Goal: Complete application form

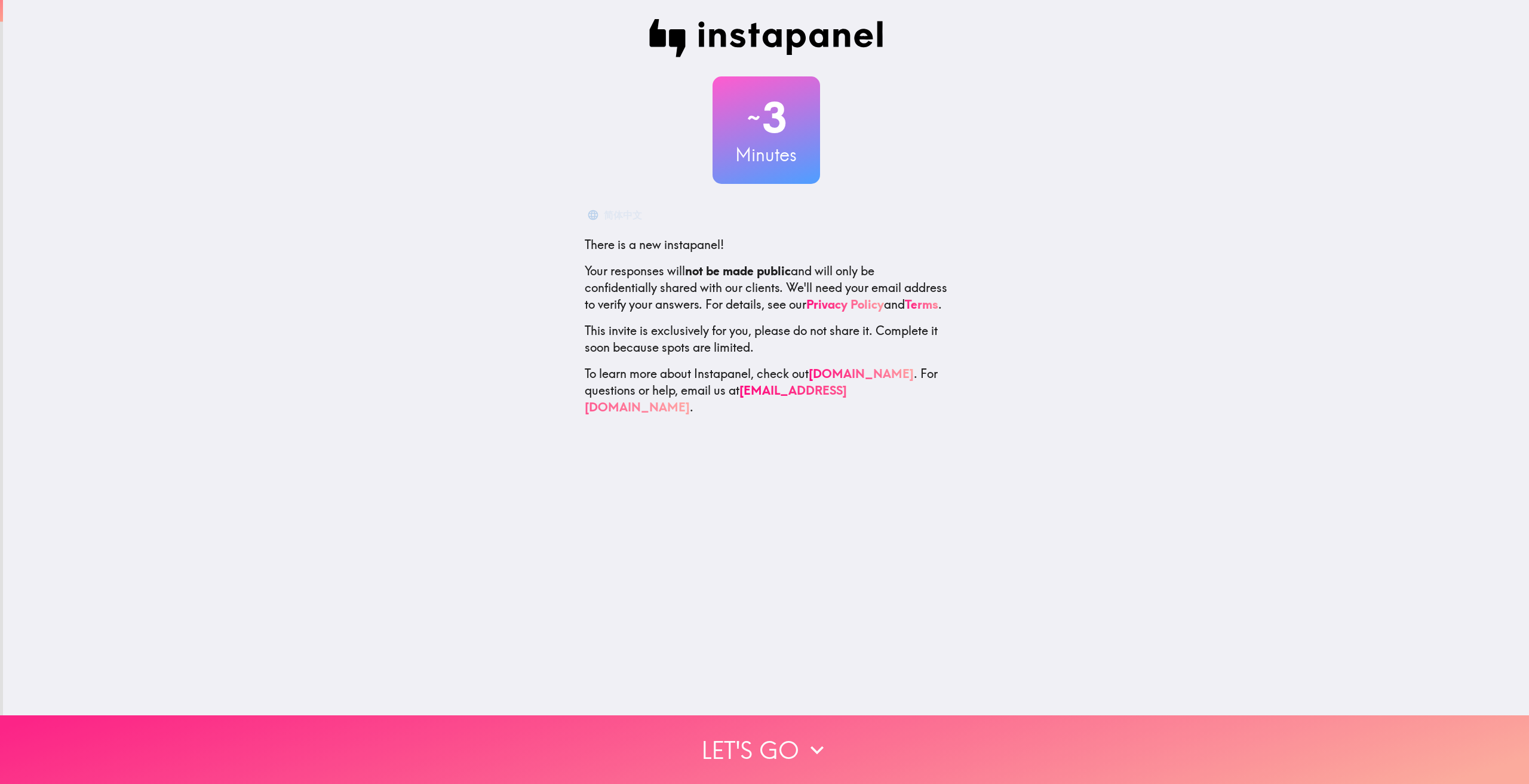
click at [777, 733] on button "Let's go" at bounding box center [764, 750] width 1529 height 69
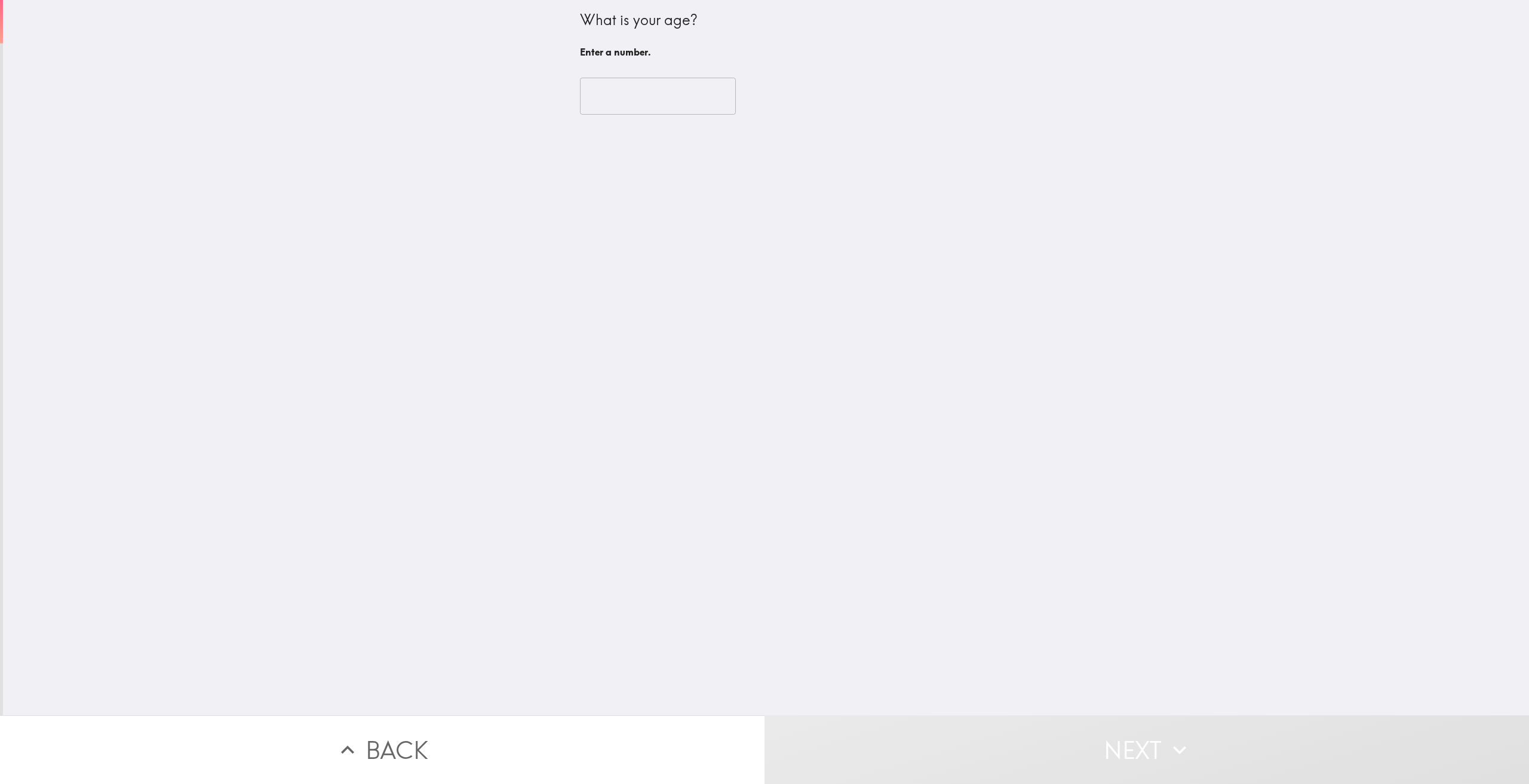
click at [655, 102] on input "number" at bounding box center [658, 96] width 156 height 37
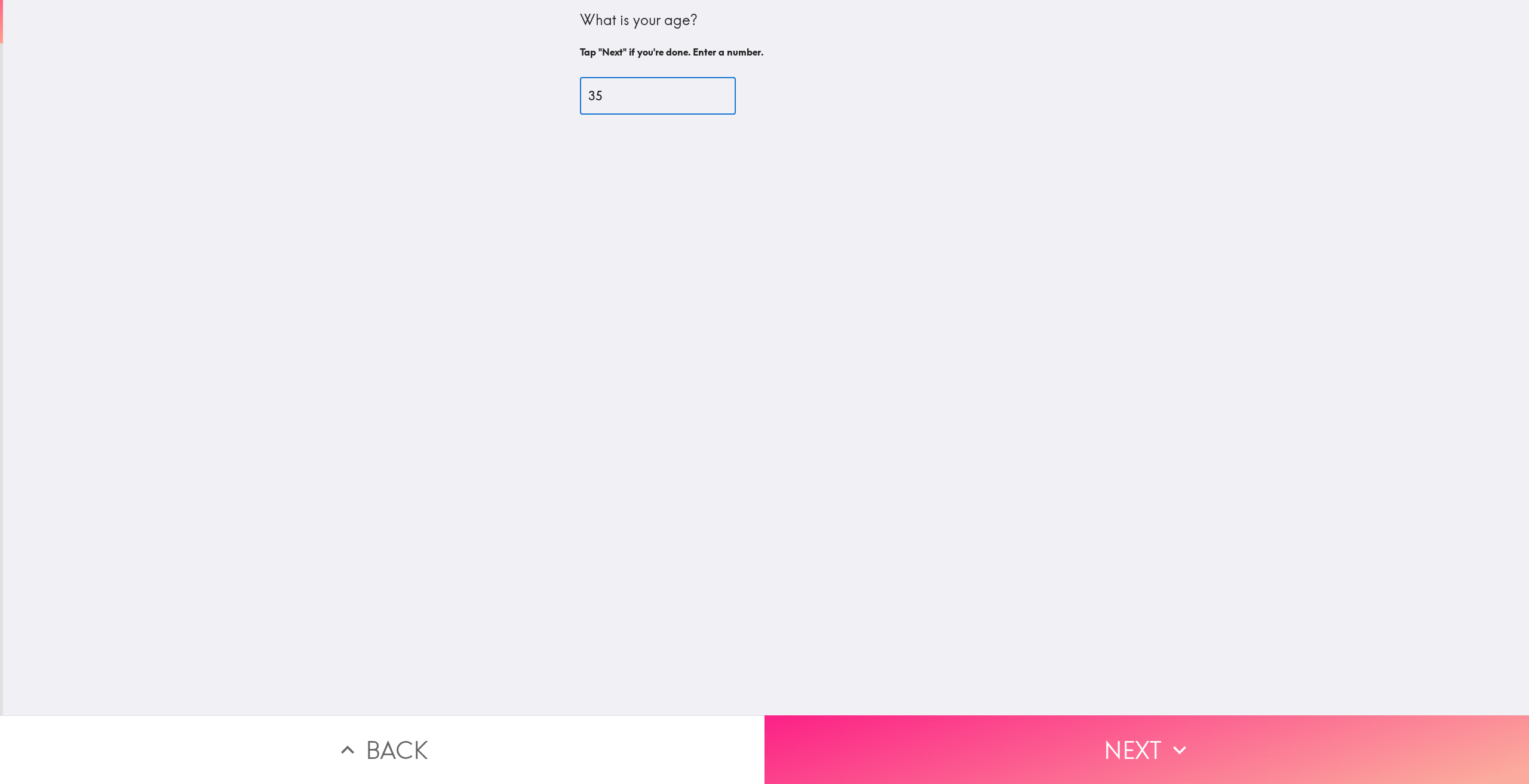
type input "35"
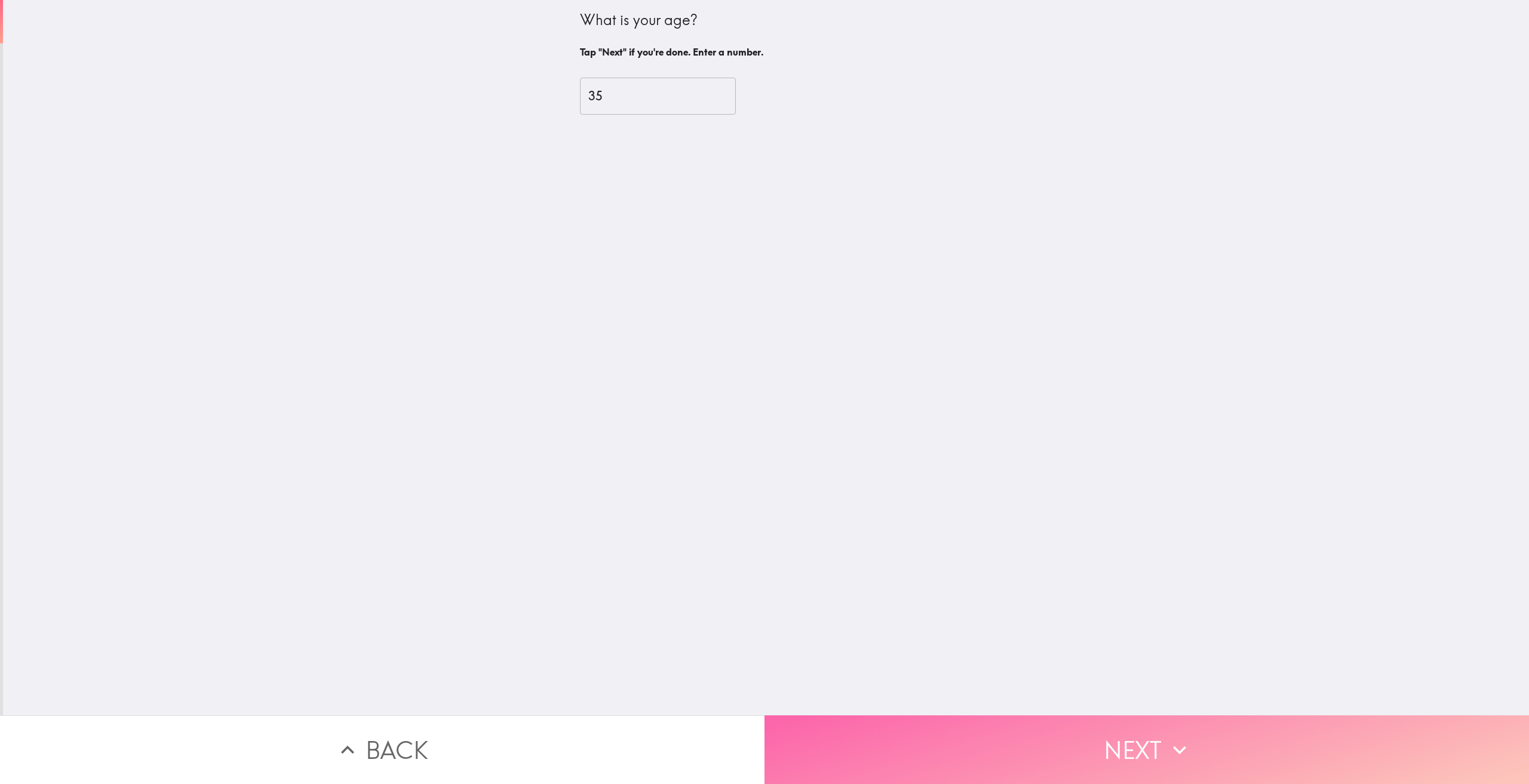
click at [1132, 739] on button "Next" at bounding box center [1146, 750] width 764 height 69
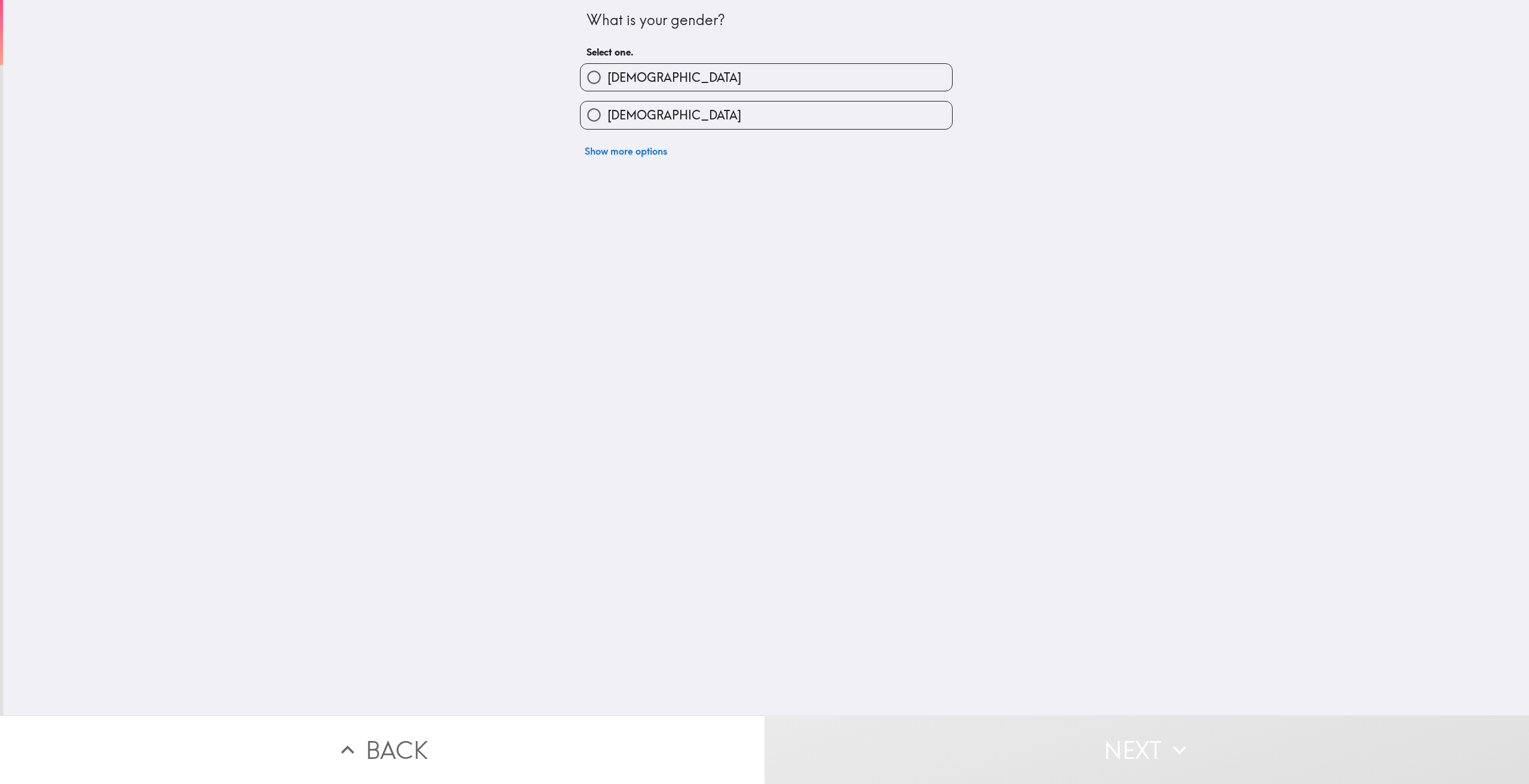
click at [689, 77] on label "[DEMOGRAPHIC_DATA]" at bounding box center [767, 77] width 372 height 27
click at [607, 77] on input "[DEMOGRAPHIC_DATA]" at bounding box center [594, 77] width 27 height 27
radio input "true"
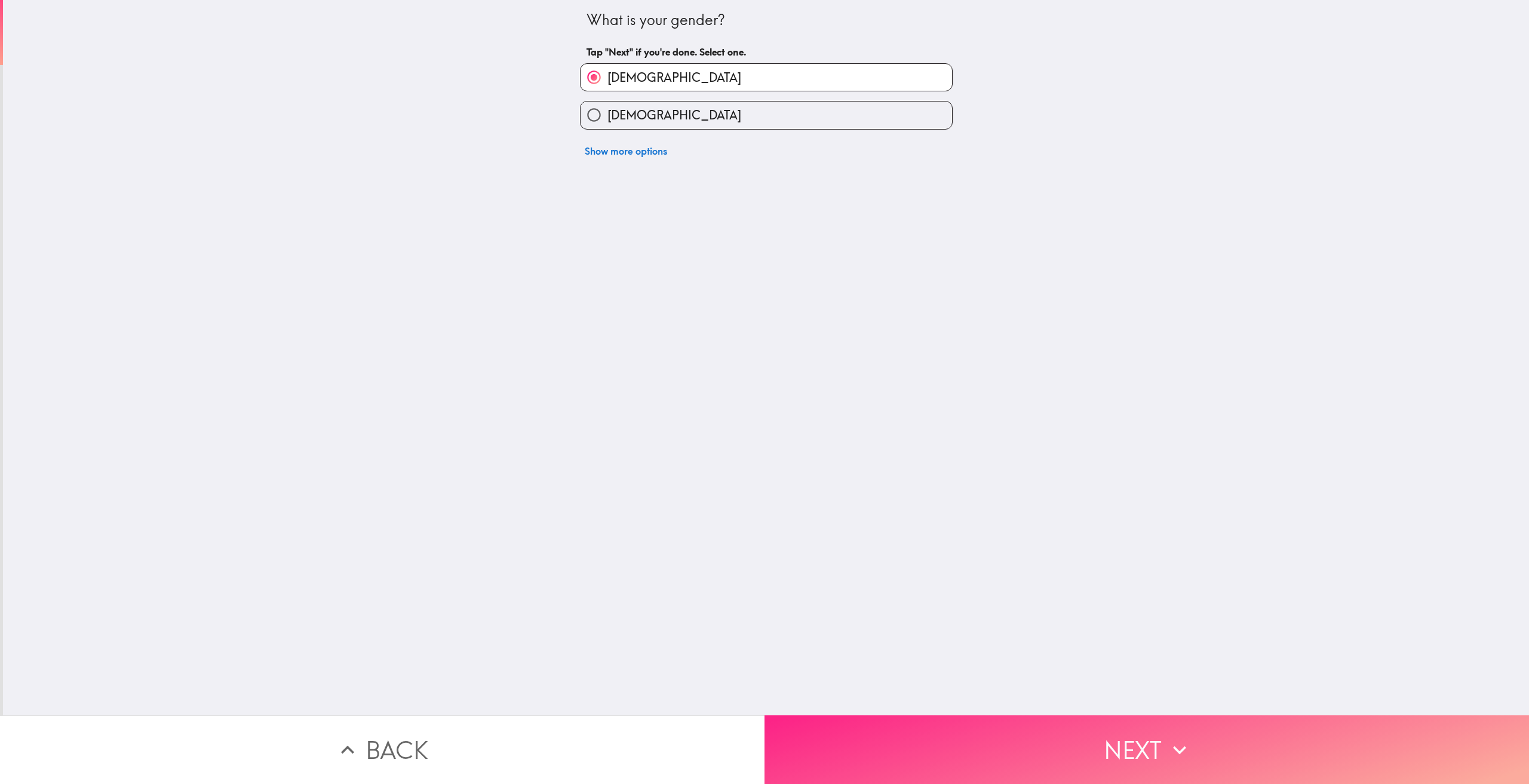
click at [1127, 749] on button "Next" at bounding box center [1146, 750] width 764 height 69
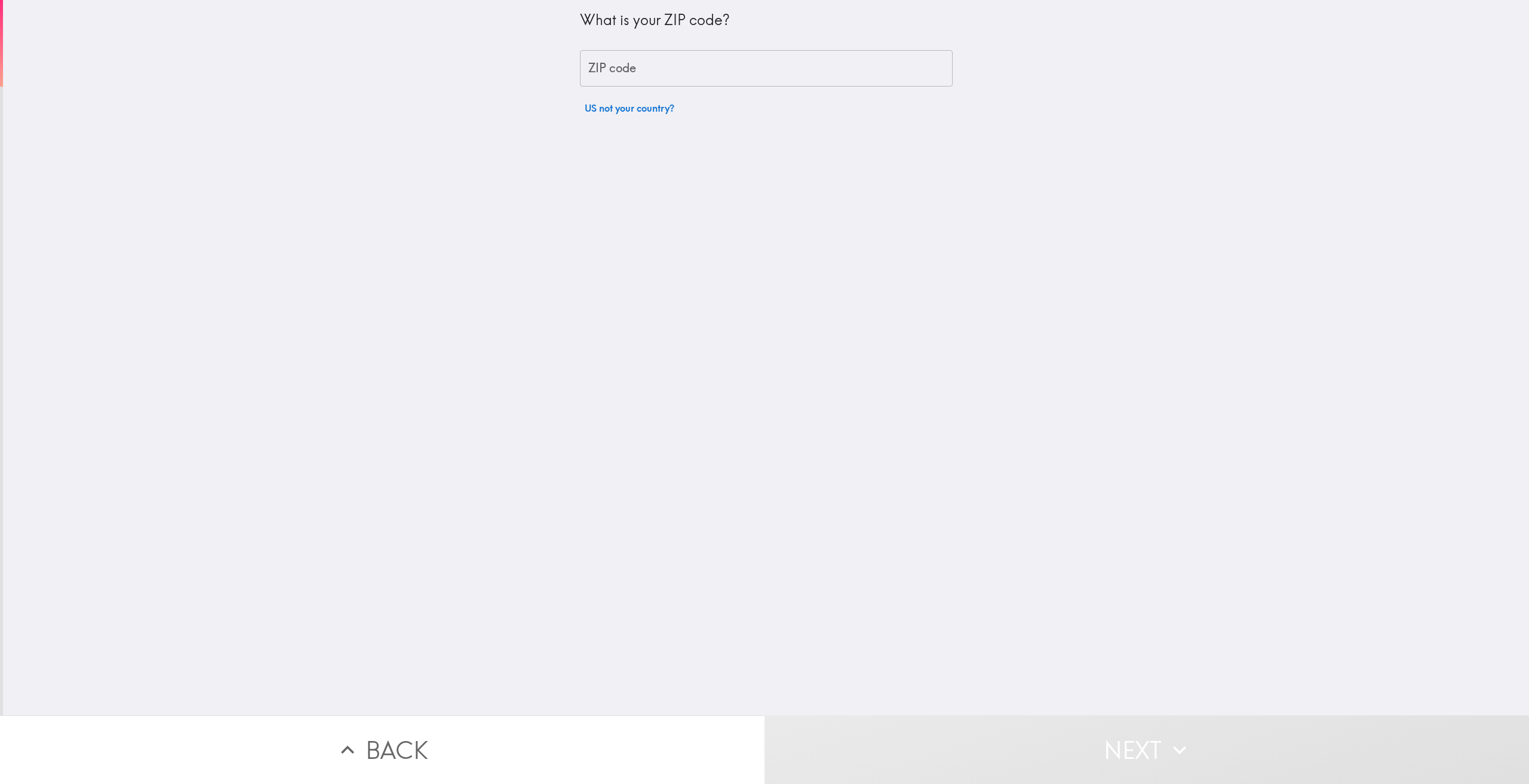
click at [700, 72] on input "ZIP code" at bounding box center [767, 69] width 373 height 37
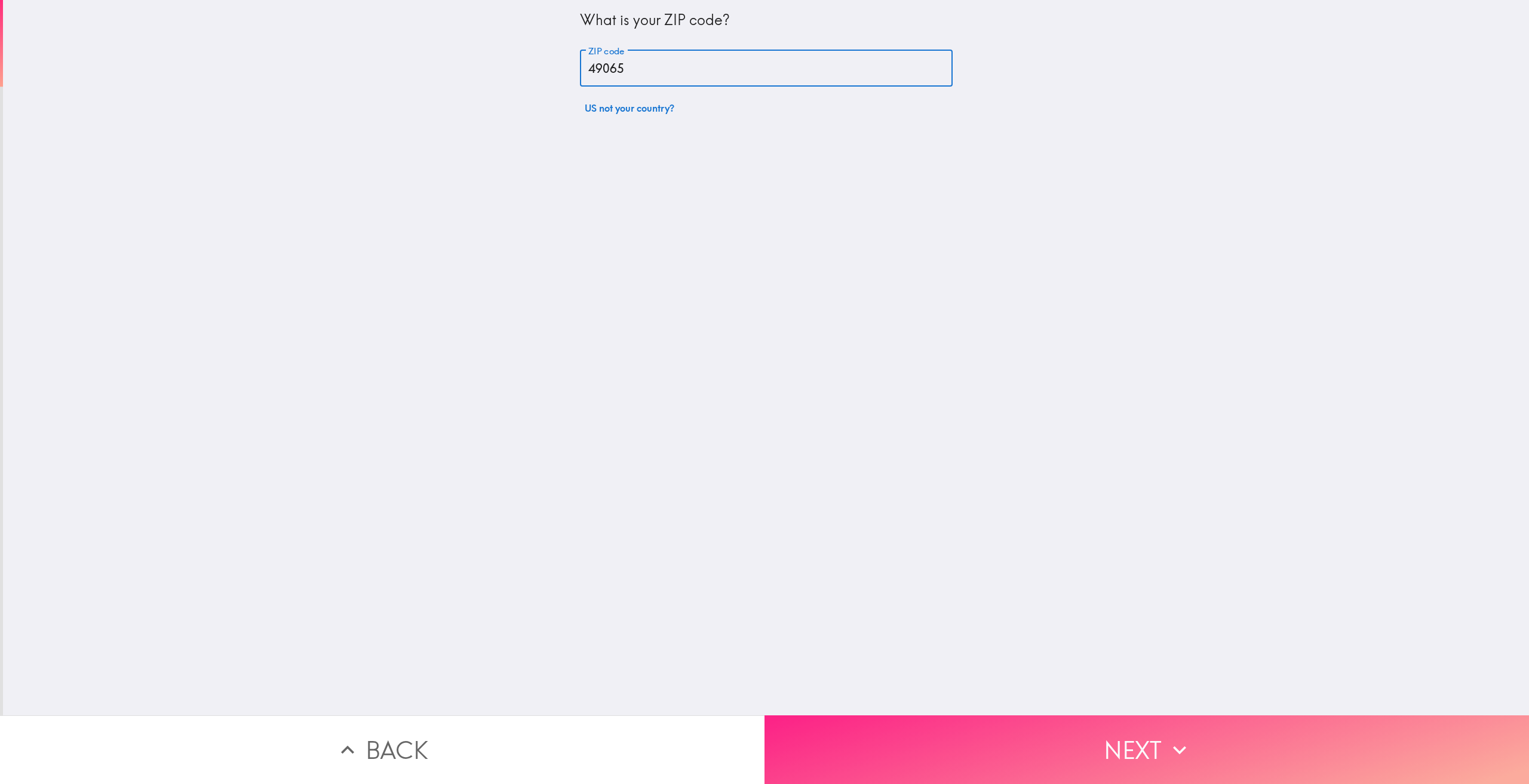
type input "49065"
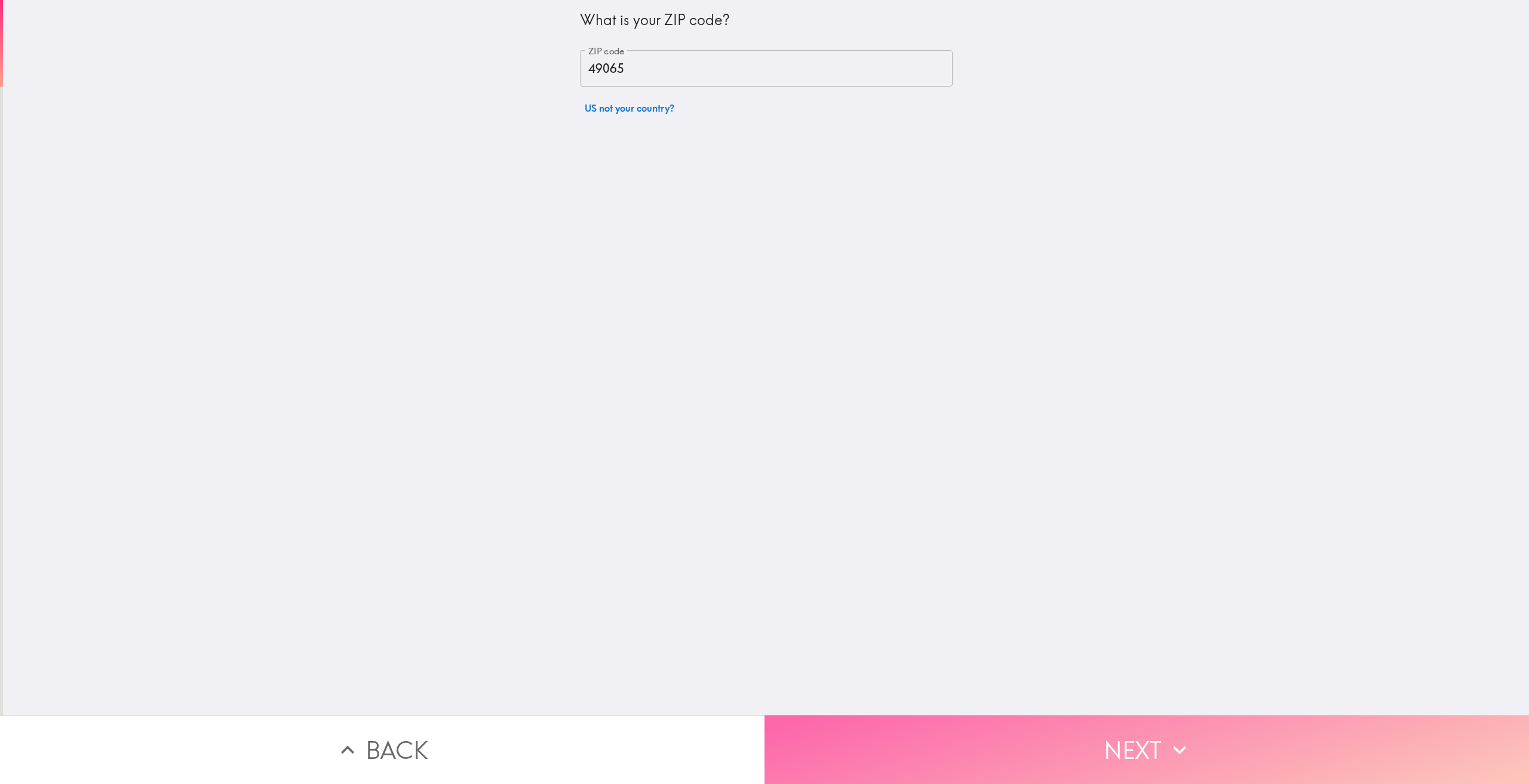
click at [1101, 747] on button "Next" at bounding box center [1146, 750] width 764 height 69
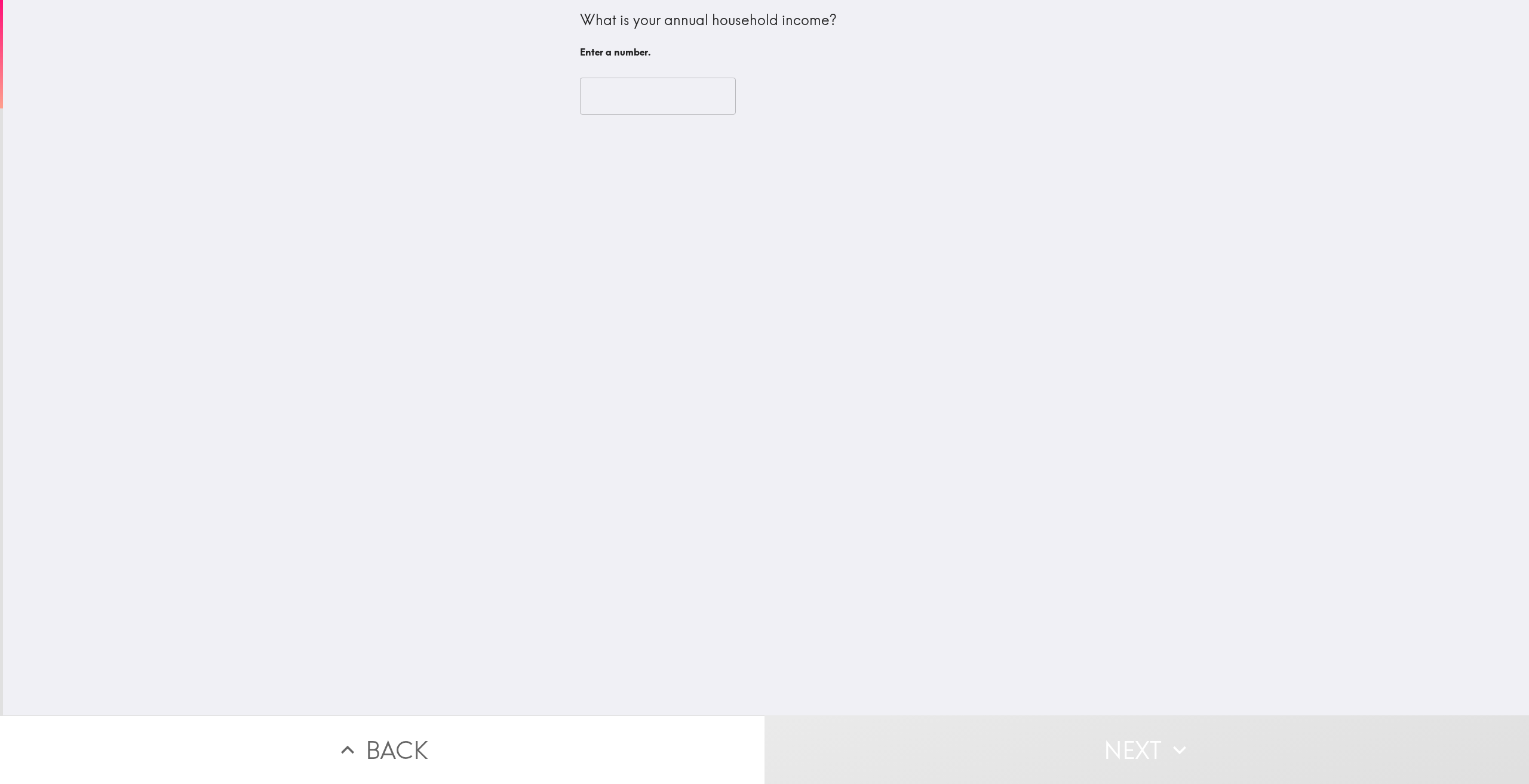
click at [655, 97] on input "number" at bounding box center [658, 96] width 156 height 37
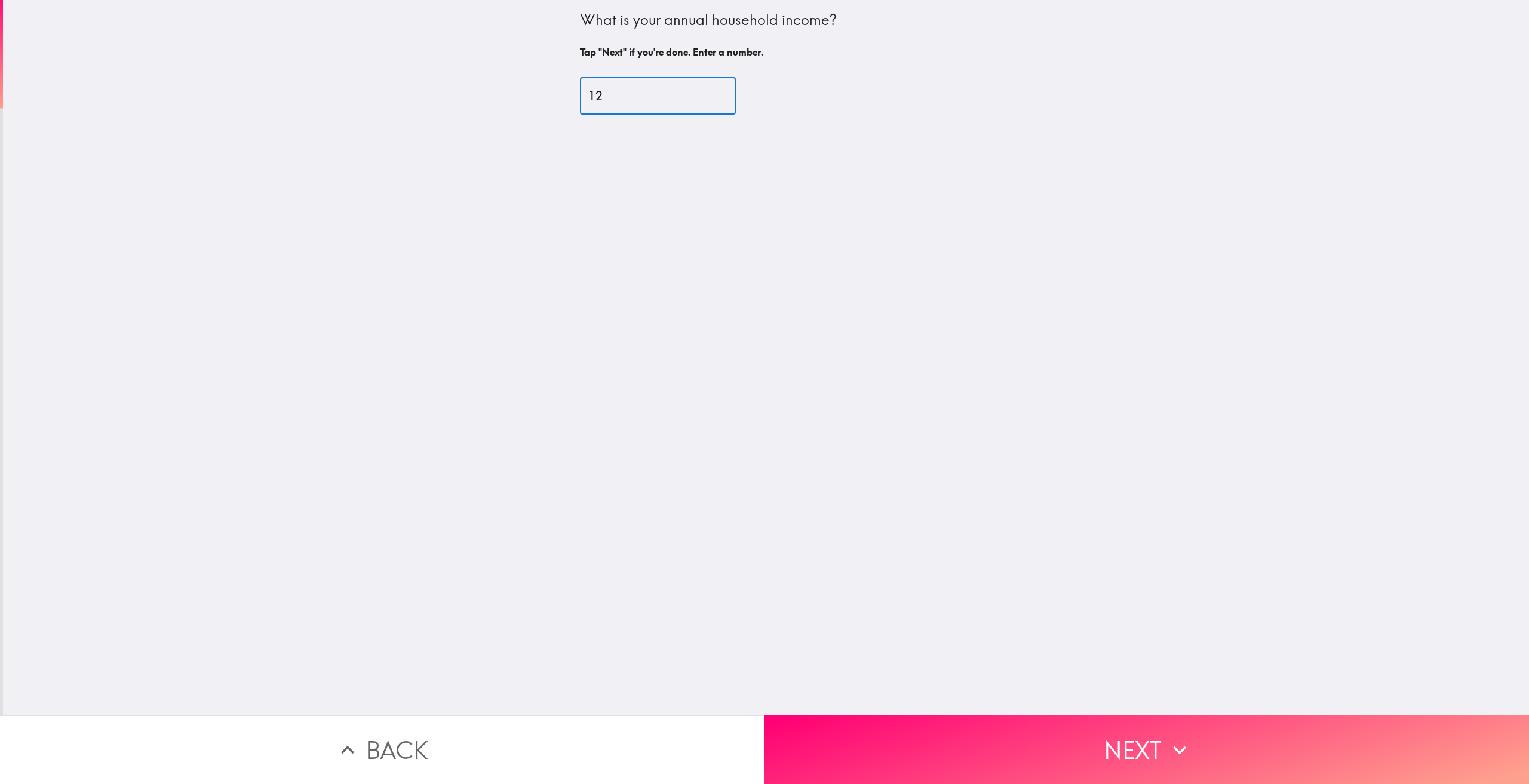
type input "1"
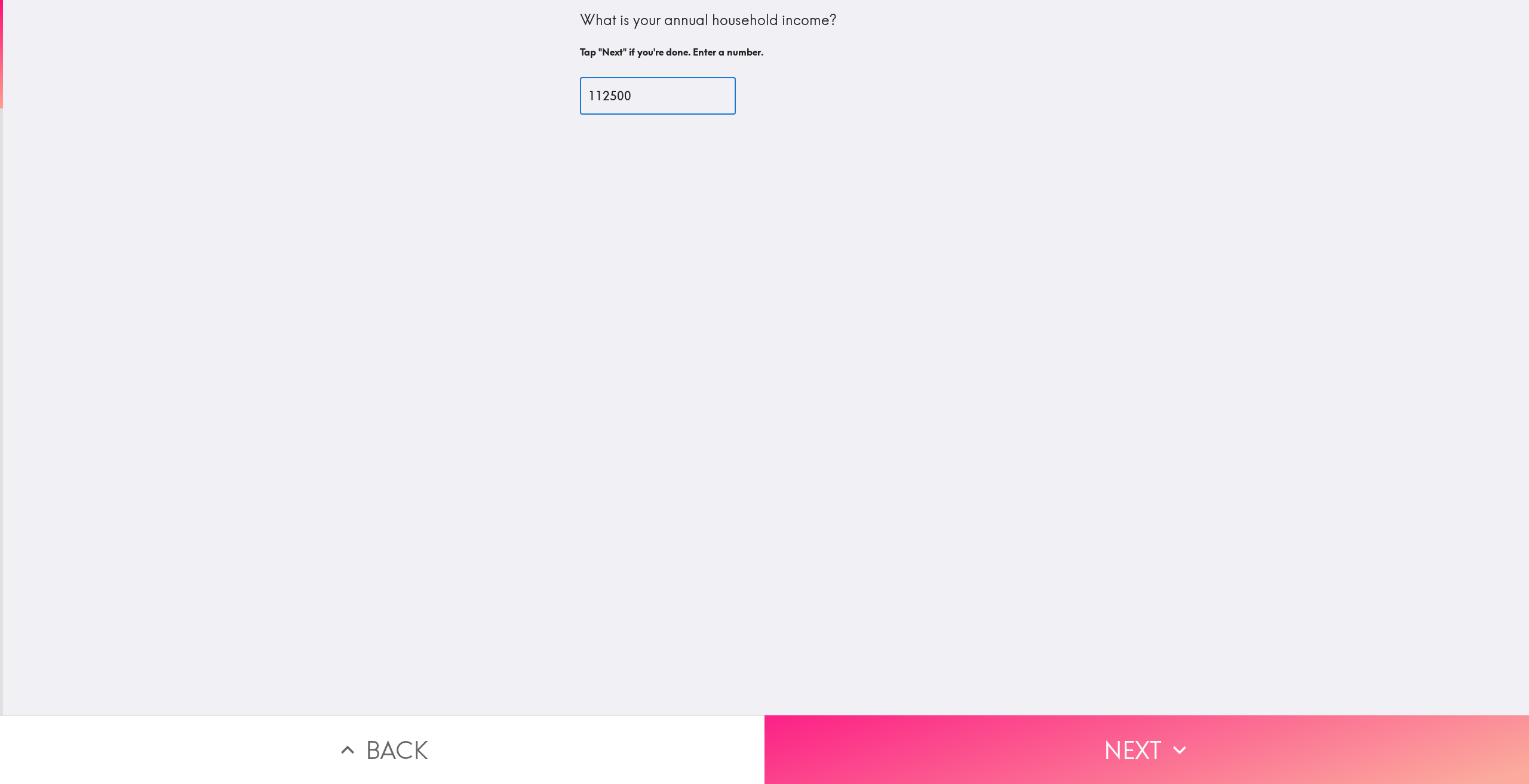
type input "112500"
click at [1132, 725] on button "Next" at bounding box center [1146, 750] width 764 height 69
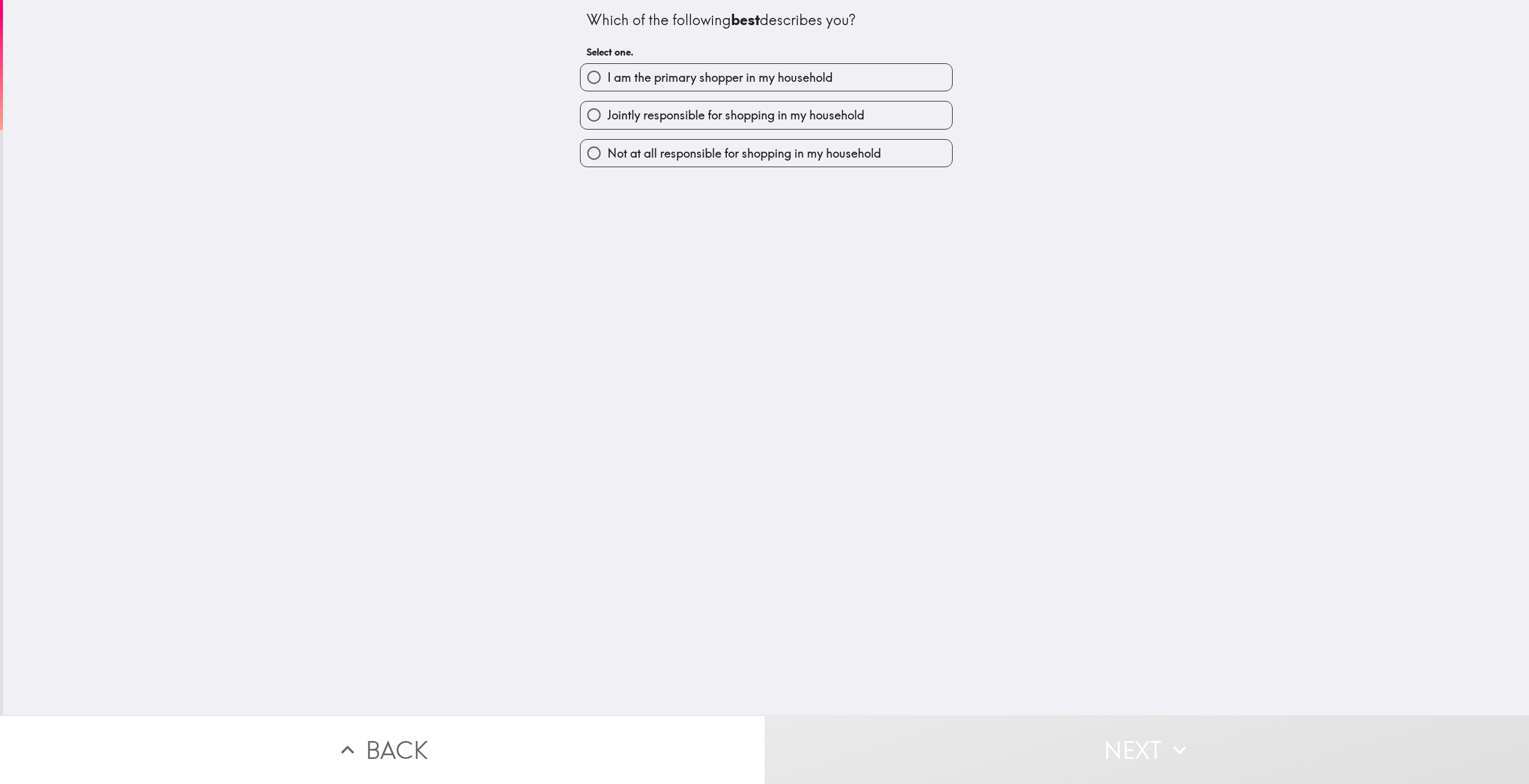
click at [853, 77] on label "I am the primary shopper in my household" at bounding box center [767, 77] width 372 height 27
click at [607, 77] on input "I am the primary shopper in my household" at bounding box center [594, 77] width 27 height 27
radio input "true"
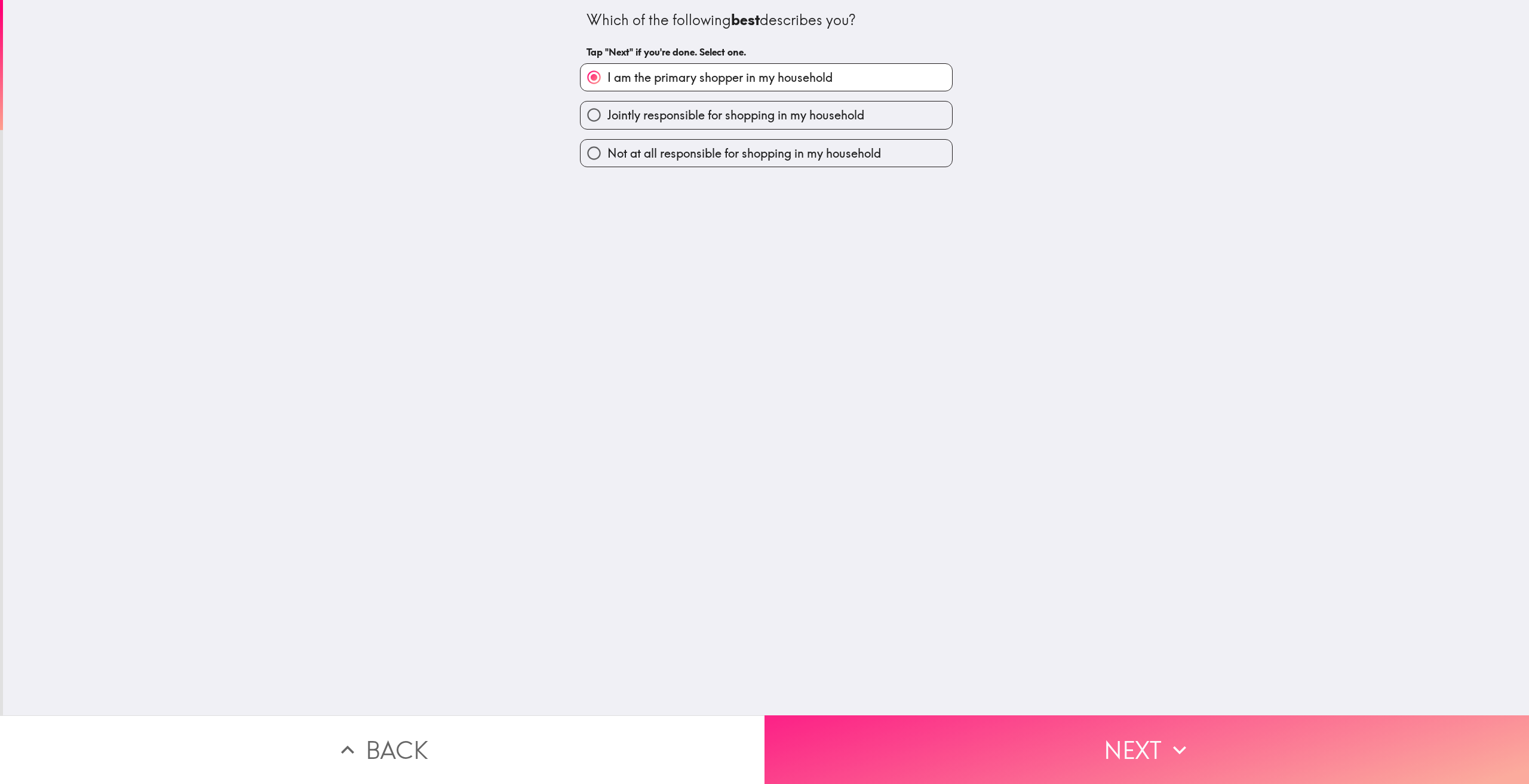
click at [1109, 734] on button "Next" at bounding box center [1146, 750] width 764 height 69
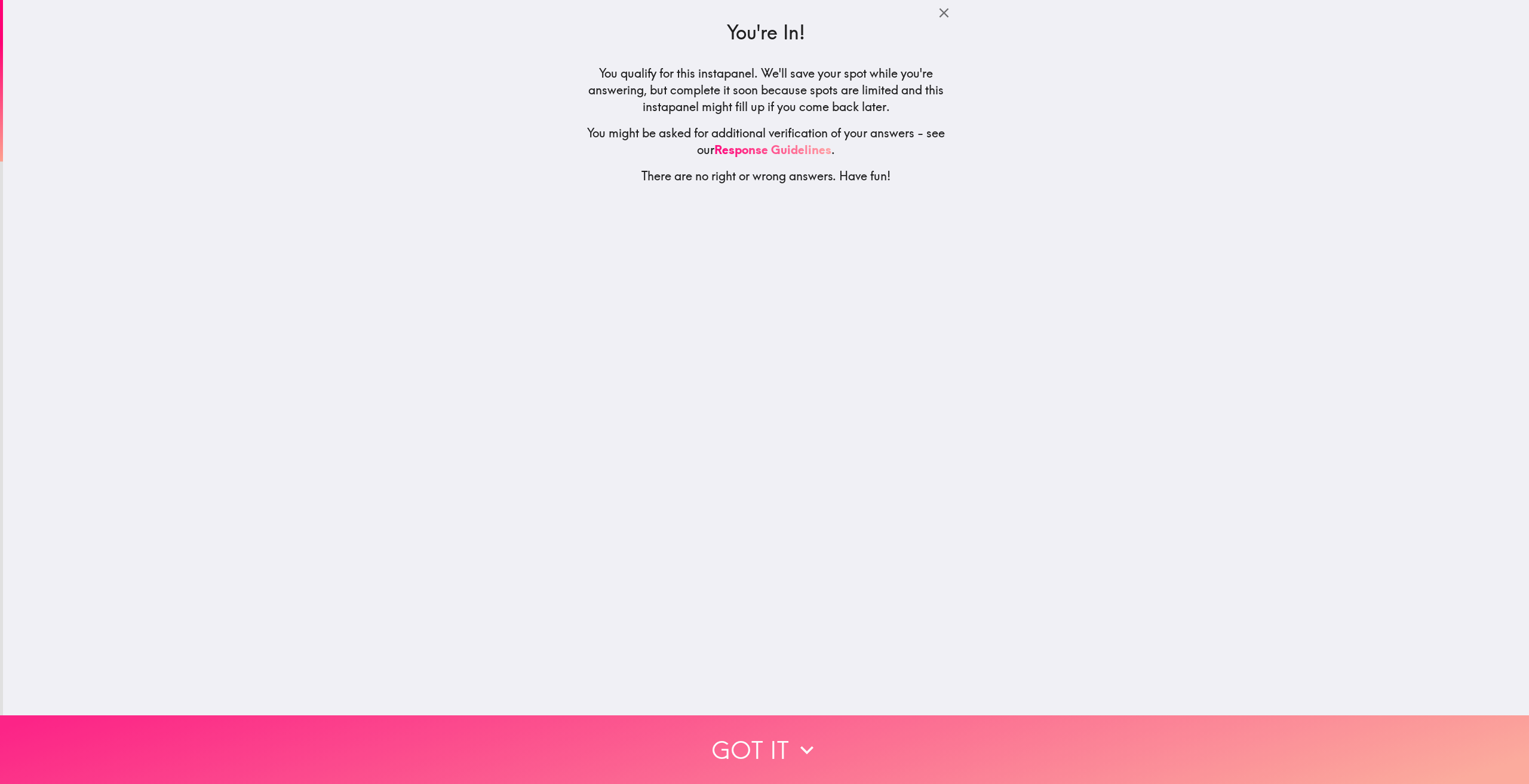
click at [795, 737] on icon "button" at bounding box center [807, 750] width 26 height 26
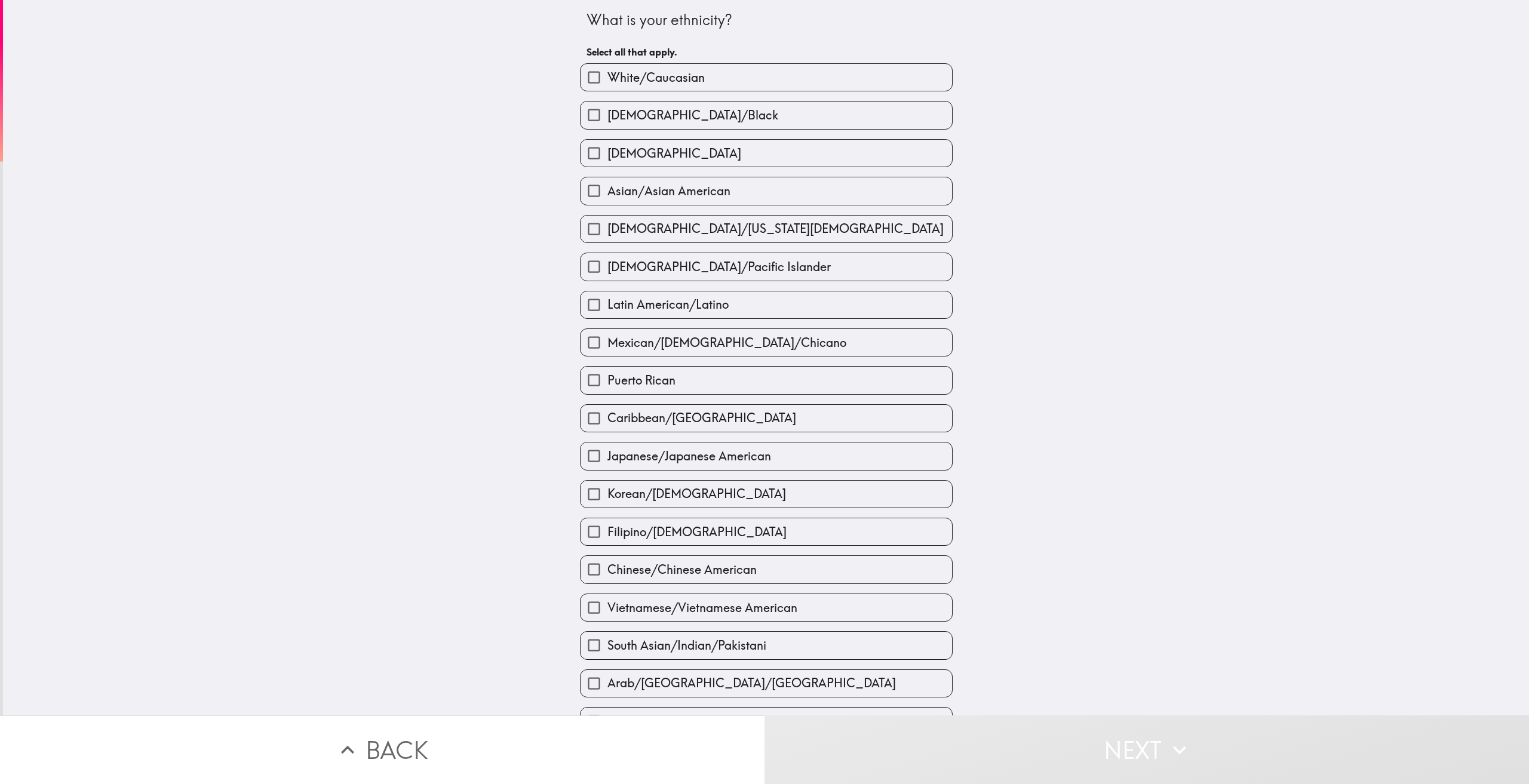
click at [749, 80] on label "White/Caucasian" at bounding box center [767, 77] width 372 height 27
click at [607, 80] on input "White/Caucasian" at bounding box center [594, 77] width 27 height 27
checkbox input "true"
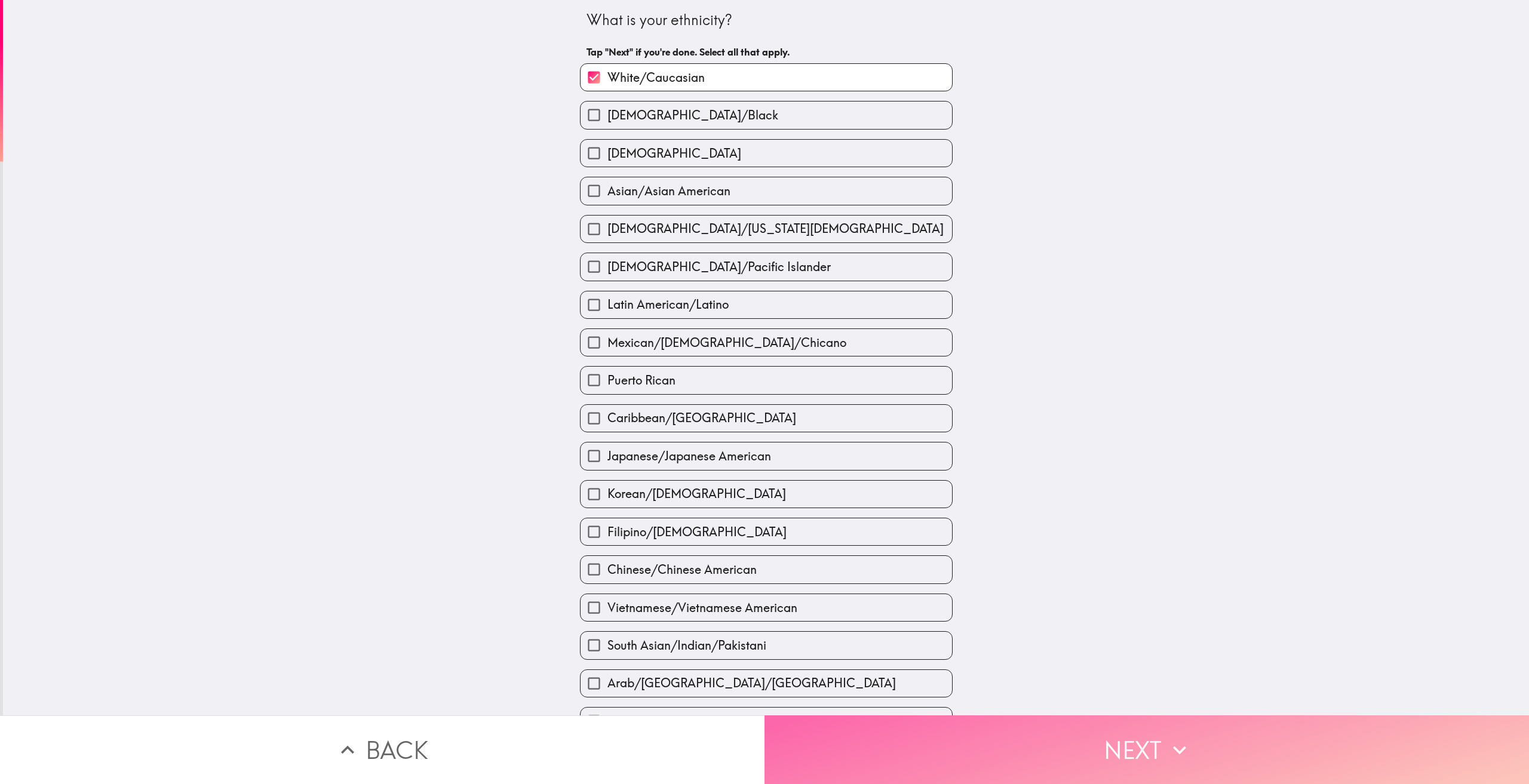
click at [1078, 750] on button "Next" at bounding box center [1146, 750] width 764 height 69
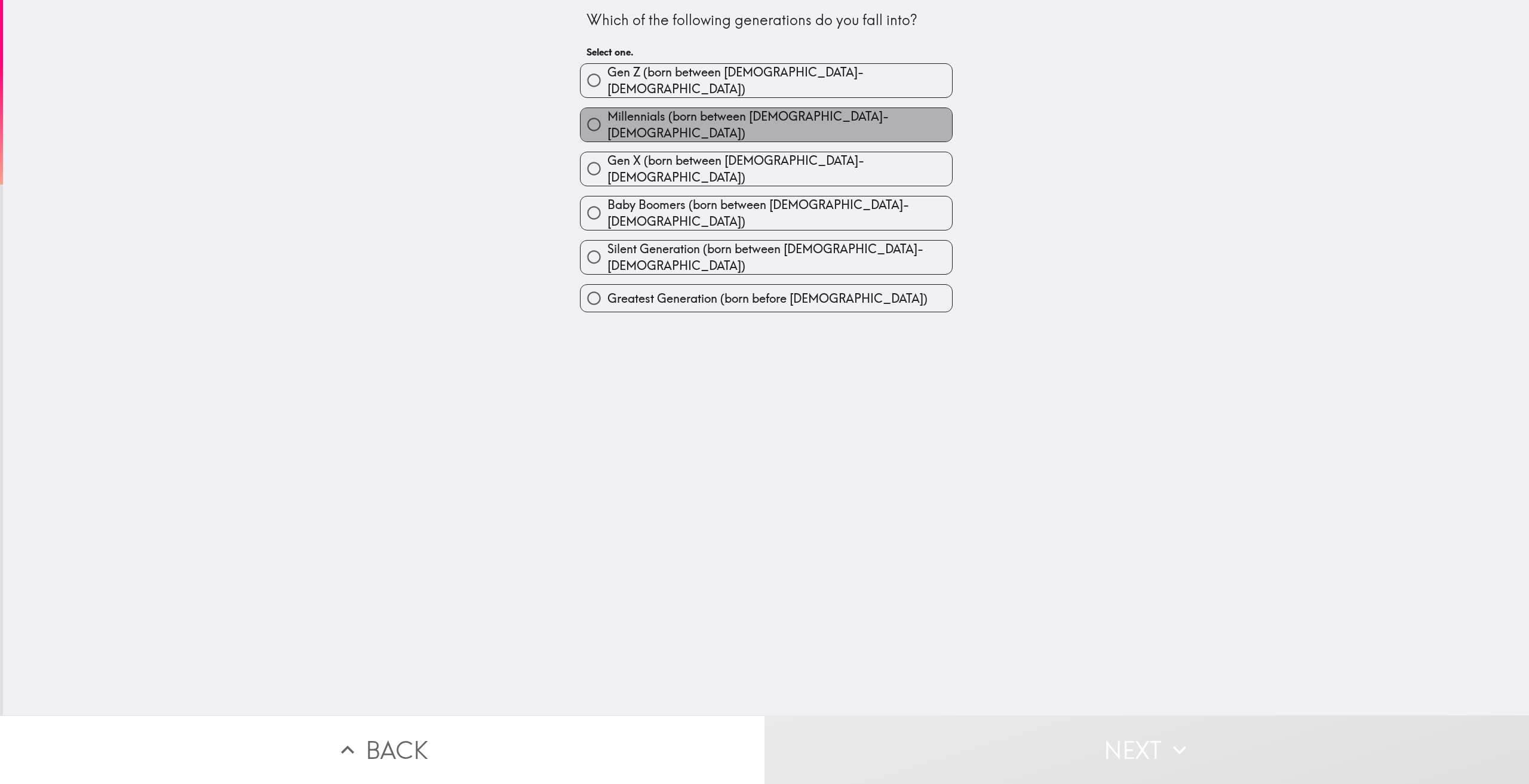
click at [724, 124] on span "Millennials (born between [DEMOGRAPHIC_DATA]-[DEMOGRAPHIC_DATA])" at bounding box center [780, 124] width 345 height 34
click at [607, 124] on input "Millennials (born between [DEMOGRAPHIC_DATA]-[DEMOGRAPHIC_DATA])" at bounding box center [594, 124] width 27 height 27
radio input "true"
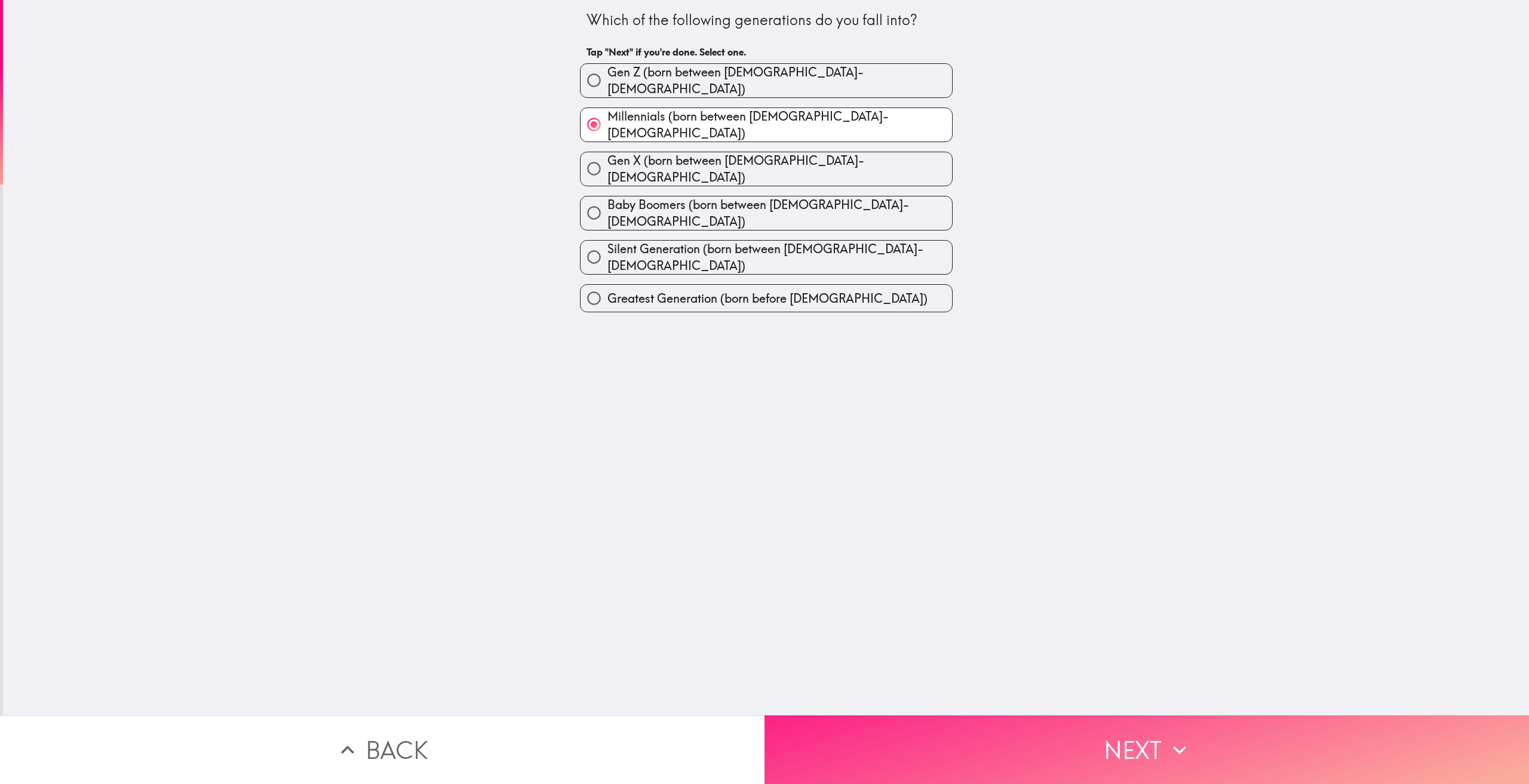
click at [1148, 726] on button "Next" at bounding box center [1146, 750] width 764 height 69
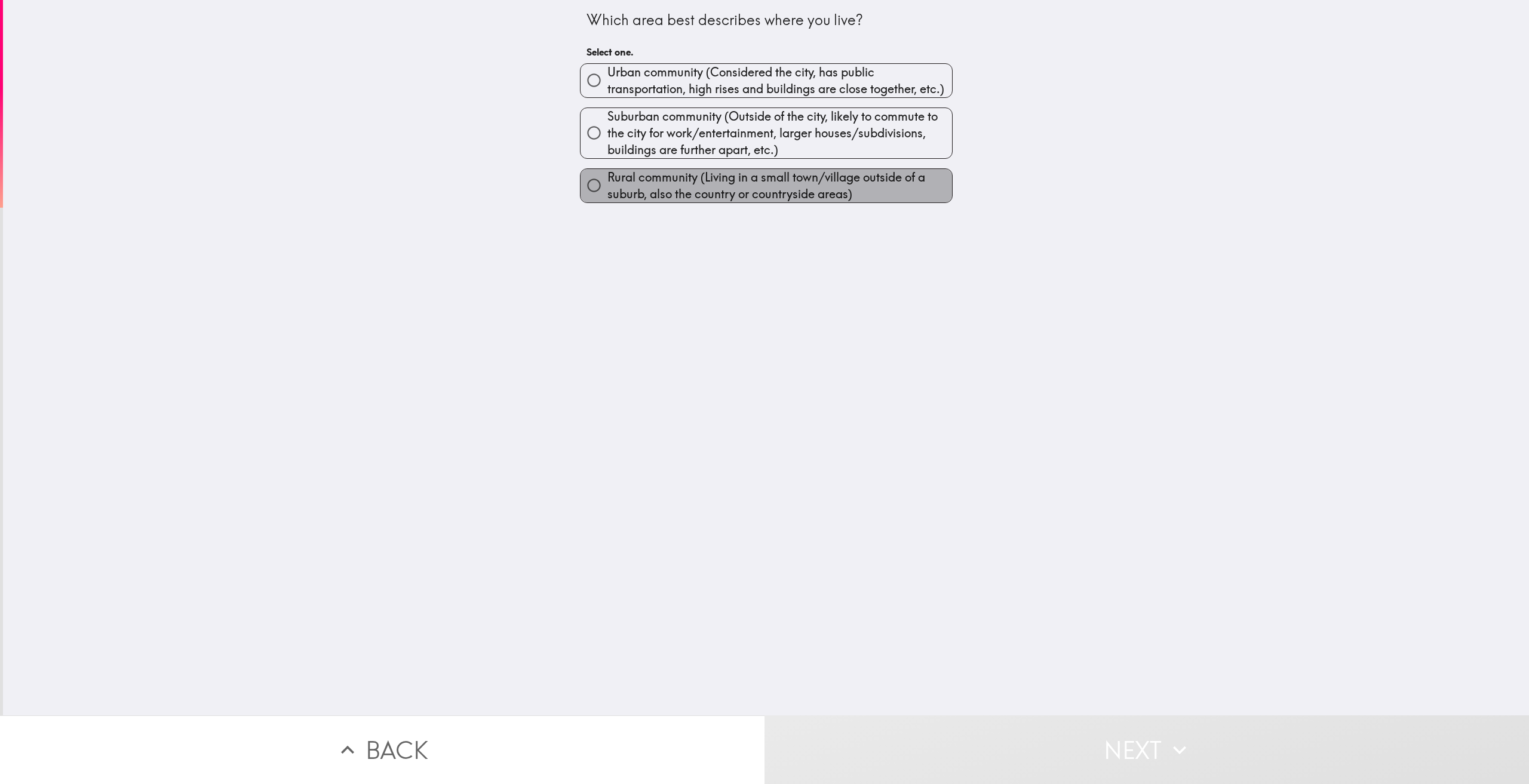
click at [665, 185] on span "Rural community (Living in a small town/village outside of a suburb, also the c…" at bounding box center [780, 186] width 345 height 34
click at [607, 185] on input "Rural community (Living in a small town/village outside of a suburb, also the c…" at bounding box center [594, 185] width 27 height 27
radio input "true"
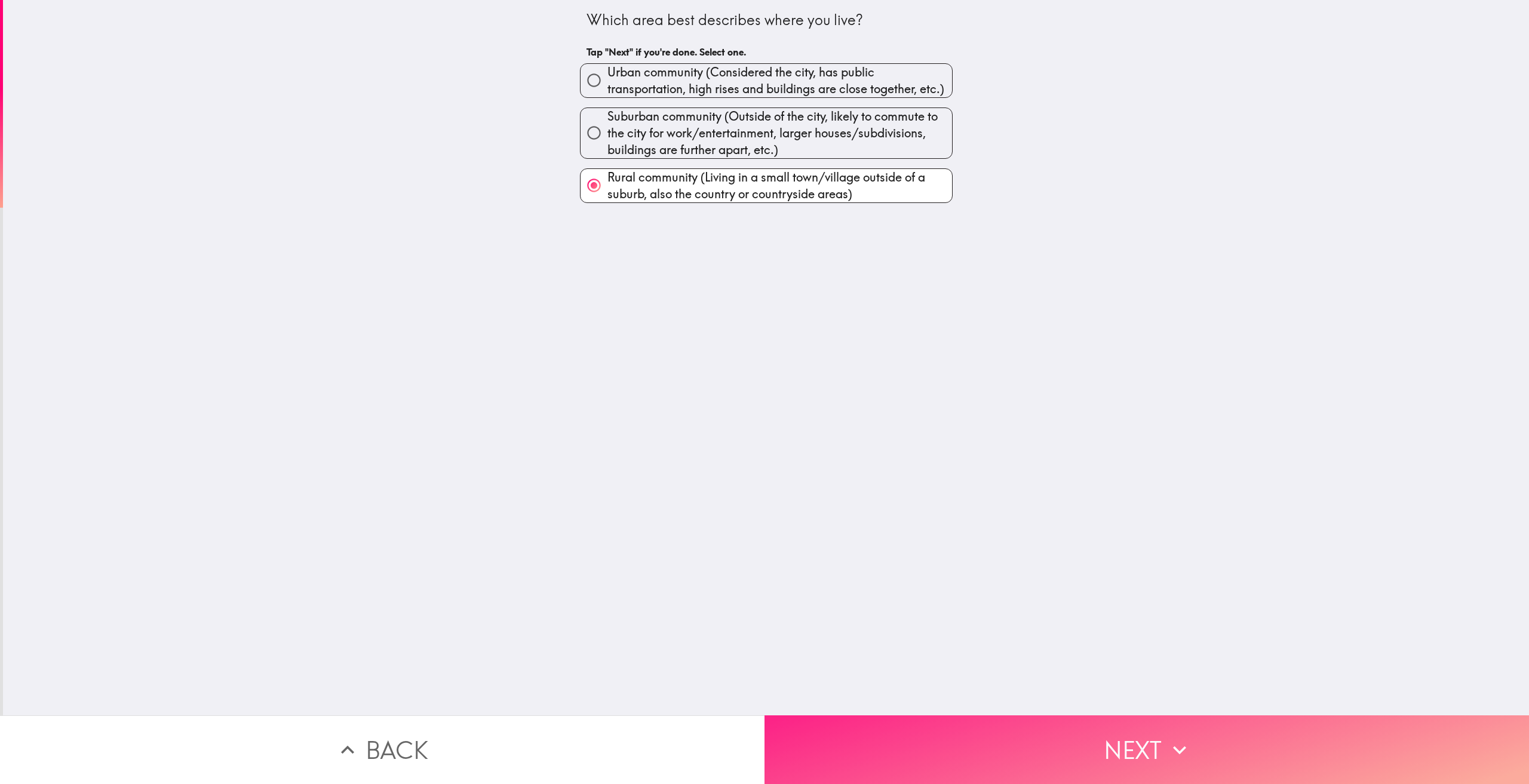
drag, startPoint x: 1117, startPoint y: 737, endPoint x: 1111, endPoint y: 717, distance: 20.9
click at [1117, 737] on button "Next" at bounding box center [1146, 750] width 764 height 69
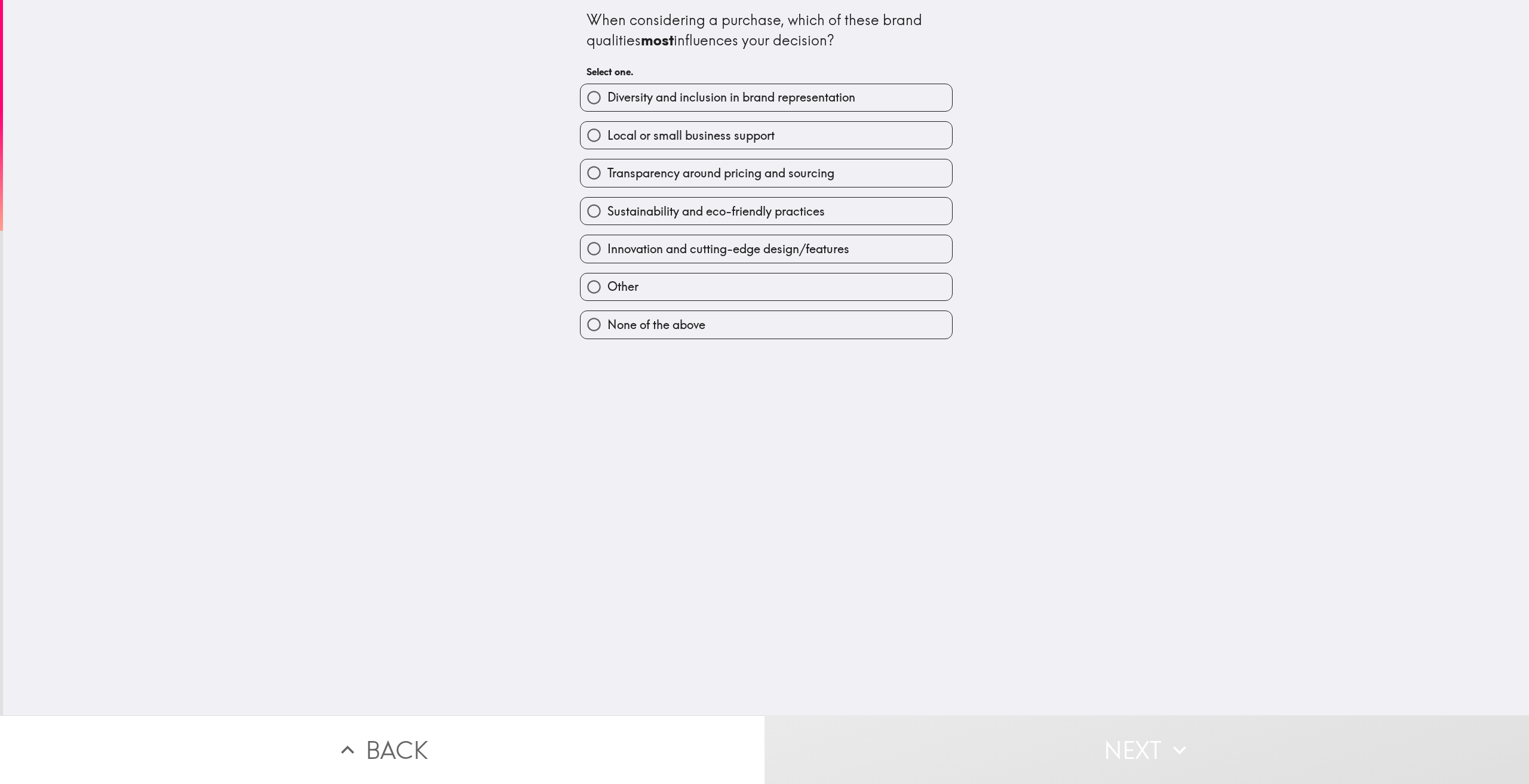
click at [649, 204] on span "Sustainability and eco-friendly practices" at bounding box center [716, 211] width 217 height 17
click at [607, 204] on input "Sustainability and eco-friendly practices" at bounding box center [594, 211] width 27 height 27
radio input "true"
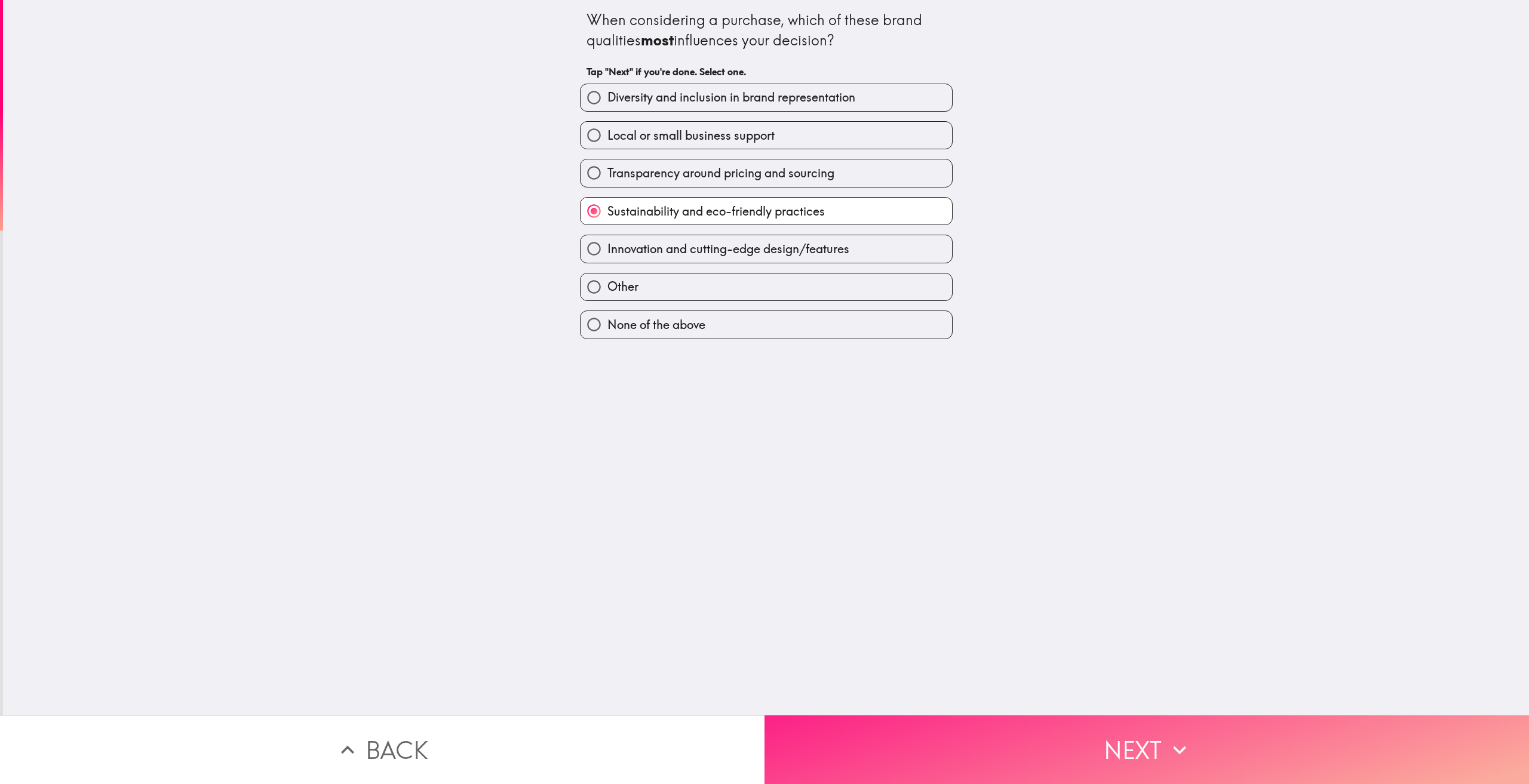
click at [1099, 732] on button "Next" at bounding box center [1146, 750] width 764 height 69
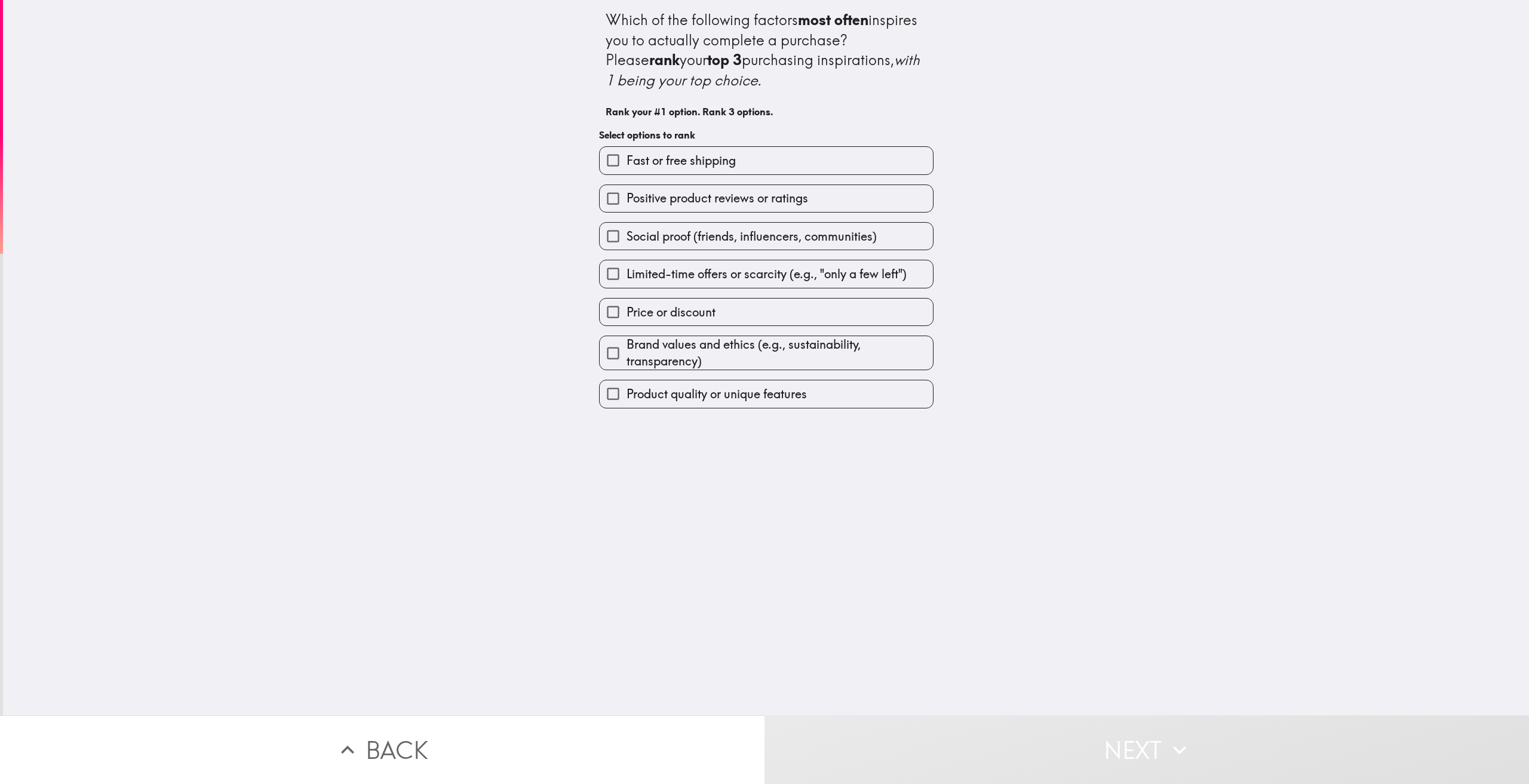
click at [743, 200] on span "Positive product reviews or ratings" at bounding box center [718, 198] width 182 height 17
click at [627, 200] on input "Positive product reviews or ratings" at bounding box center [613, 199] width 27 height 27
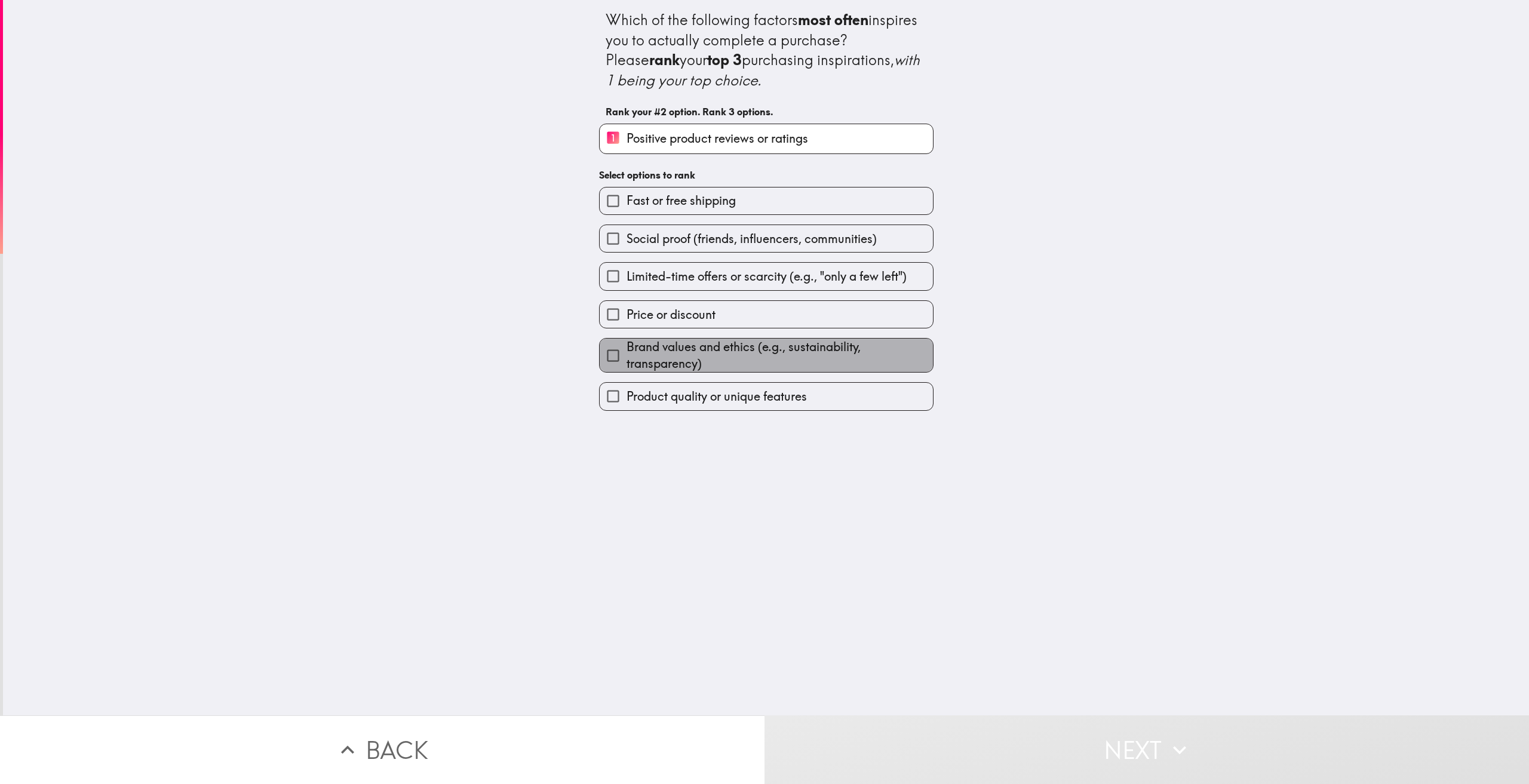
click at [751, 358] on span "Brand values and ethics (e.g., sustainability, transparency)" at bounding box center [780, 355] width 307 height 34
click at [627, 358] on input "Brand values and ethics (e.g., sustainability, transparency)" at bounding box center [613, 356] width 27 height 27
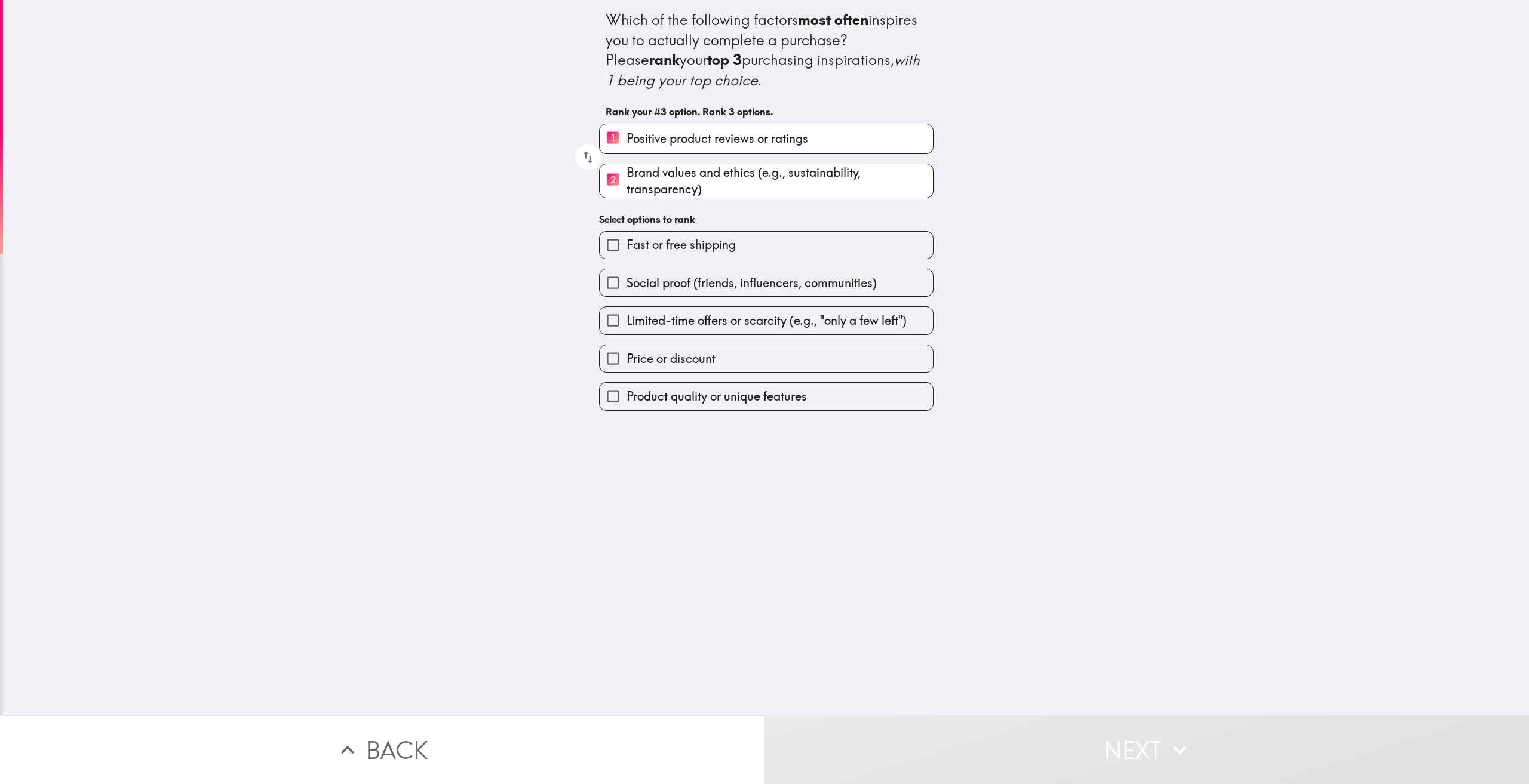
click at [757, 392] on span "Product quality or unique features" at bounding box center [717, 396] width 180 height 17
click at [627, 392] on input "Product quality or unique features" at bounding box center [613, 396] width 27 height 27
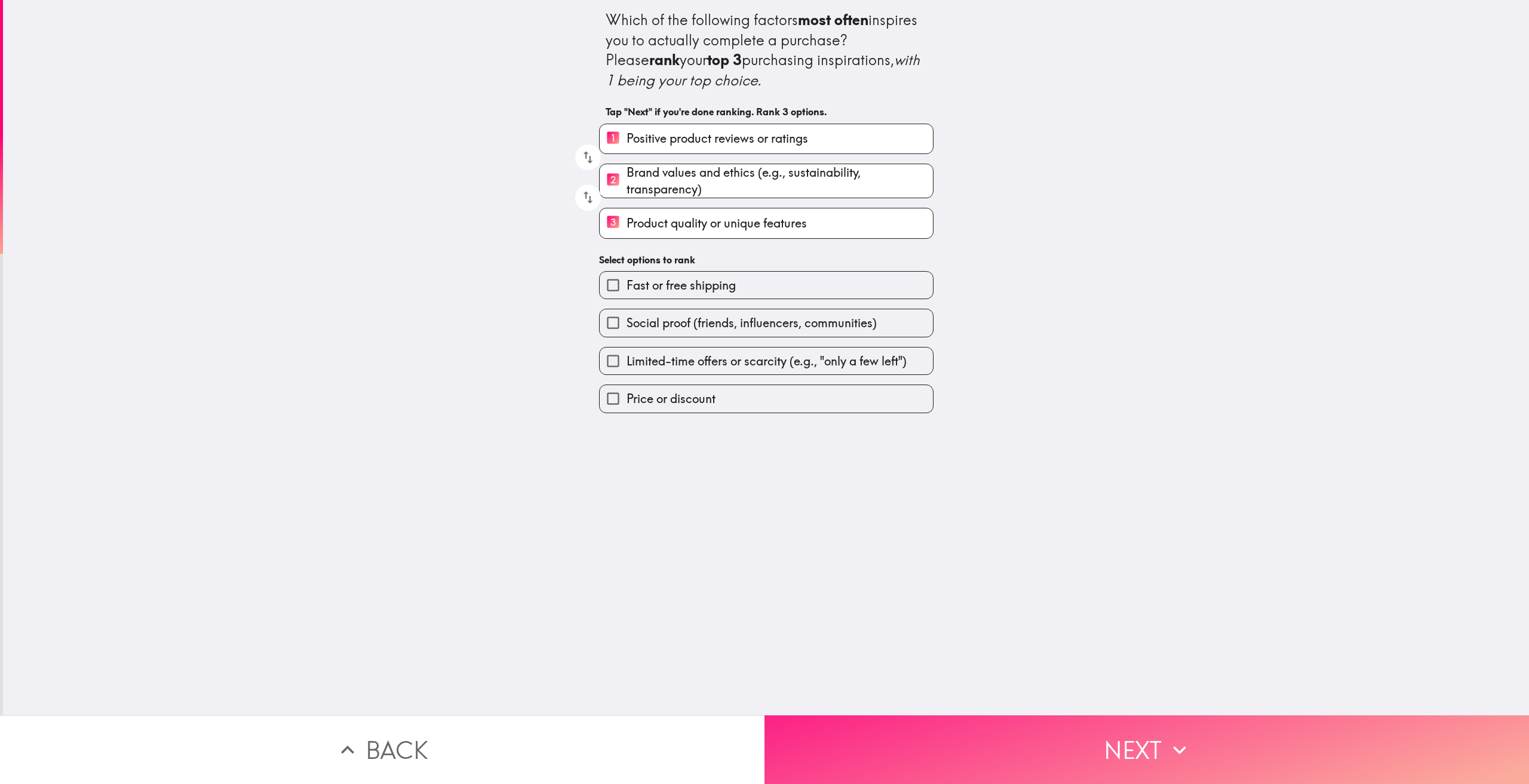
click at [1116, 737] on button "Next" at bounding box center [1146, 750] width 764 height 69
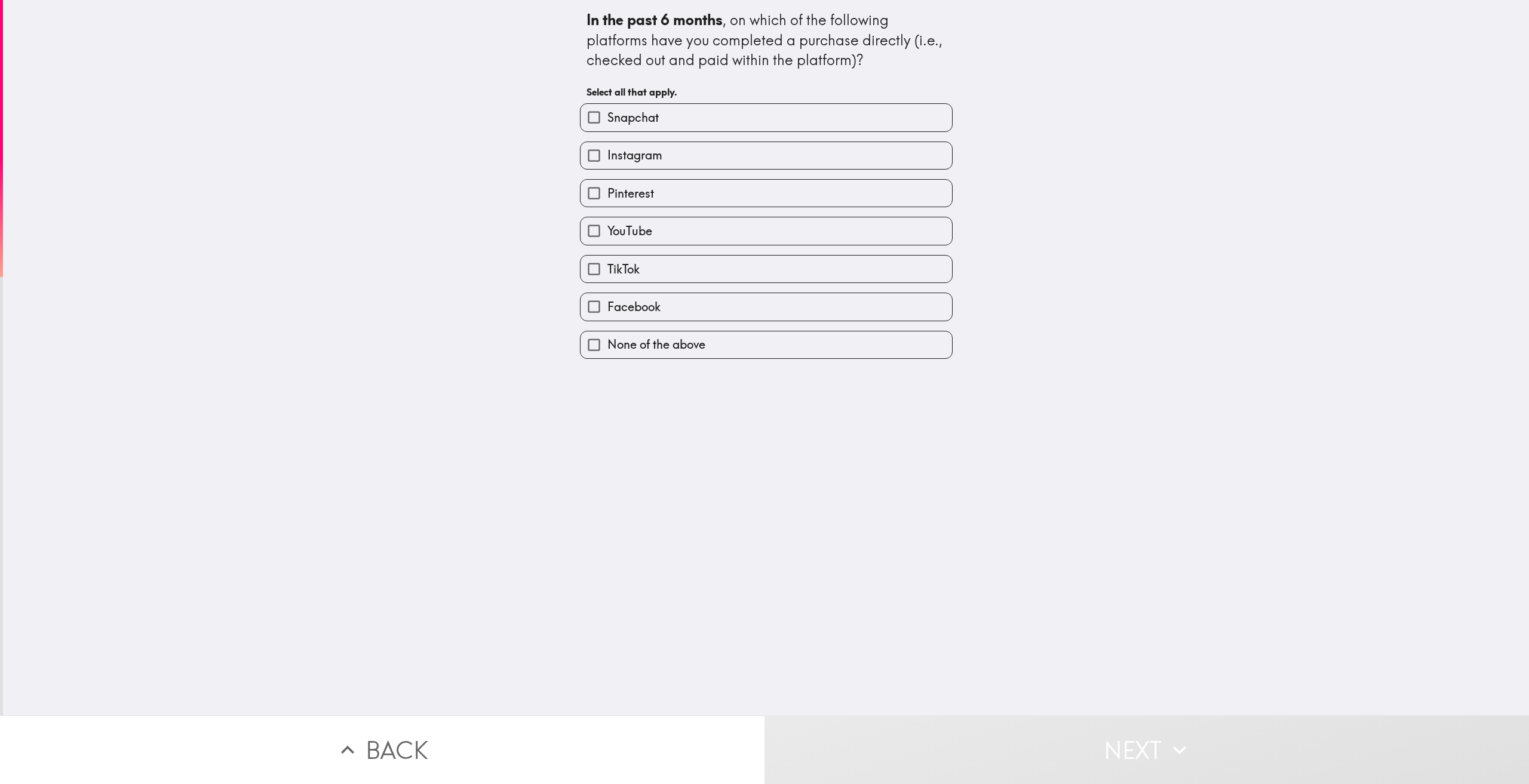
click at [683, 158] on label "Instagram" at bounding box center [767, 156] width 372 height 27
click at [607, 158] on input "Instagram" at bounding box center [594, 156] width 27 height 27
checkbox input "true"
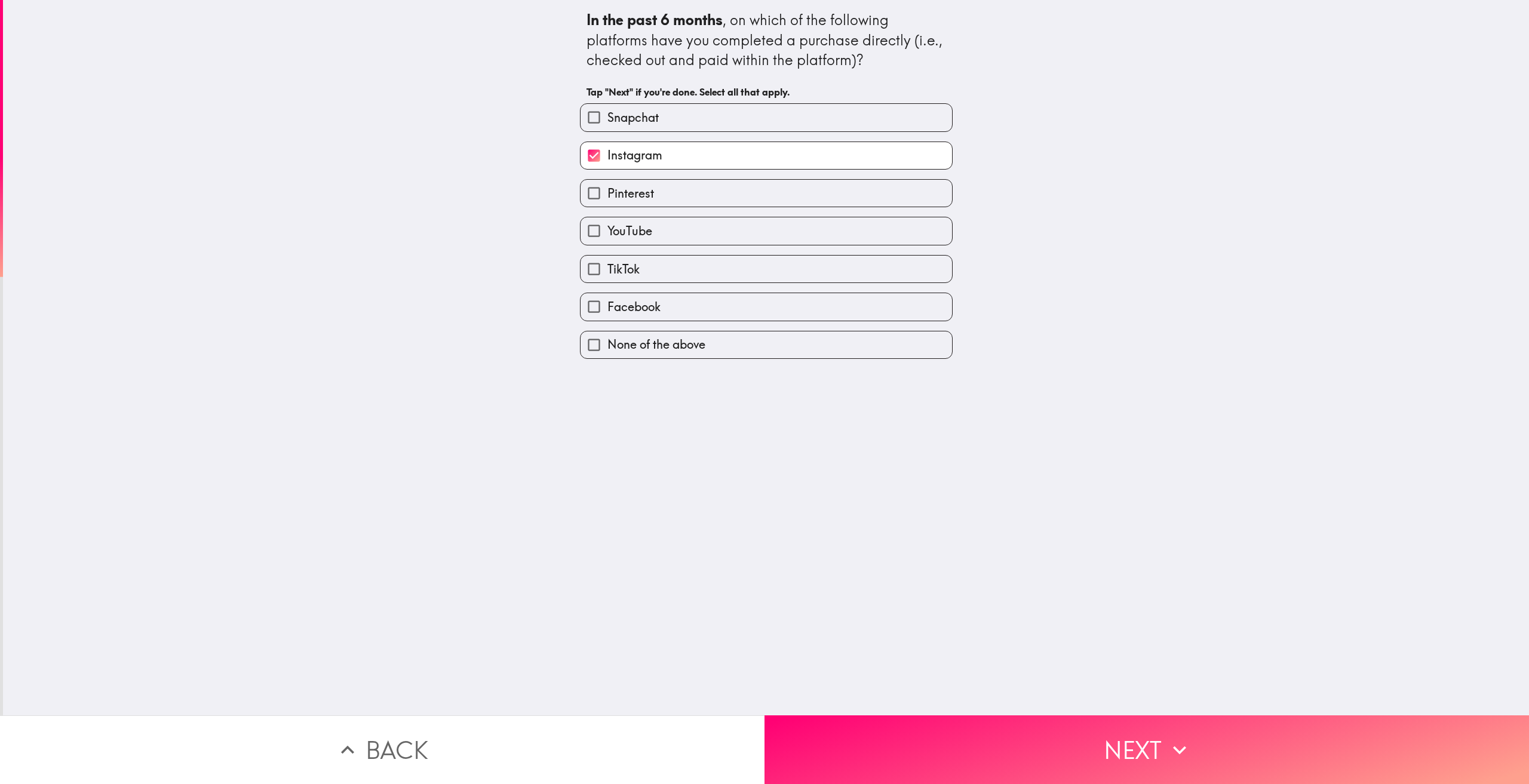
click at [680, 233] on label "YouTube" at bounding box center [767, 230] width 372 height 27
click at [607, 233] on input "YouTube" at bounding box center [594, 230] width 27 height 27
checkbox input "true"
click at [678, 303] on label "Facebook" at bounding box center [767, 306] width 372 height 27
click at [607, 303] on input "Facebook" at bounding box center [594, 306] width 27 height 27
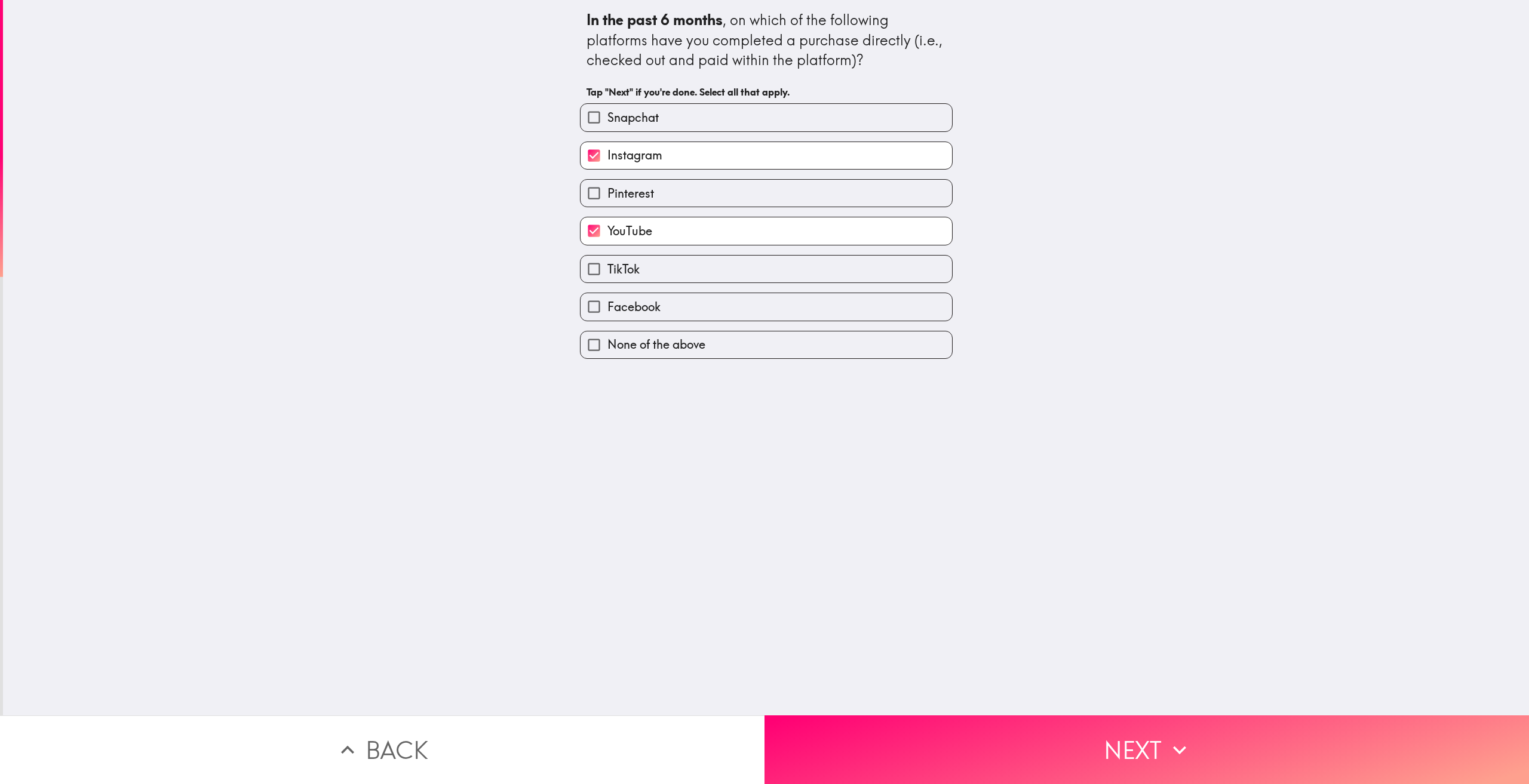
checkbox input "true"
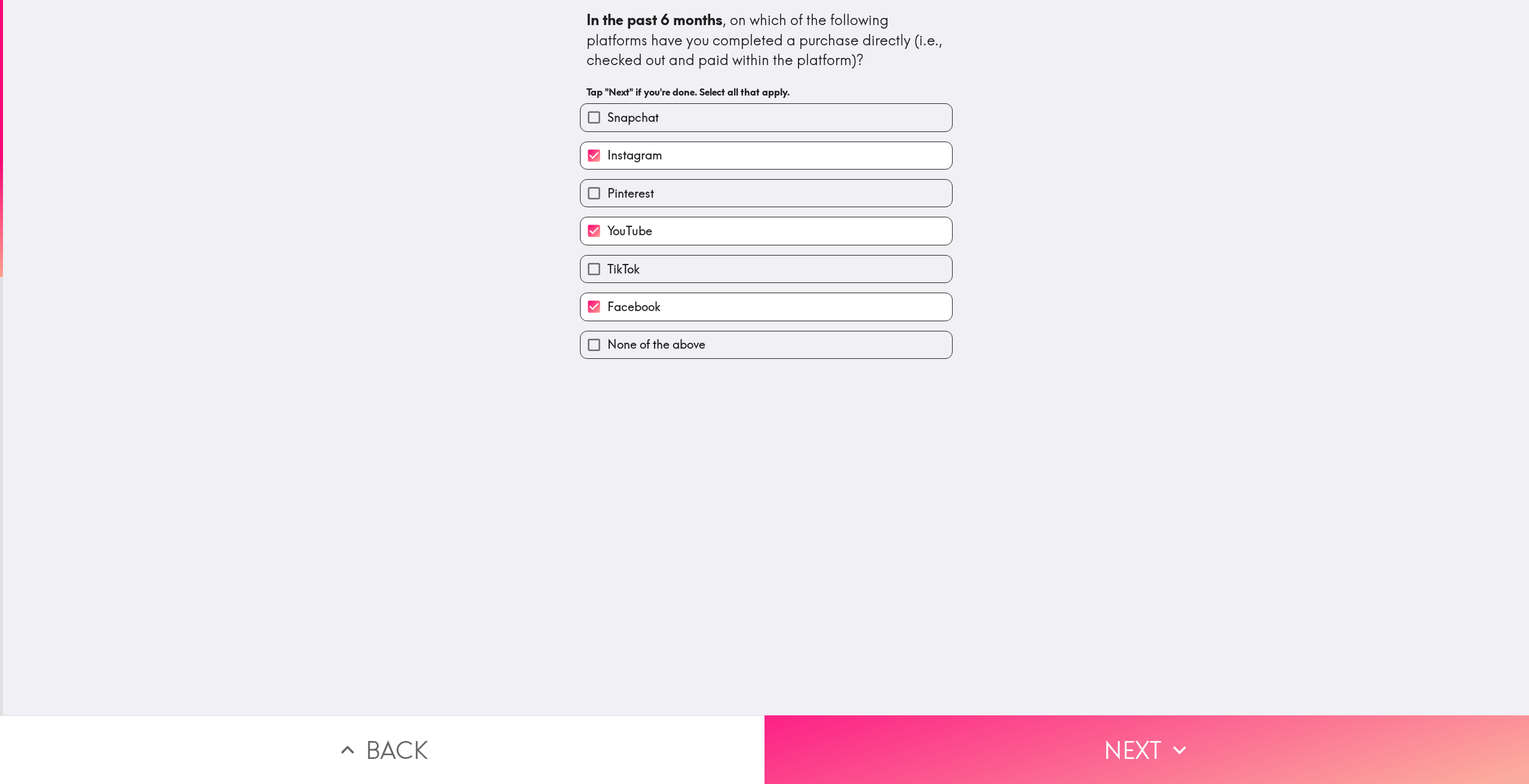
click at [1107, 727] on button "Next" at bounding box center [1146, 750] width 764 height 69
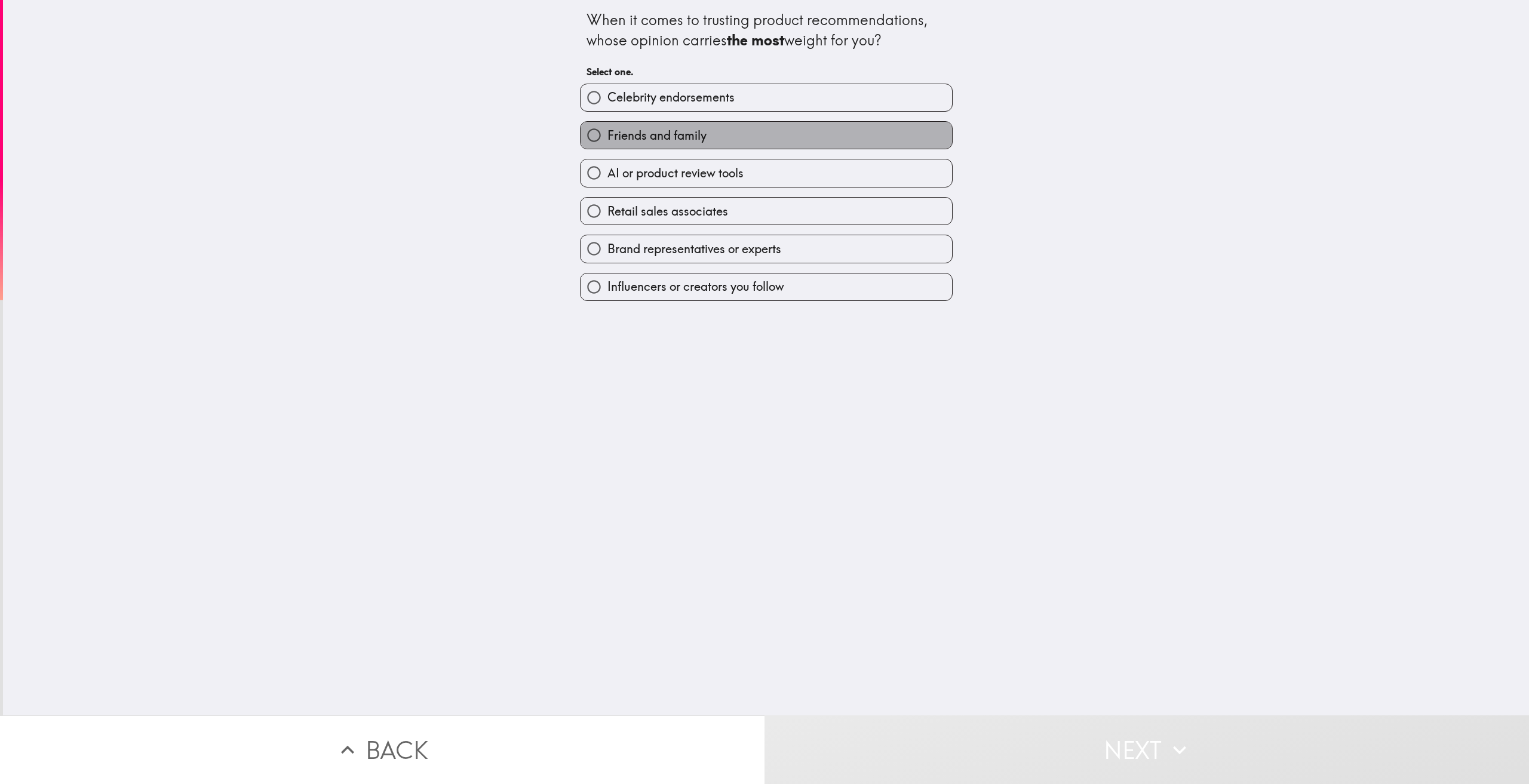
click at [751, 141] on label "Friends and family" at bounding box center [767, 135] width 372 height 27
click at [607, 141] on input "Friends and family" at bounding box center [594, 135] width 27 height 27
radio input "true"
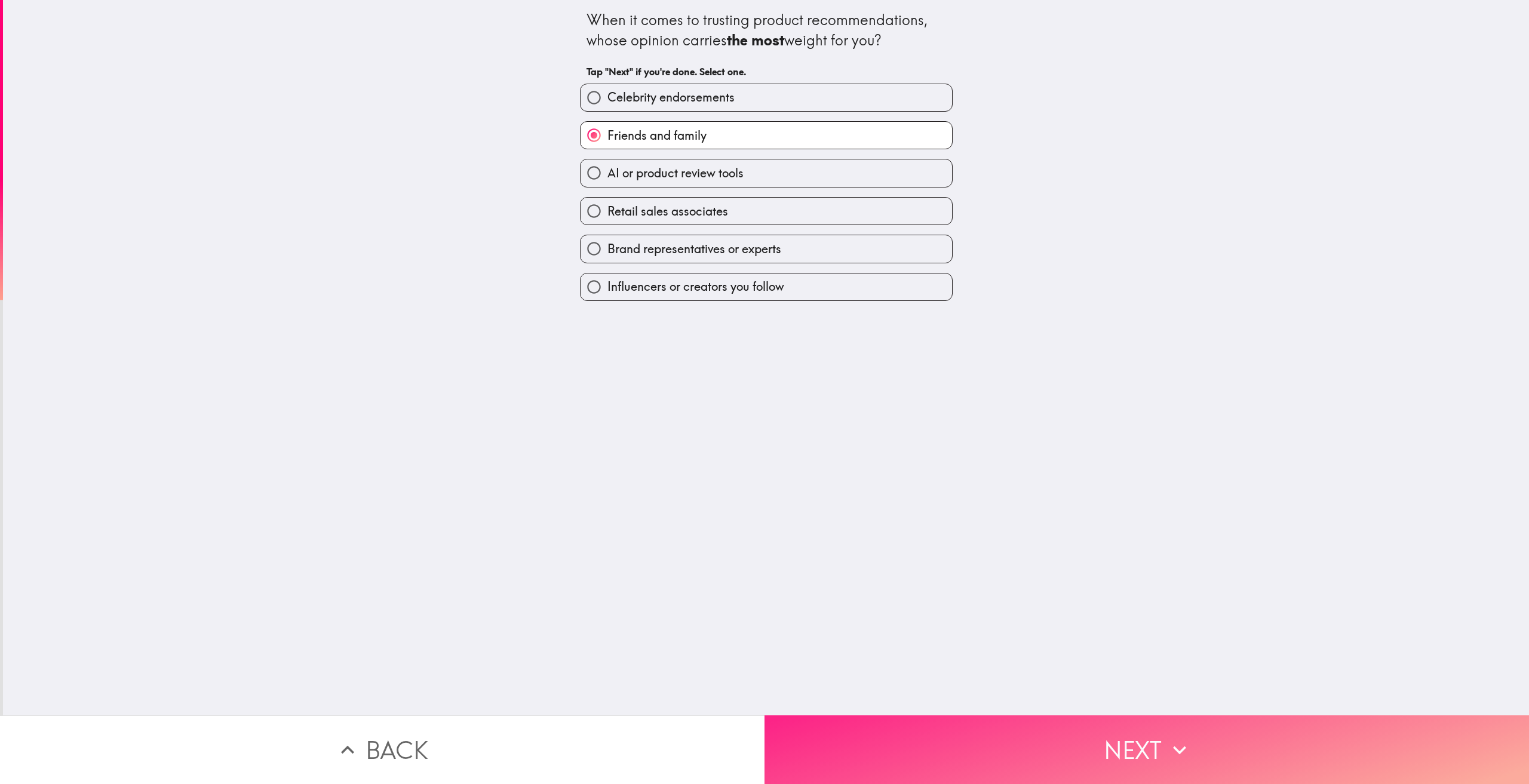
click at [1085, 725] on button "Next" at bounding box center [1146, 750] width 764 height 69
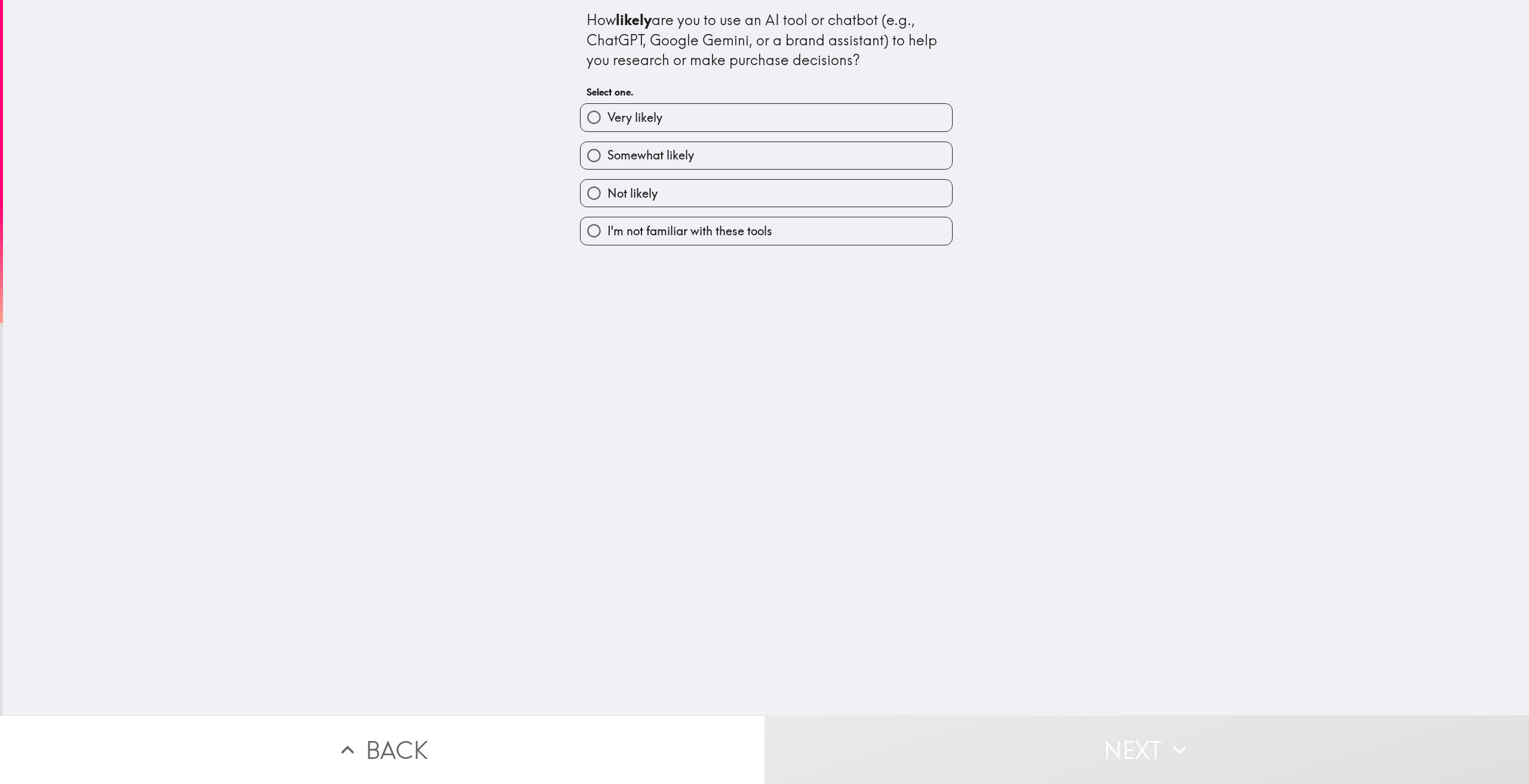
click at [715, 155] on label "Somewhat likely" at bounding box center [767, 156] width 372 height 27
click at [607, 155] on input "Somewhat likely" at bounding box center [594, 156] width 27 height 27
radio input "true"
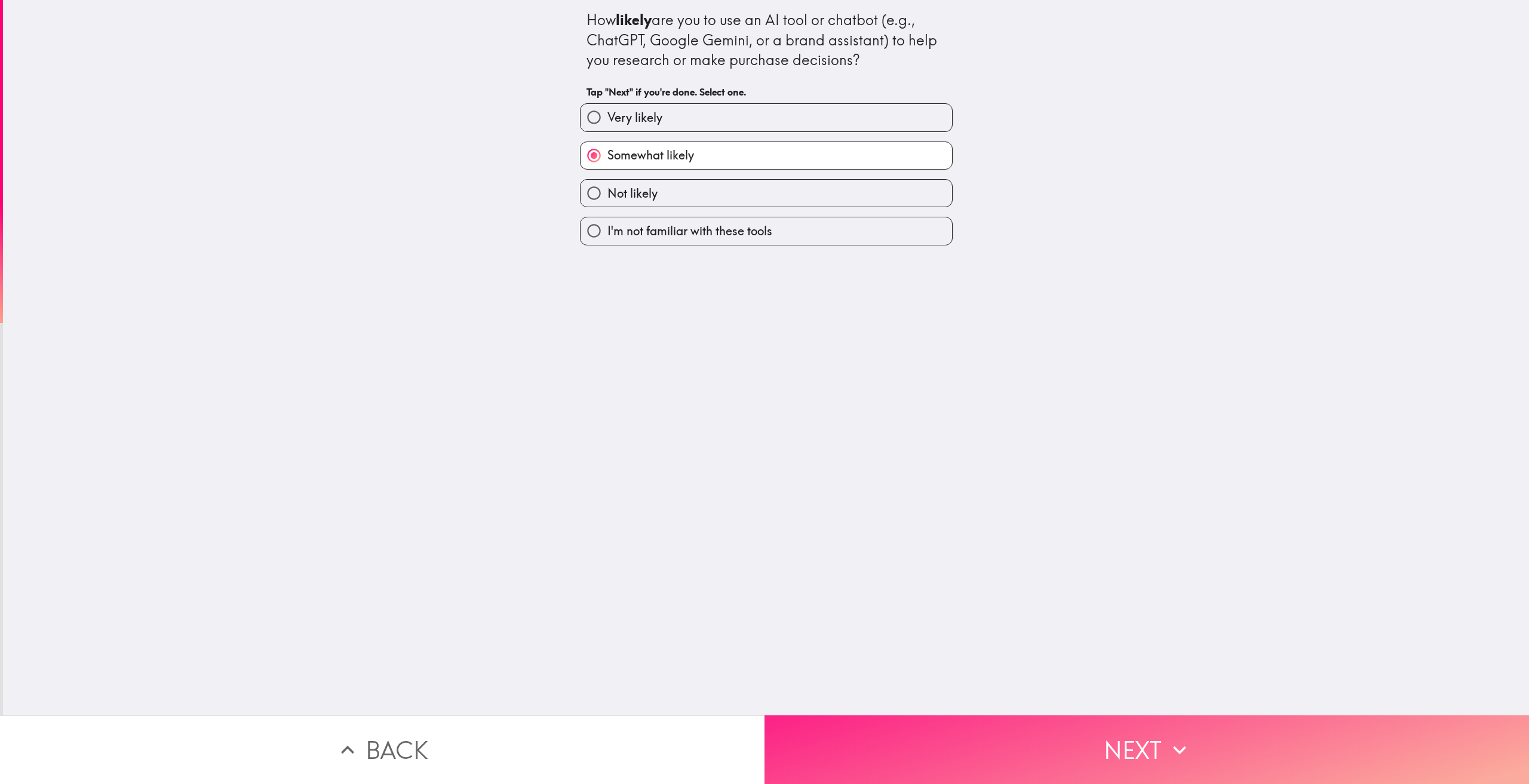
click at [1113, 730] on button "Next" at bounding box center [1146, 750] width 764 height 69
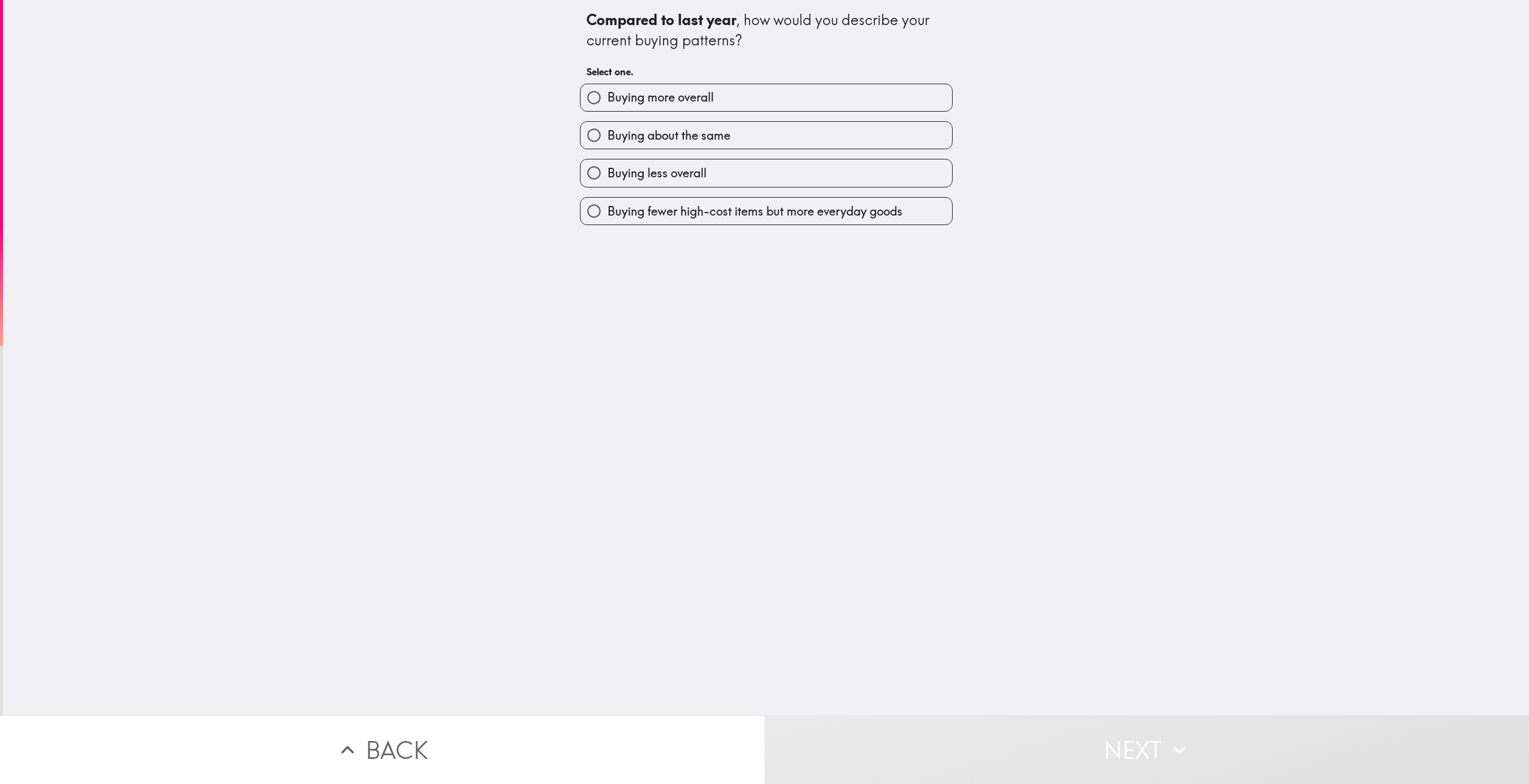
click at [732, 130] on label "Buying about the same" at bounding box center [767, 135] width 372 height 27
click at [607, 130] on input "Buying about the same" at bounding box center [594, 135] width 27 height 27
radio input "true"
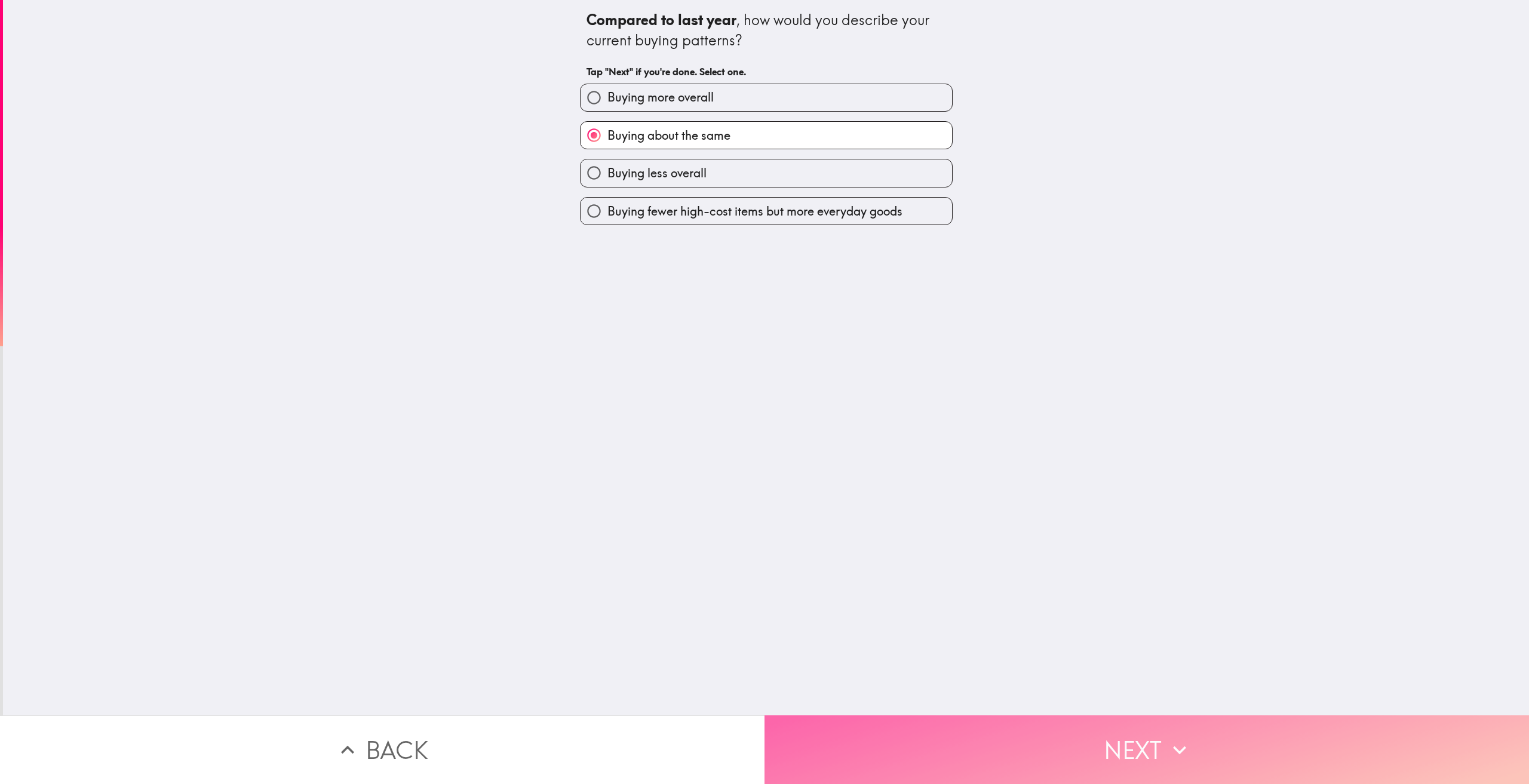
click at [1125, 736] on button "Next" at bounding box center [1146, 750] width 764 height 69
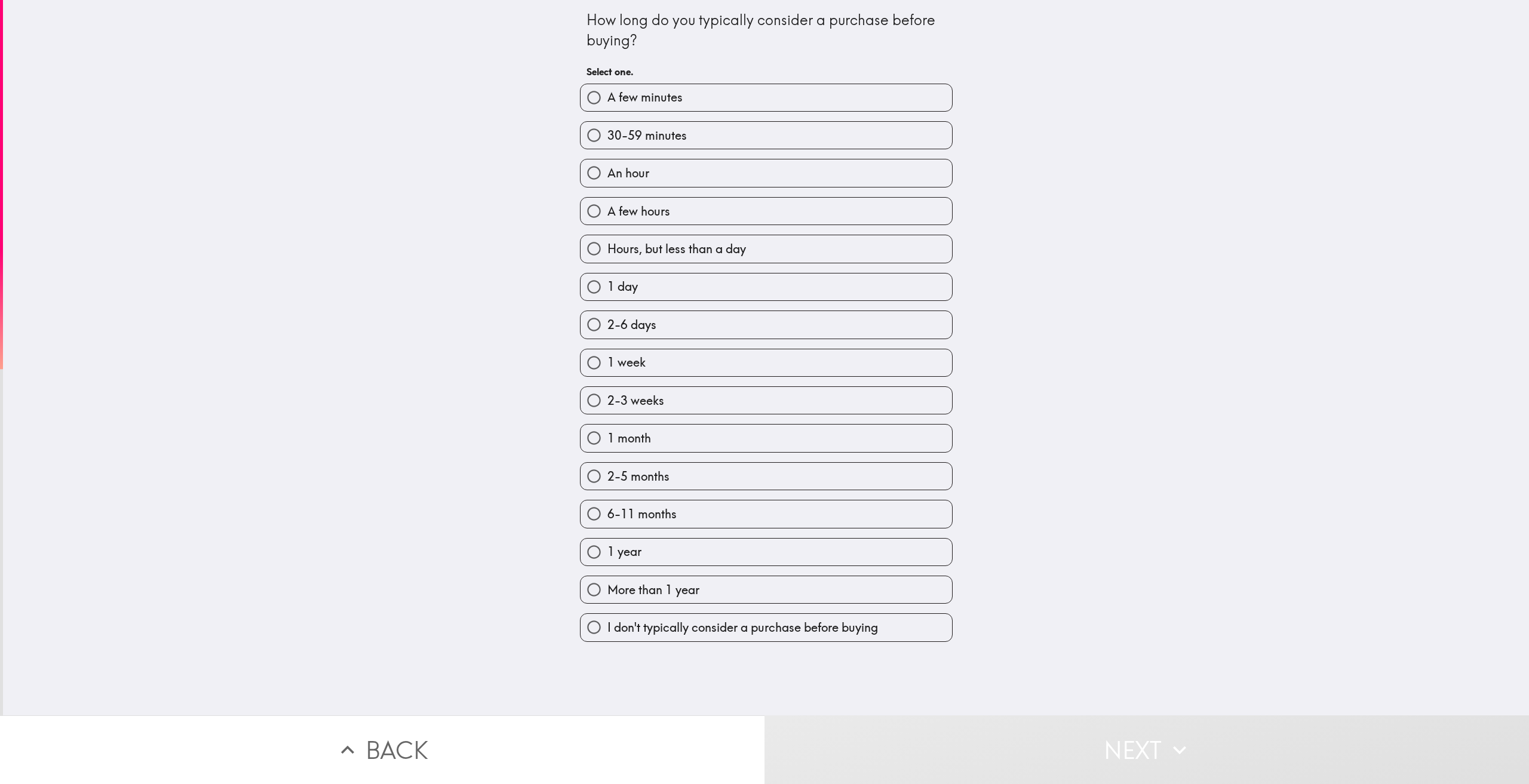
click at [710, 148] on label "30-59 minutes" at bounding box center [767, 135] width 372 height 27
click at [607, 148] on input "30-59 minutes" at bounding box center [594, 135] width 27 height 27
radio input "true"
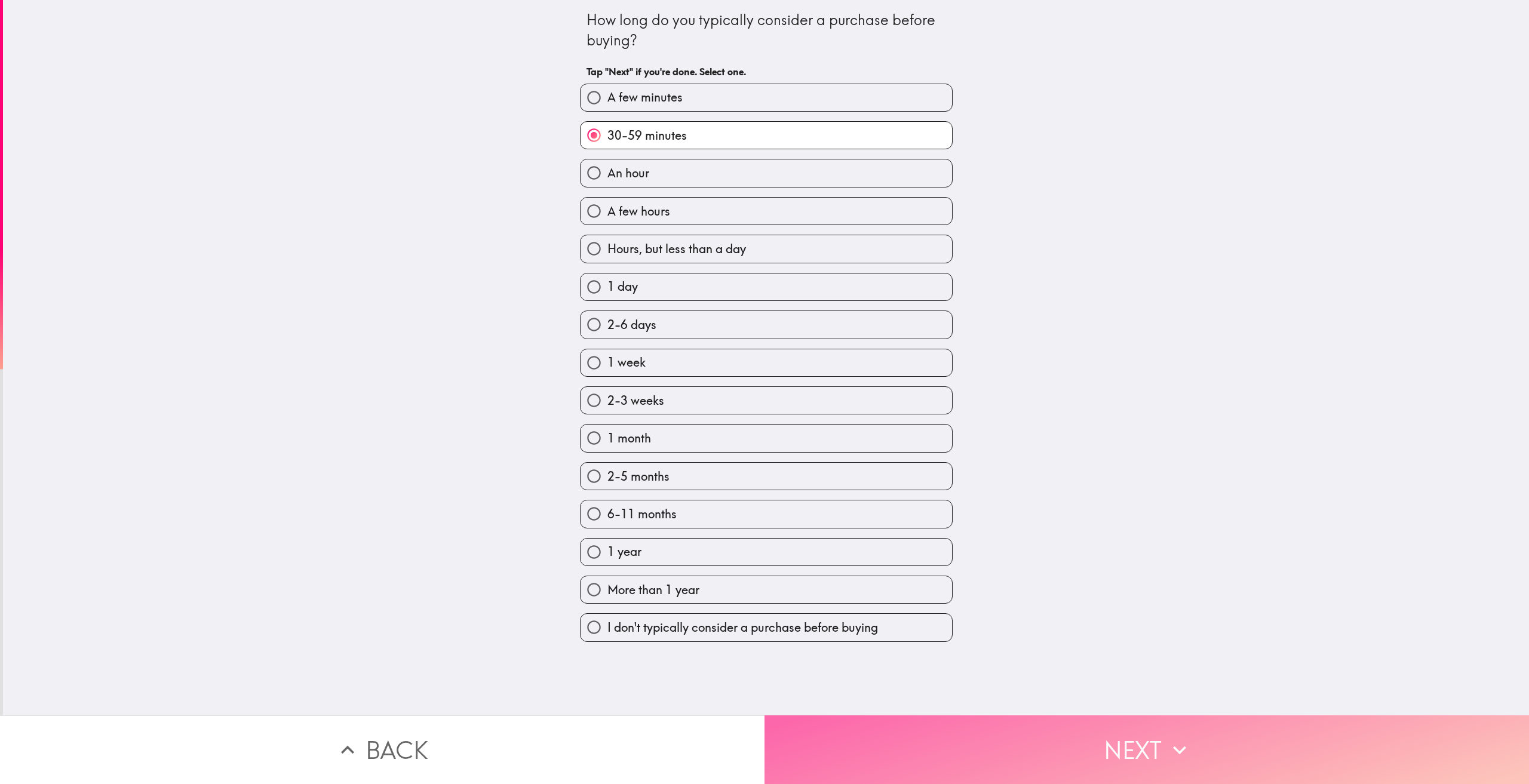
click at [1121, 739] on button "Next" at bounding box center [1146, 750] width 764 height 69
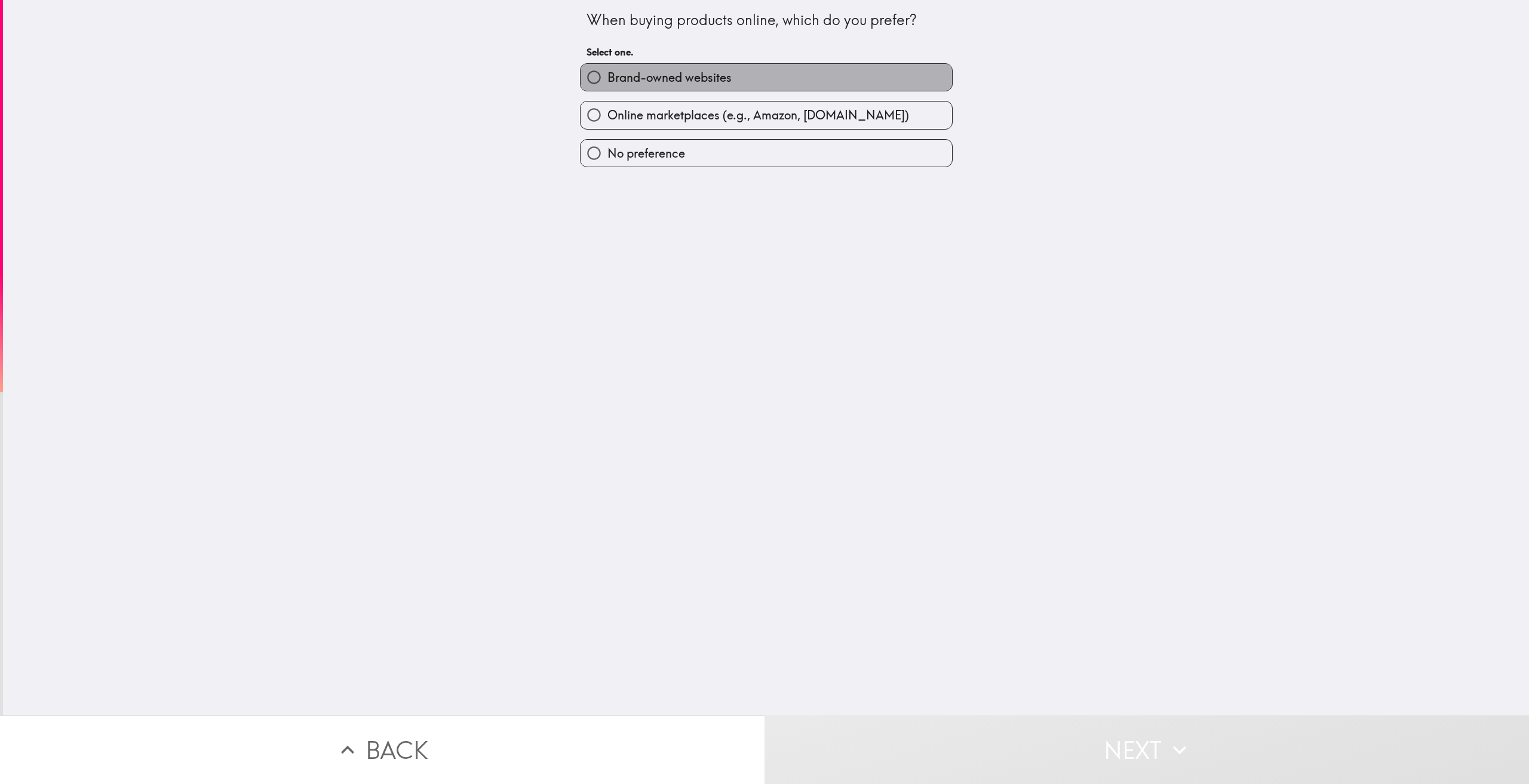
click at [670, 80] on span "Brand-owned websites" at bounding box center [669, 77] width 125 height 17
click at [607, 80] on input "Brand-owned websites" at bounding box center [594, 77] width 27 height 27
radio input "true"
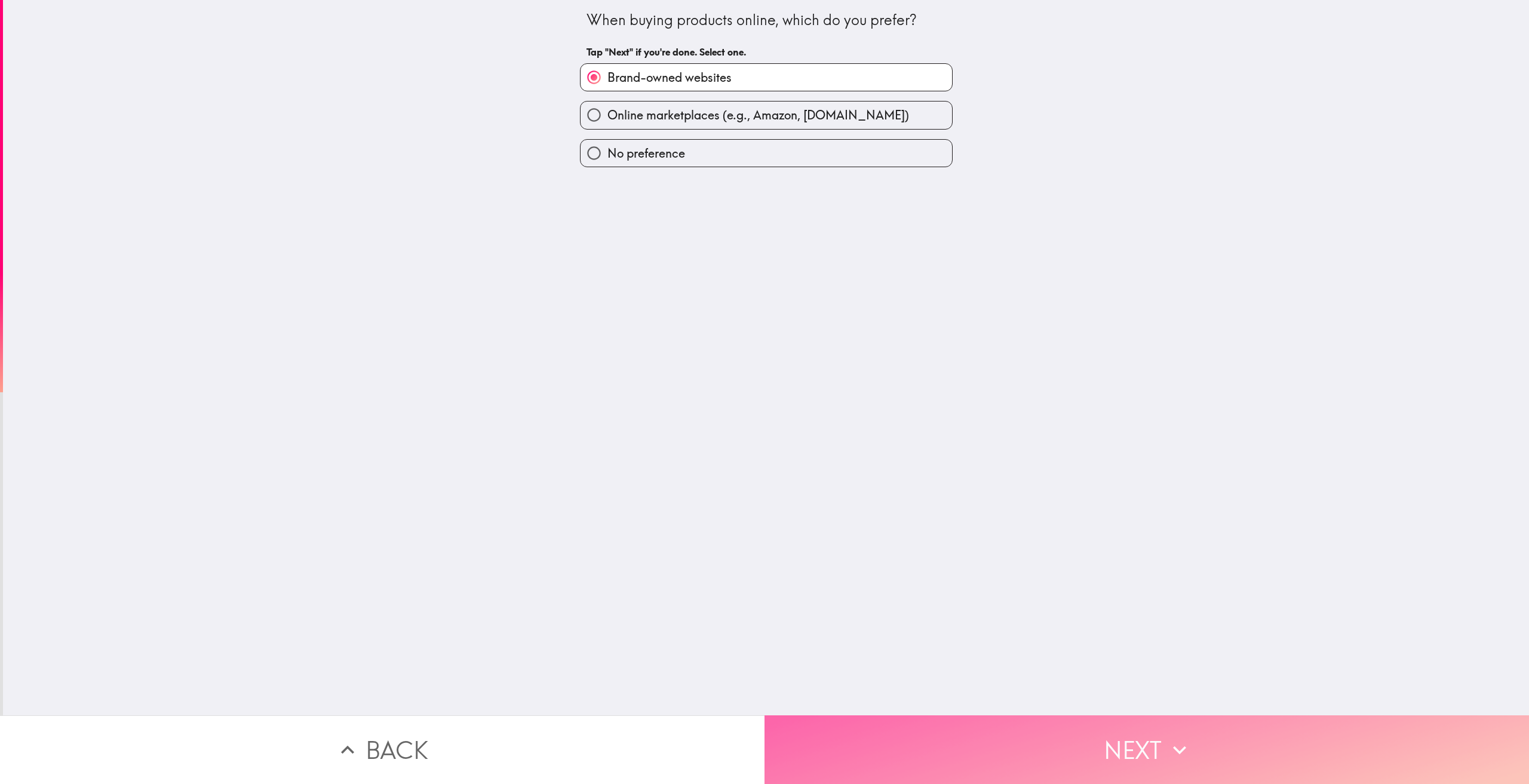
click at [1124, 734] on button "Next" at bounding box center [1146, 750] width 764 height 69
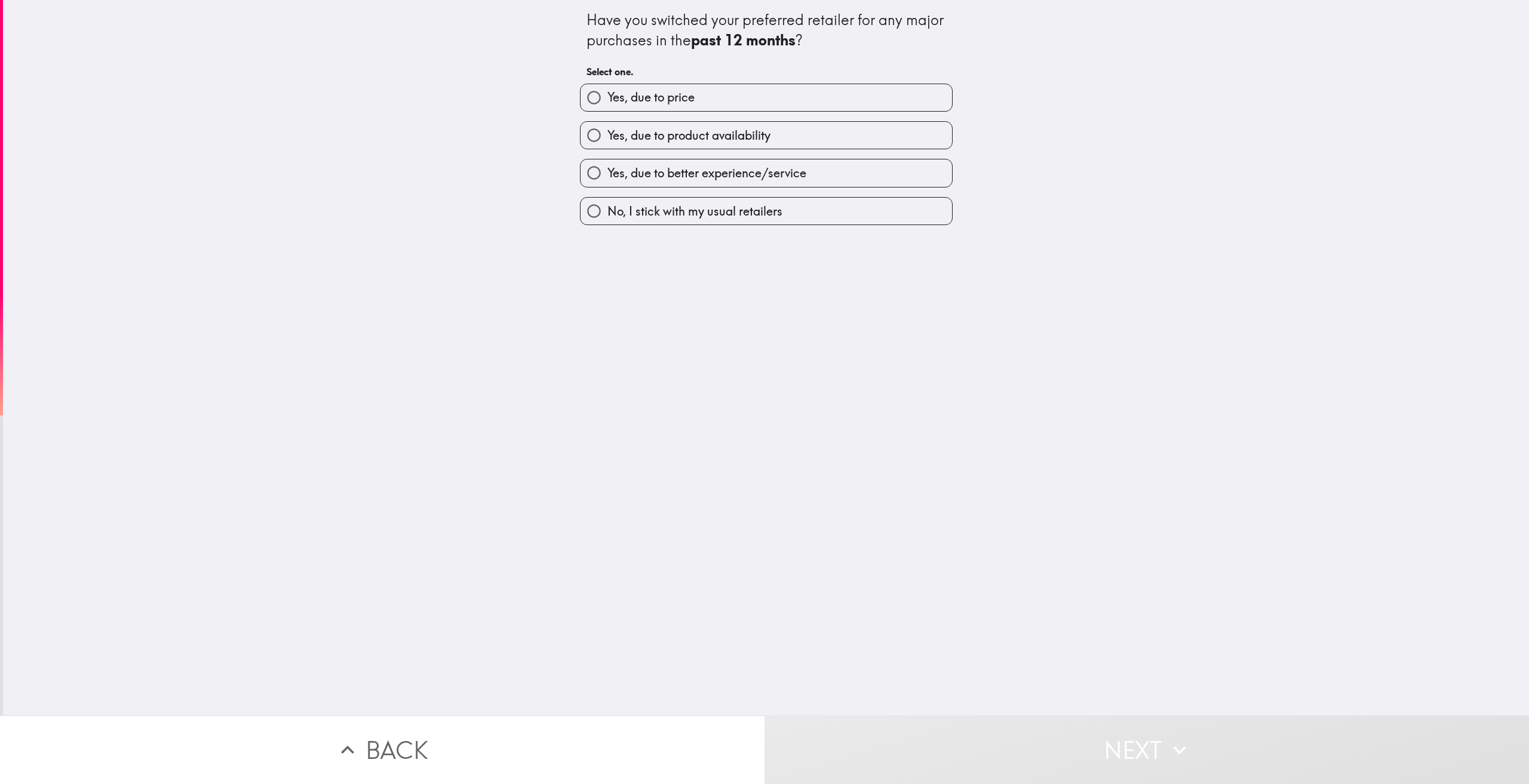
click at [787, 177] on span "Yes, due to better experience/service" at bounding box center [707, 173] width 199 height 17
click at [607, 177] on input "Yes, due to better experience/service" at bounding box center [594, 173] width 27 height 27
radio input "true"
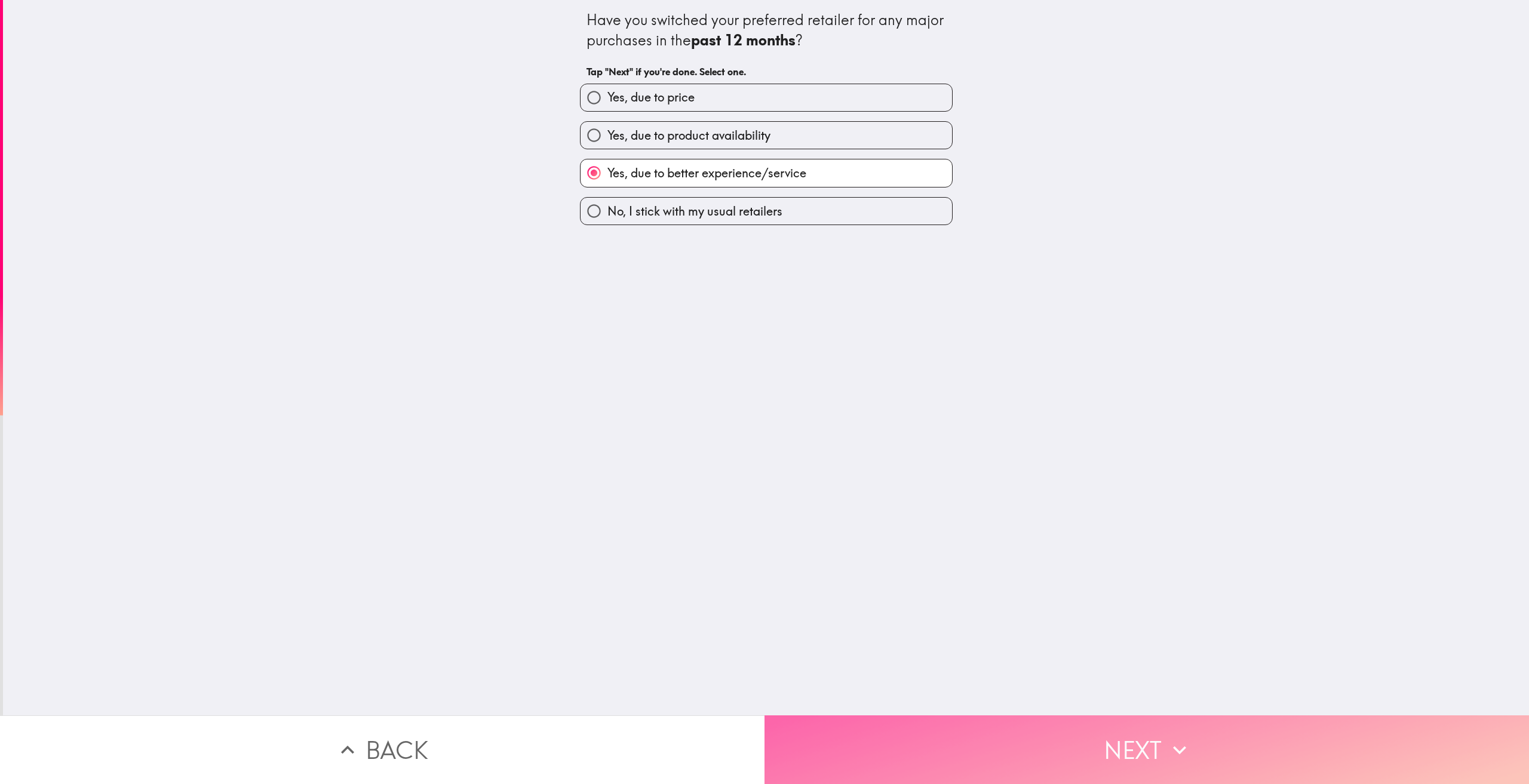
click at [1108, 739] on button "Next" at bounding box center [1146, 750] width 764 height 69
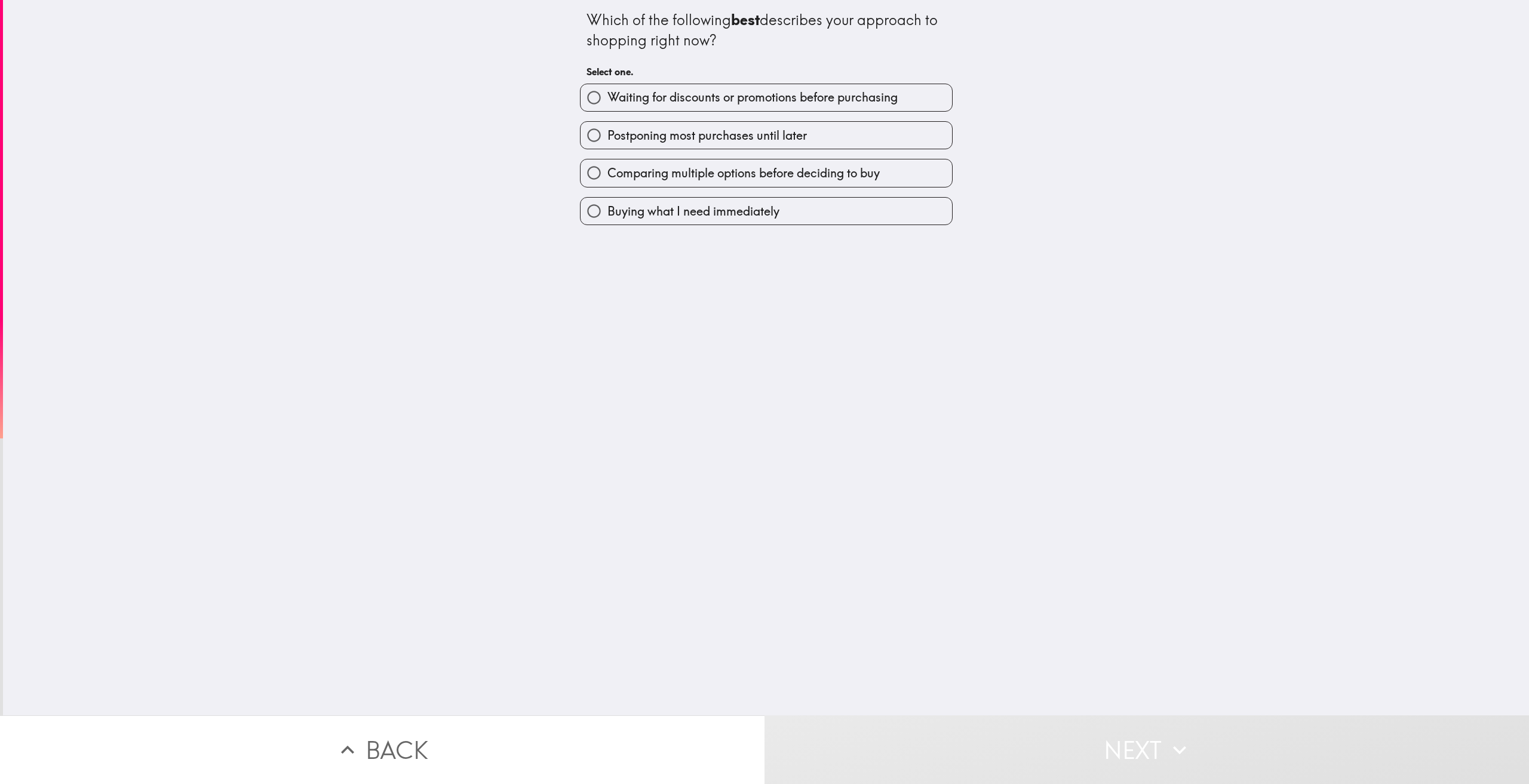
click at [720, 127] on span "Postponing most purchases until later" at bounding box center [707, 135] width 199 height 17
click at [607, 126] on input "Postponing most purchases until later" at bounding box center [594, 135] width 27 height 27
radio input "true"
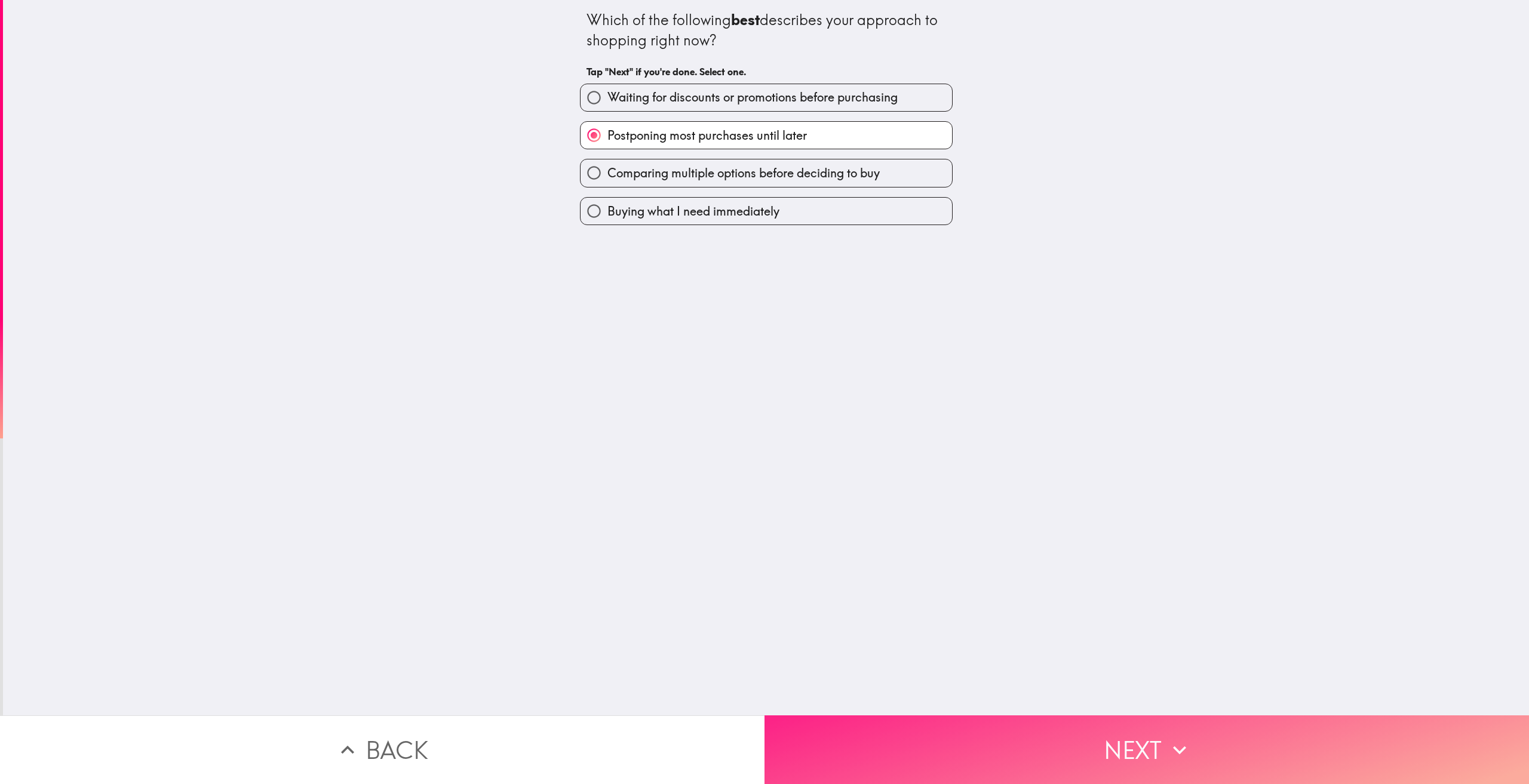
click at [1090, 726] on button "Next" at bounding box center [1146, 750] width 764 height 69
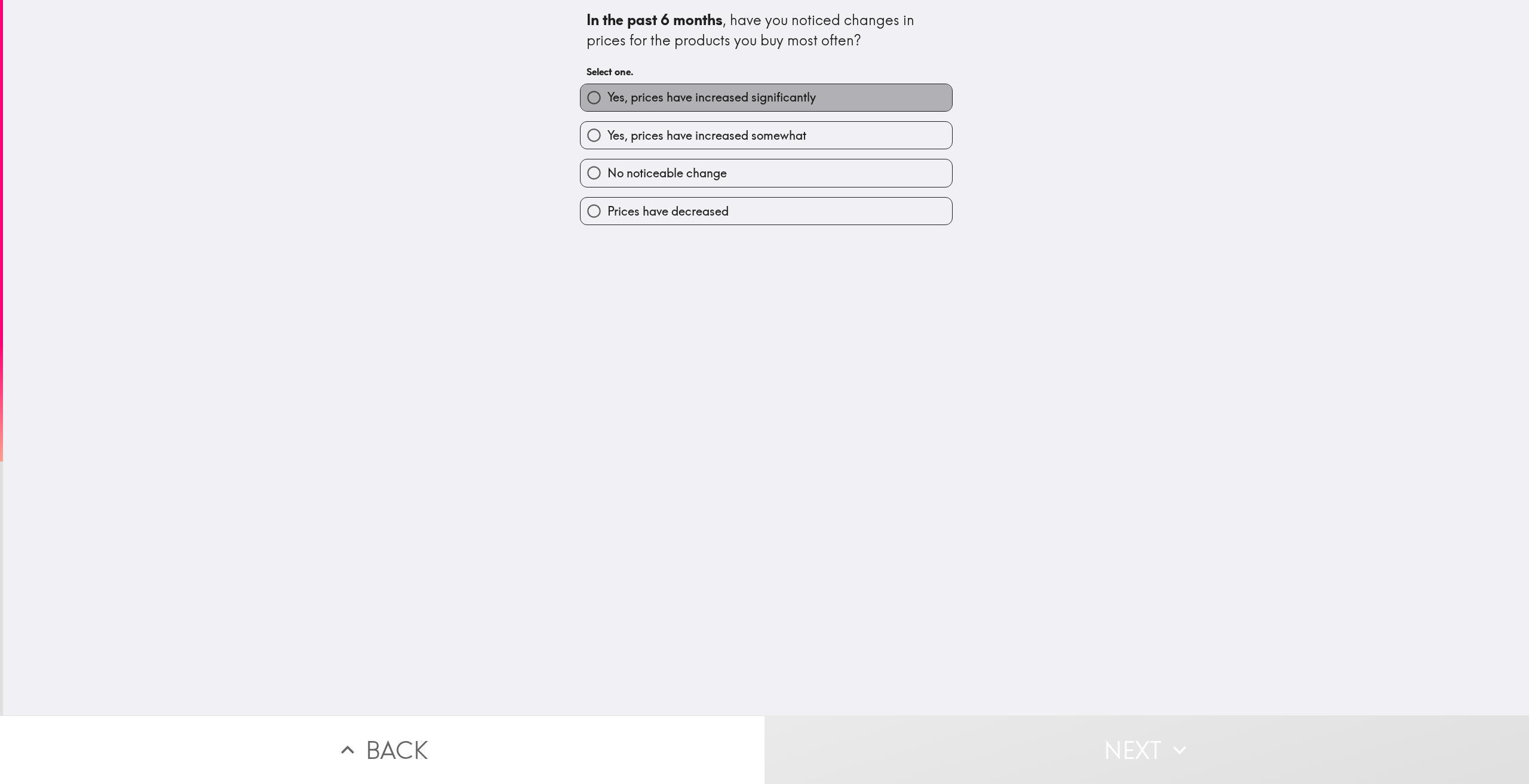
click at [738, 105] on span "Yes, prices have increased significantly" at bounding box center [711, 97] width 209 height 17
click at [607, 105] on input "Yes, prices have increased significantly" at bounding box center [594, 97] width 27 height 27
radio input "true"
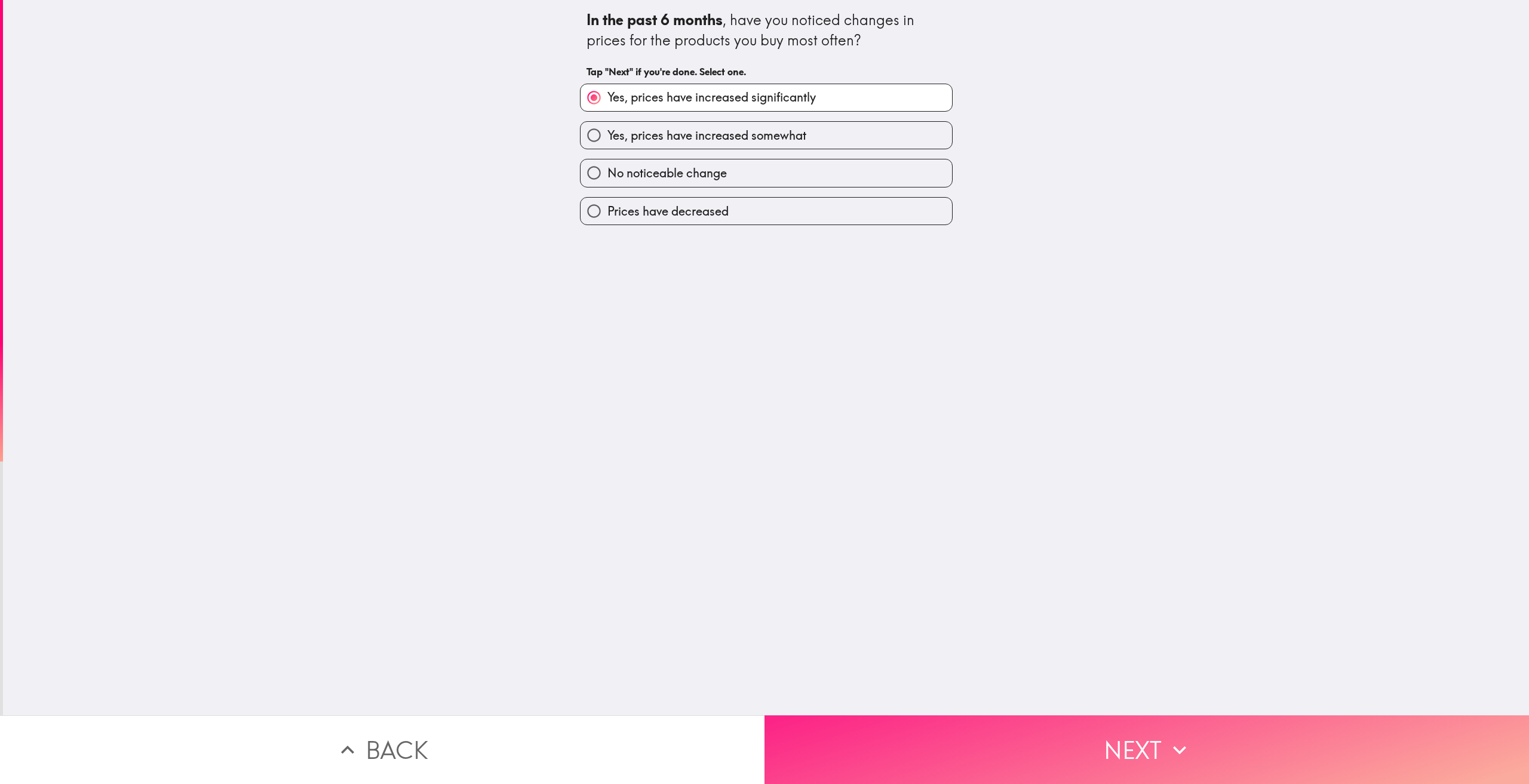
click at [1114, 725] on button "Next" at bounding box center [1146, 750] width 764 height 69
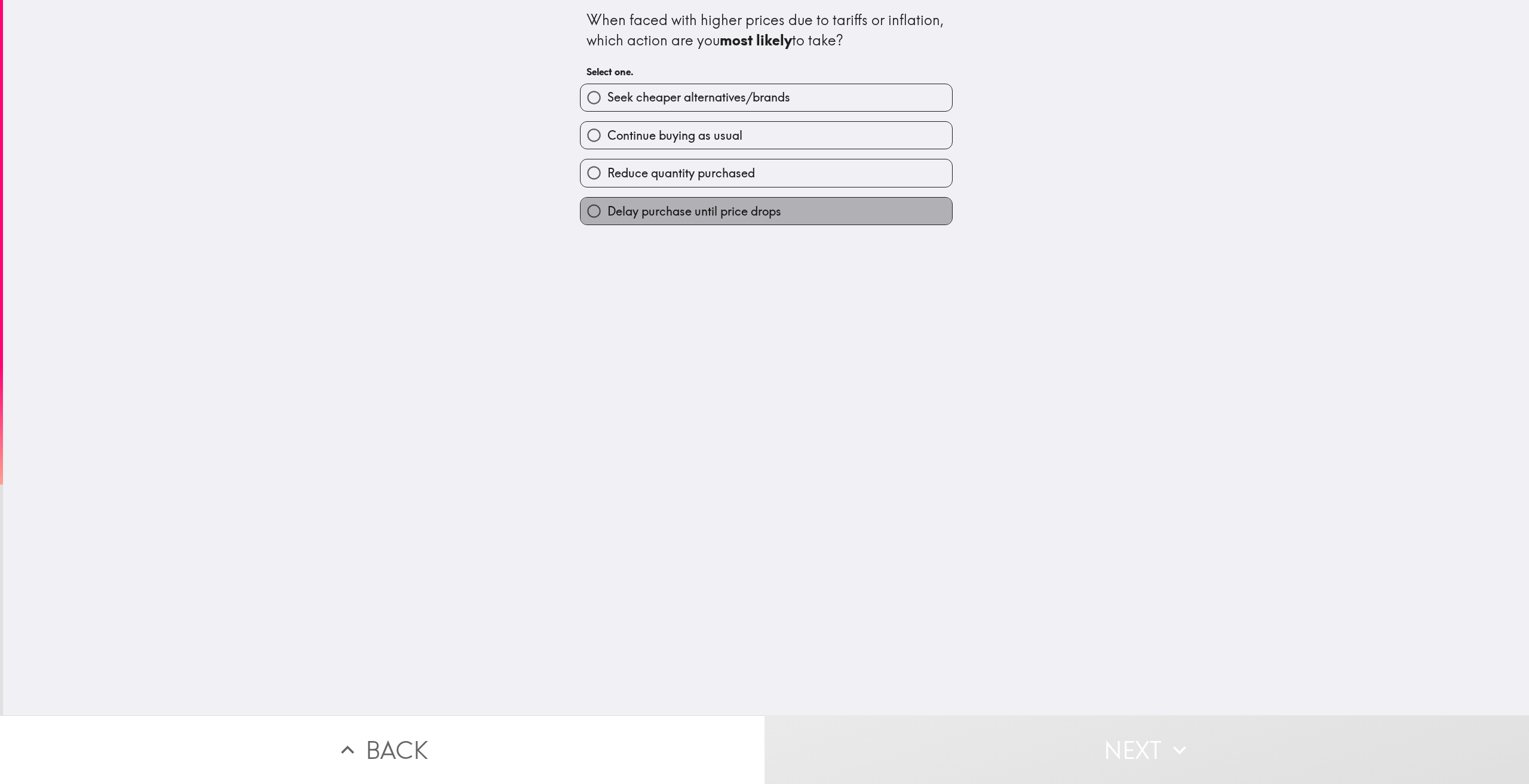
click at [797, 211] on label "Delay purchase until price drops" at bounding box center [767, 211] width 372 height 27
click at [607, 211] on input "Delay purchase until price drops" at bounding box center [594, 211] width 27 height 27
radio input "true"
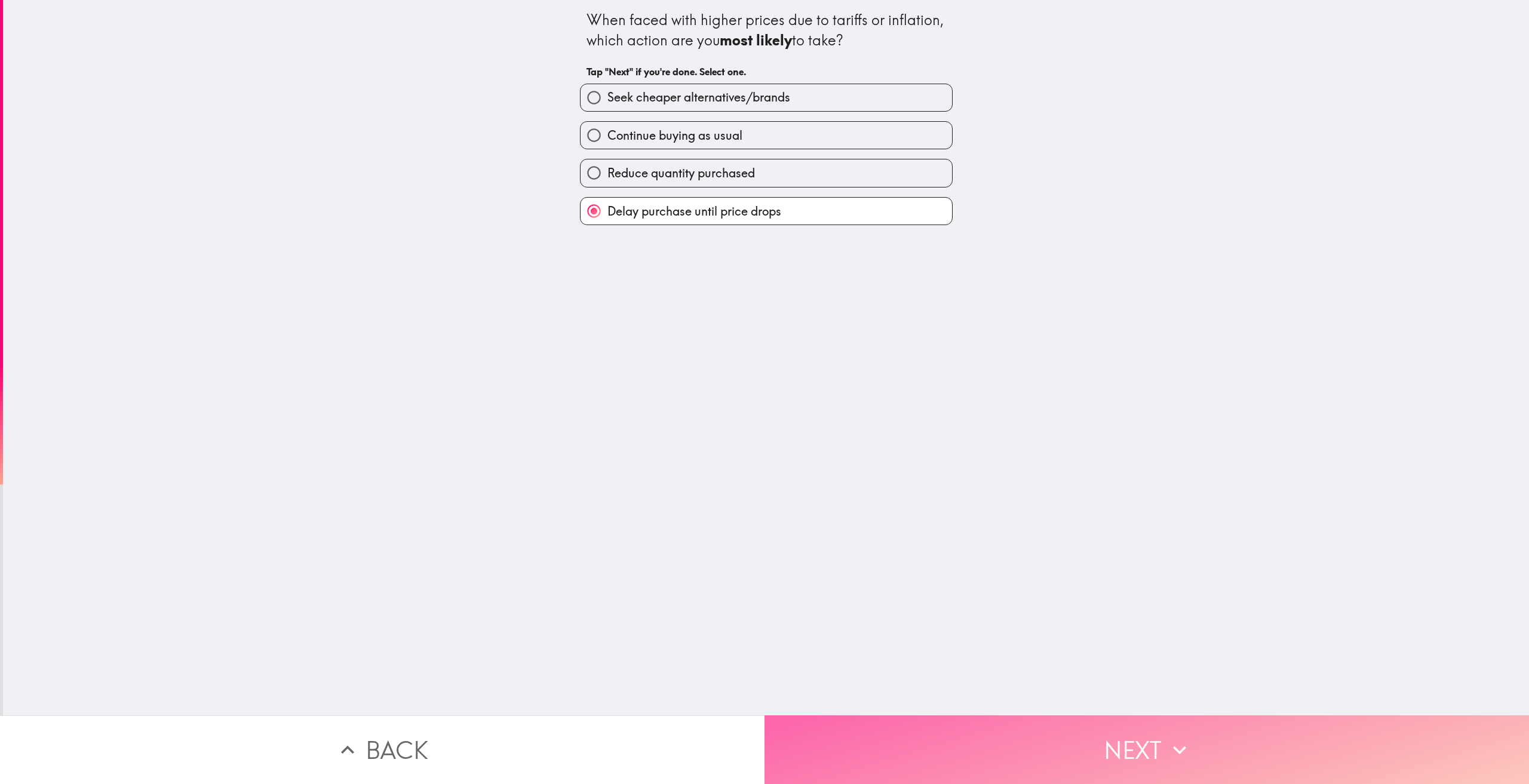
click at [1106, 726] on button "Next" at bounding box center [1146, 750] width 764 height 69
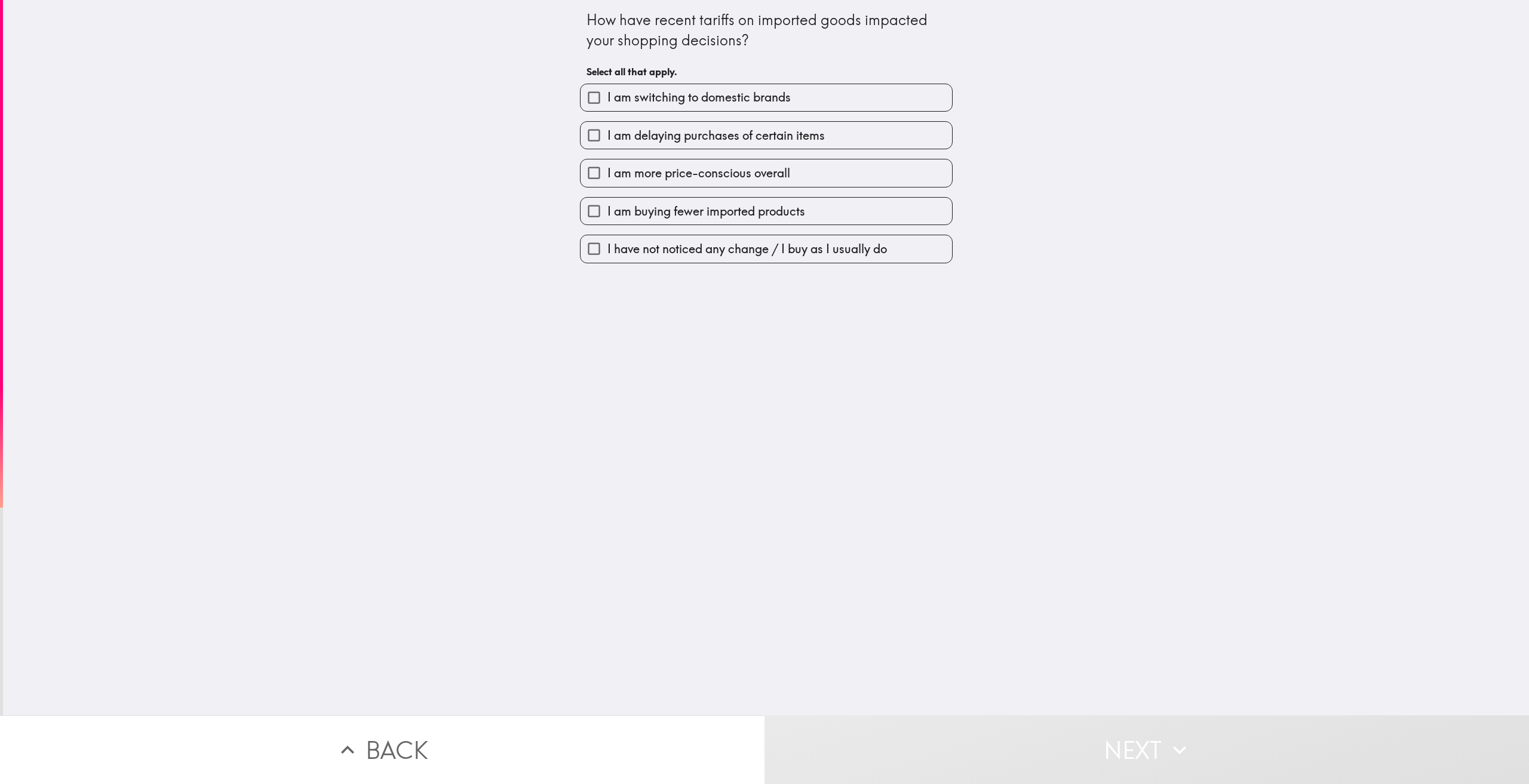
click at [857, 139] on label "I am delaying purchases of certain items" at bounding box center [767, 135] width 372 height 27
click at [607, 139] on input "I am delaying purchases of certain items" at bounding box center [594, 135] width 27 height 27
checkbox input "true"
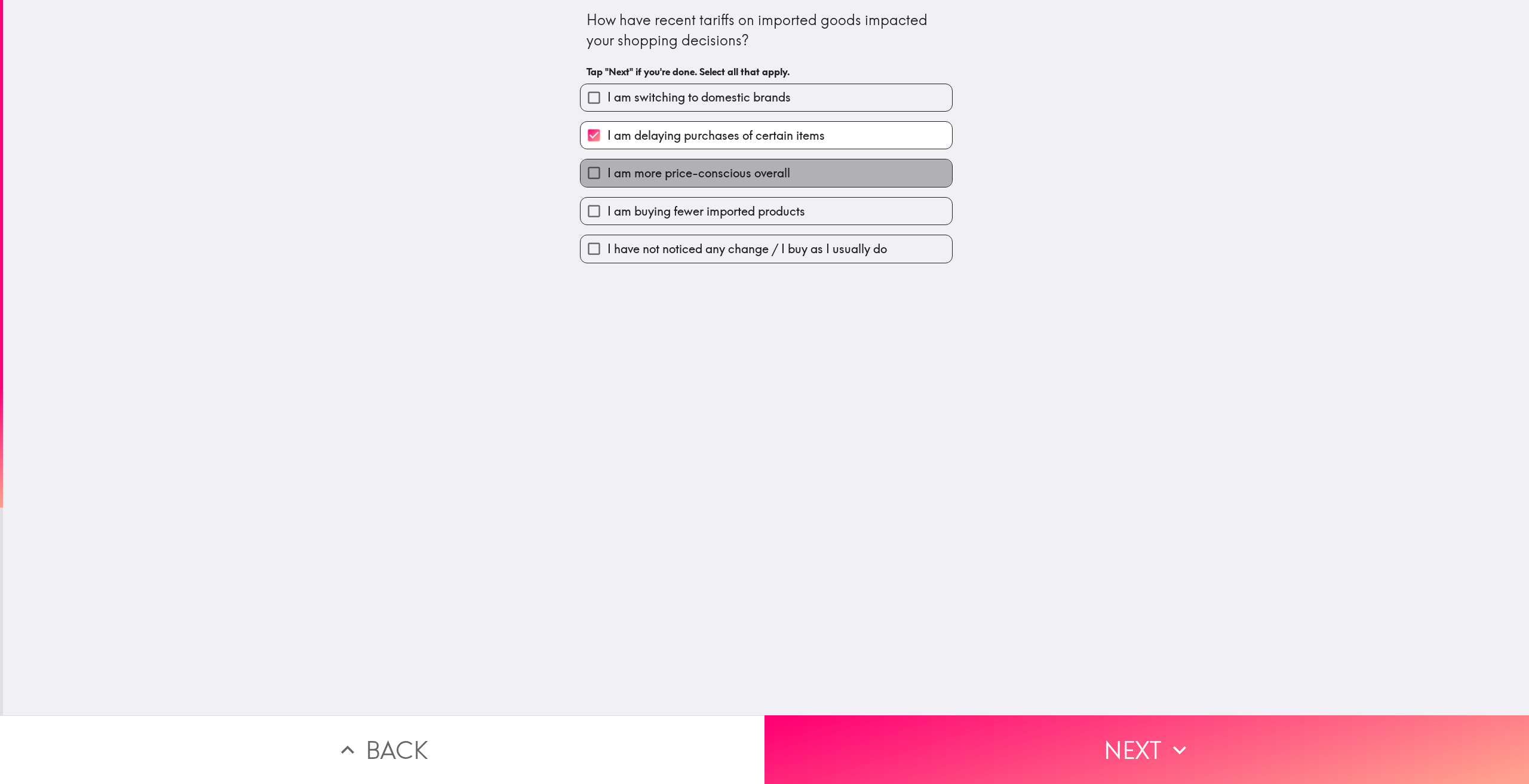
click at [857, 171] on label "I am more price-conscious overall" at bounding box center [767, 173] width 372 height 27
click at [607, 171] on input "I am more price-conscious overall" at bounding box center [594, 173] width 27 height 27
checkbox input "true"
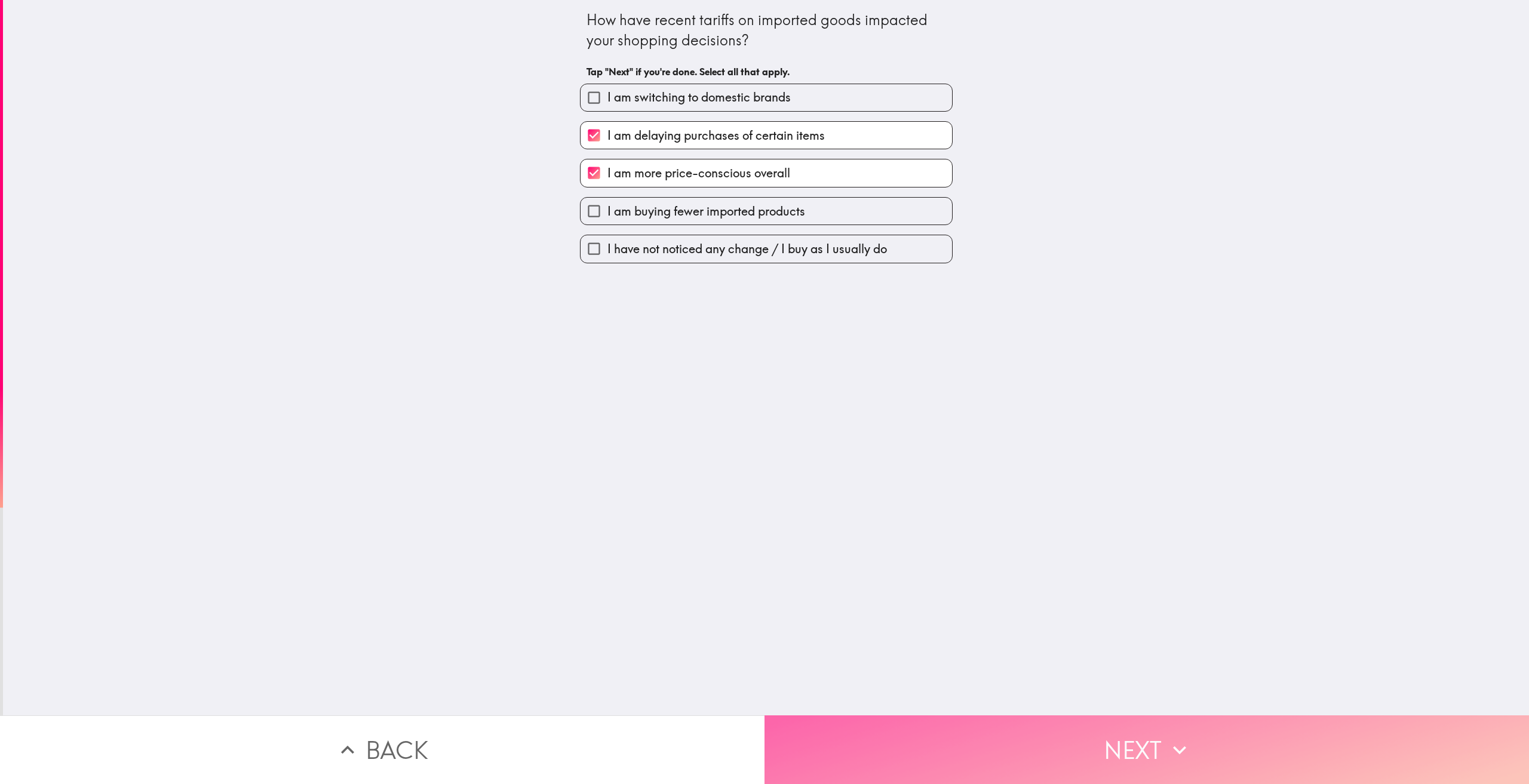
click at [1124, 731] on button "Next" at bounding box center [1146, 750] width 764 height 69
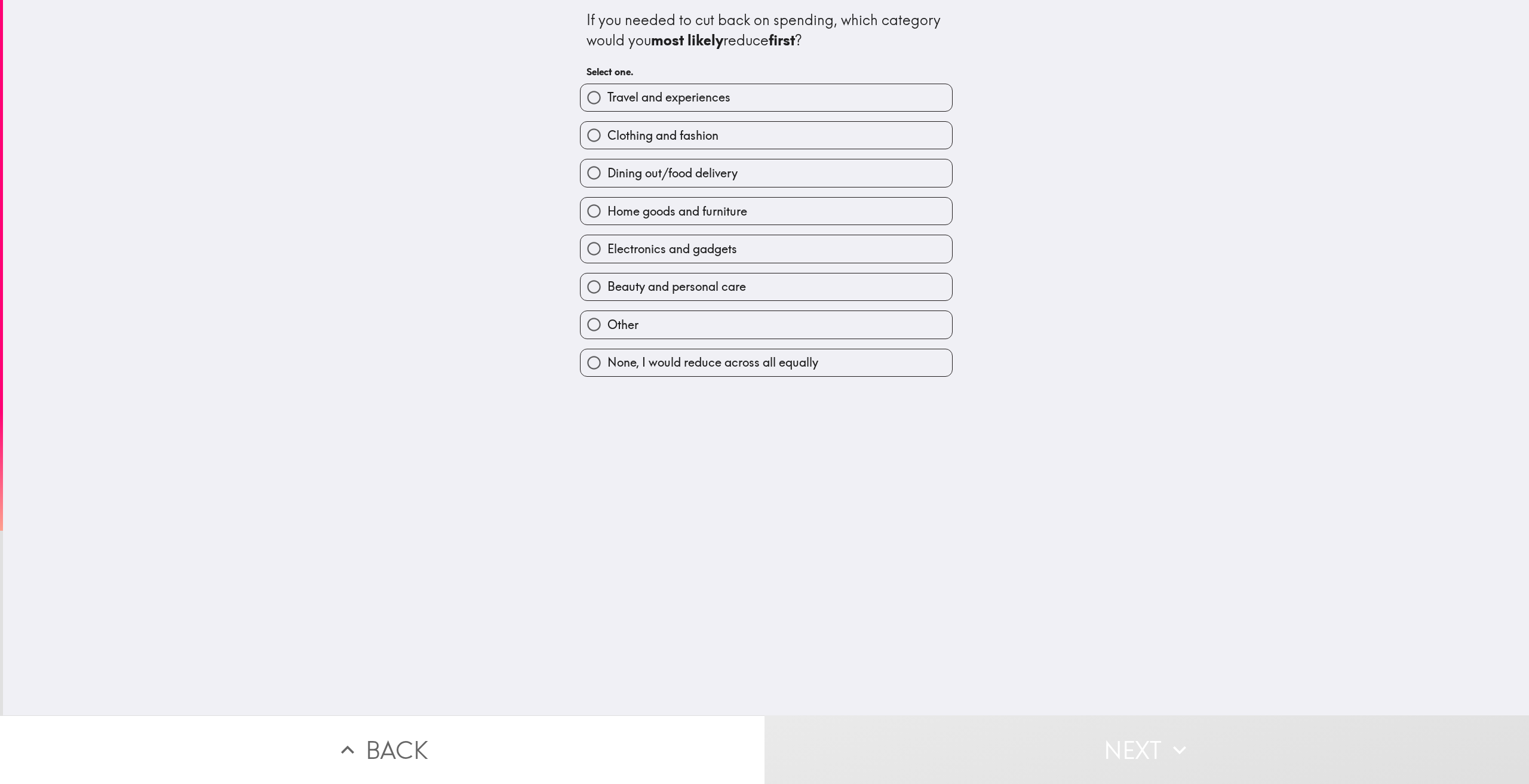
click at [793, 175] on label "Dining out/food delivery" at bounding box center [767, 173] width 372 height 27
click at [607, 175] on input "Dining out/food delivery" at bounding box center [594, 173] width 27 height 27
radio input "true"
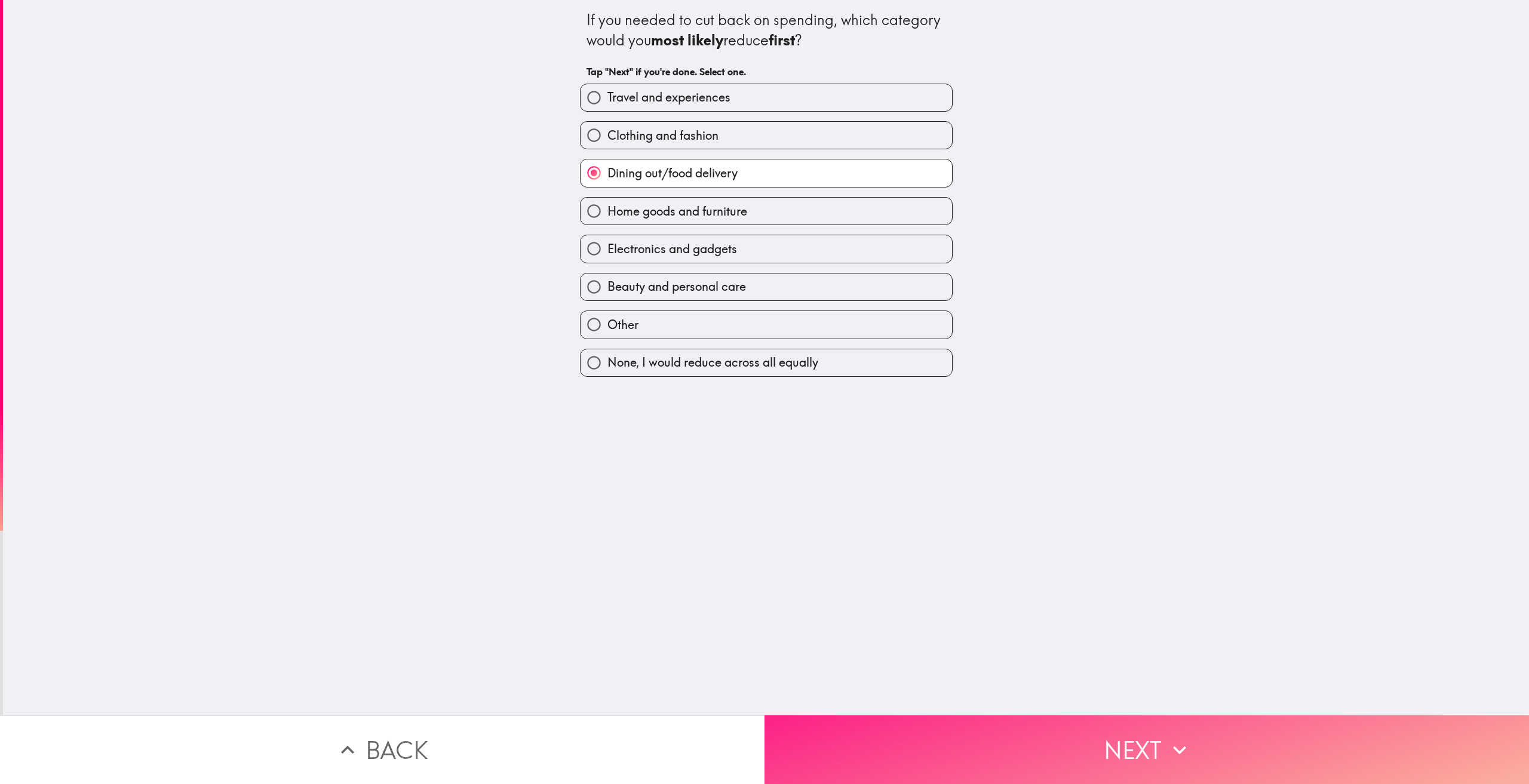
click at [1119, 740] on button "Next" at bounding box center [1146, 750] width 764 height 69
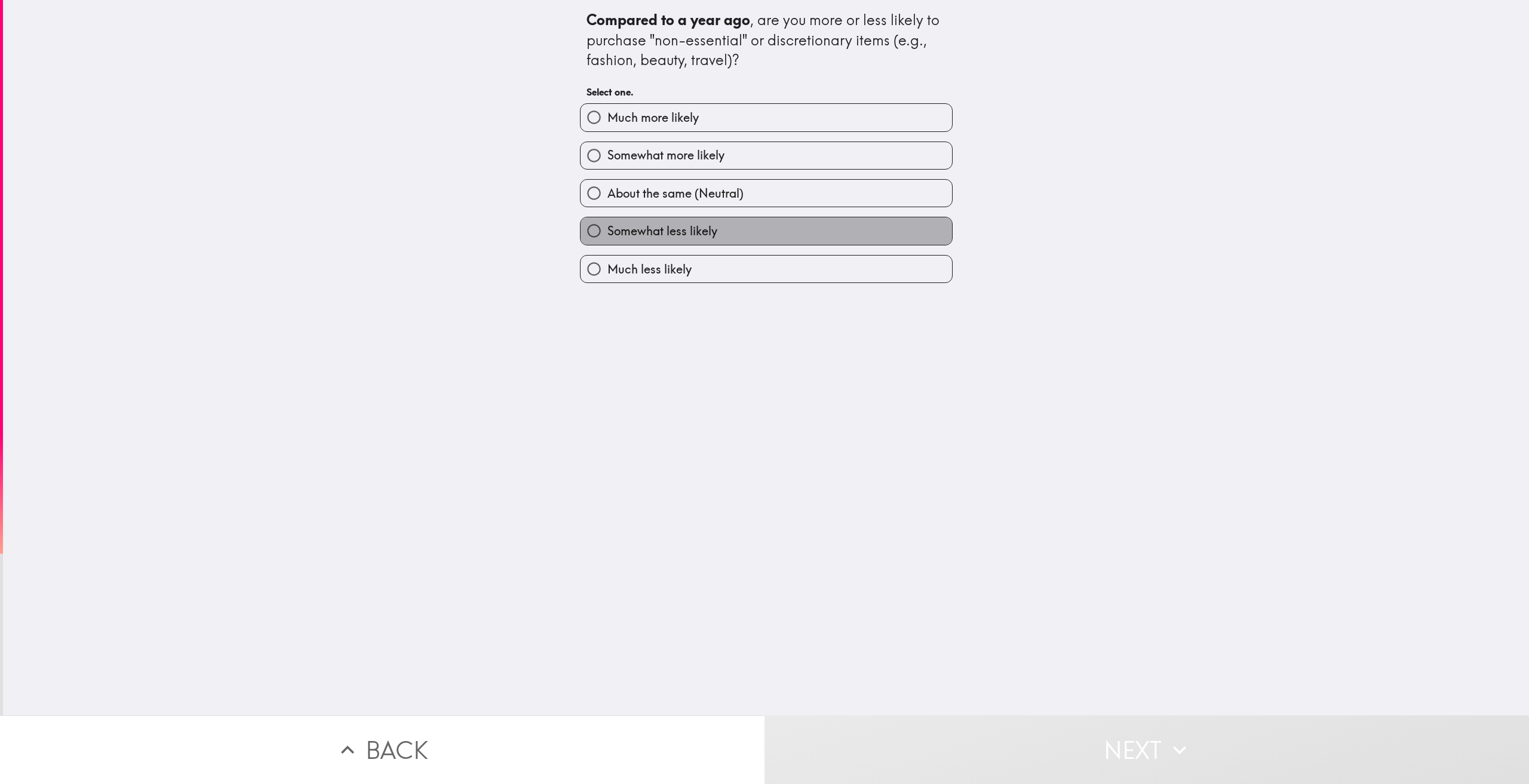
click at [755, 230] on label "Somewhat less likely" at bounding box center [767, 230] width 372 height 27
click at [607, 230] on input "Somewhat less likely" at bounding box center [594, 230] width 27 height 27
radio input "true"
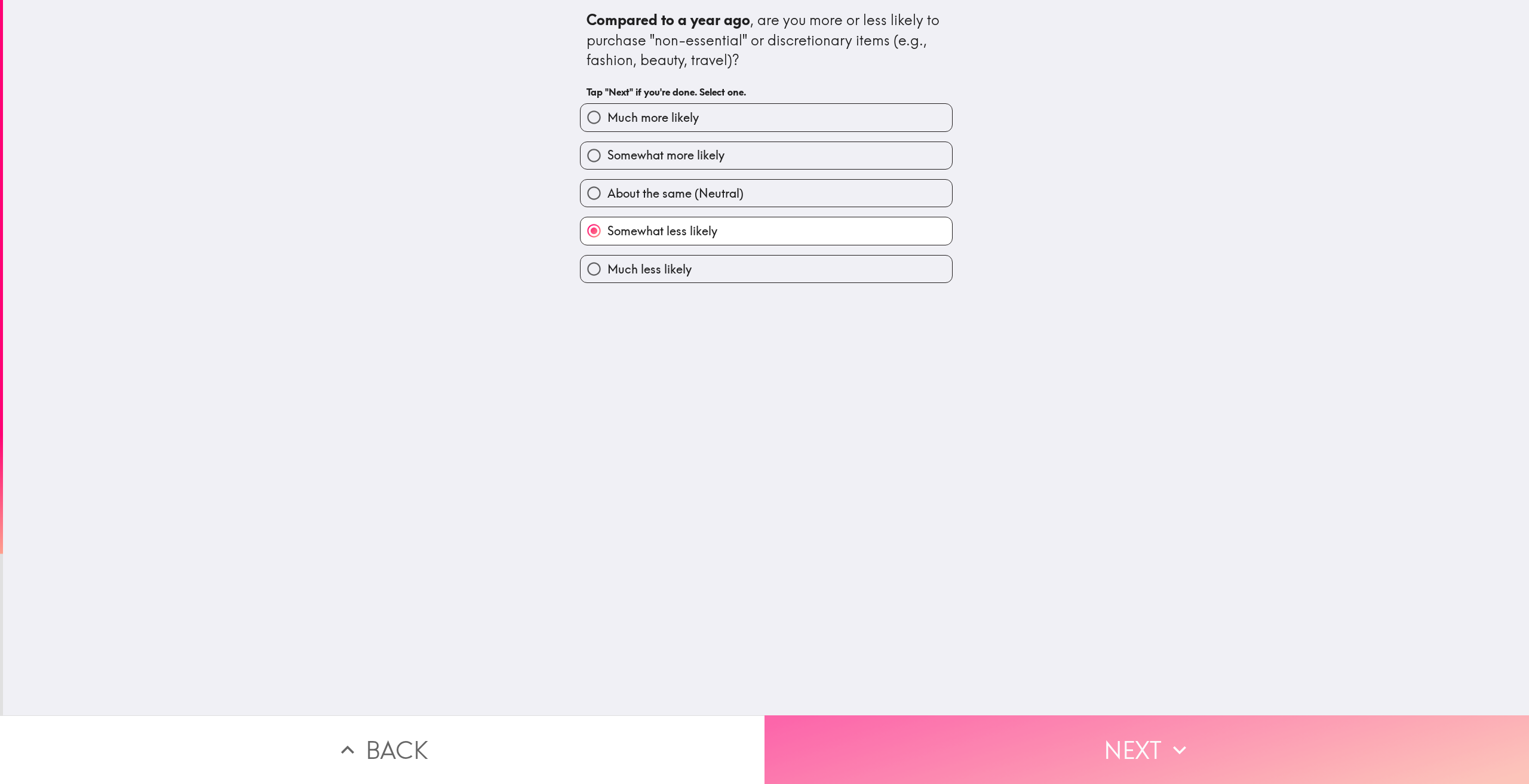
click at [1112, 737] on button "Next" at bounding box center [1146, 750] width 764 height 69
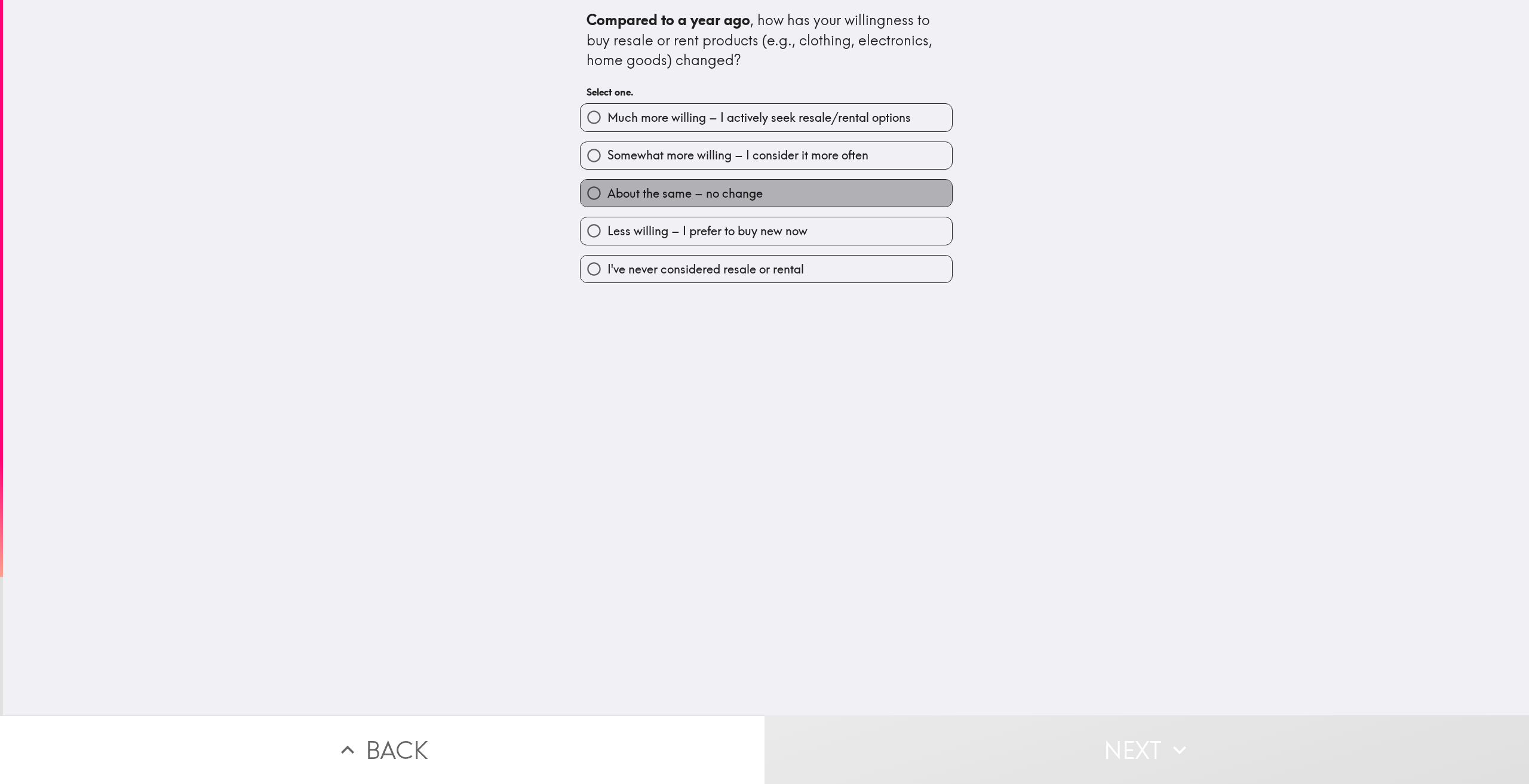
click at [759, 200] on label "About the same – no change" at bounding box center [767, 193] width 372 height 27
click at [607, 200] on input "About the same – no change" at bounding box center [594, 193] width 27 height 27
radio input "true"
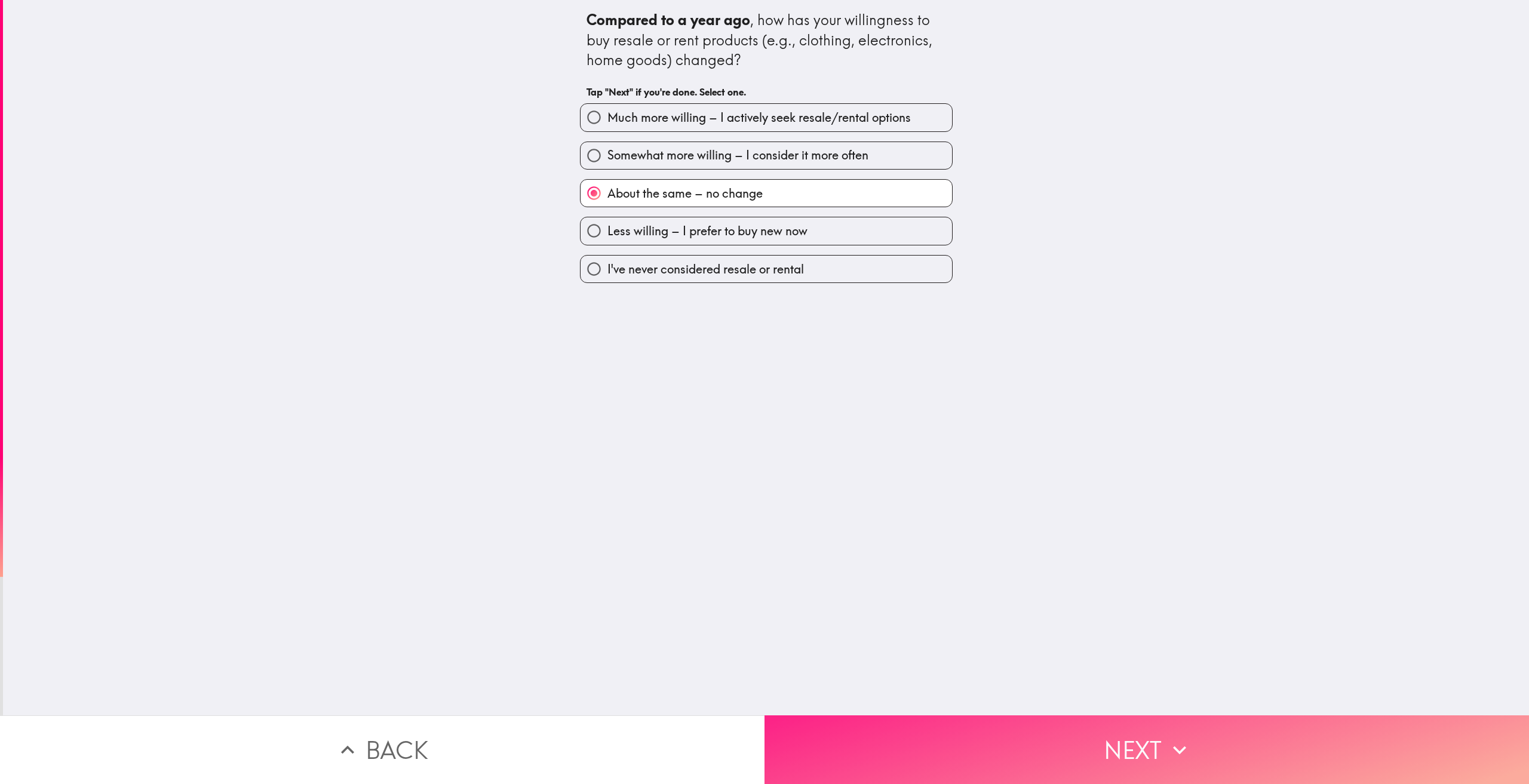
click at [1102, 737] on button "Next" at bounding box center [1146, 750] width 764 height 69
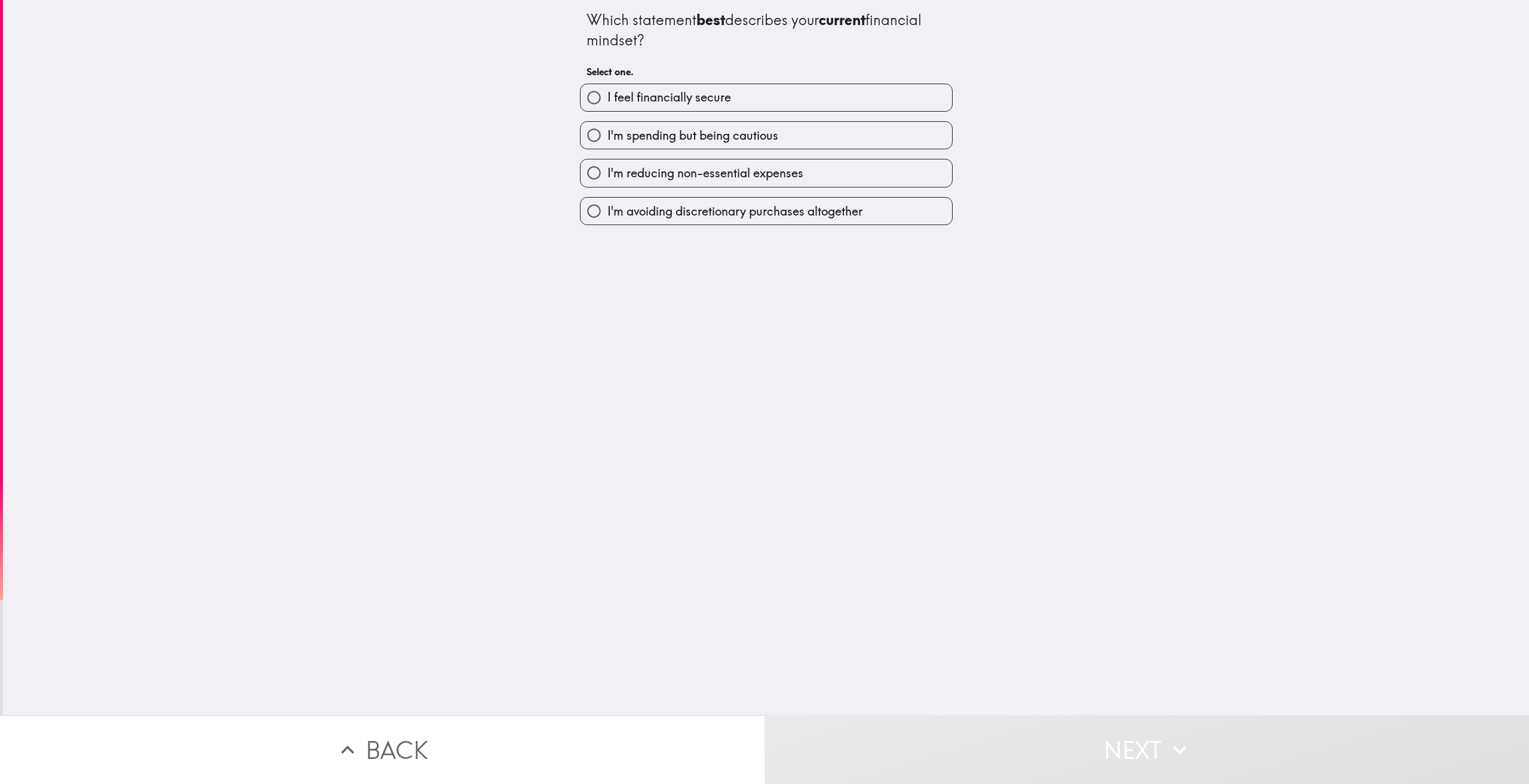
click at [764, 94] on label "I feel financially secure" at bounding box center [767, 97] width 372 height 27
click at [607, 94] on input "I feel financially secure" at bounding box center [594, 97] width 27 height 27
radio input "true"
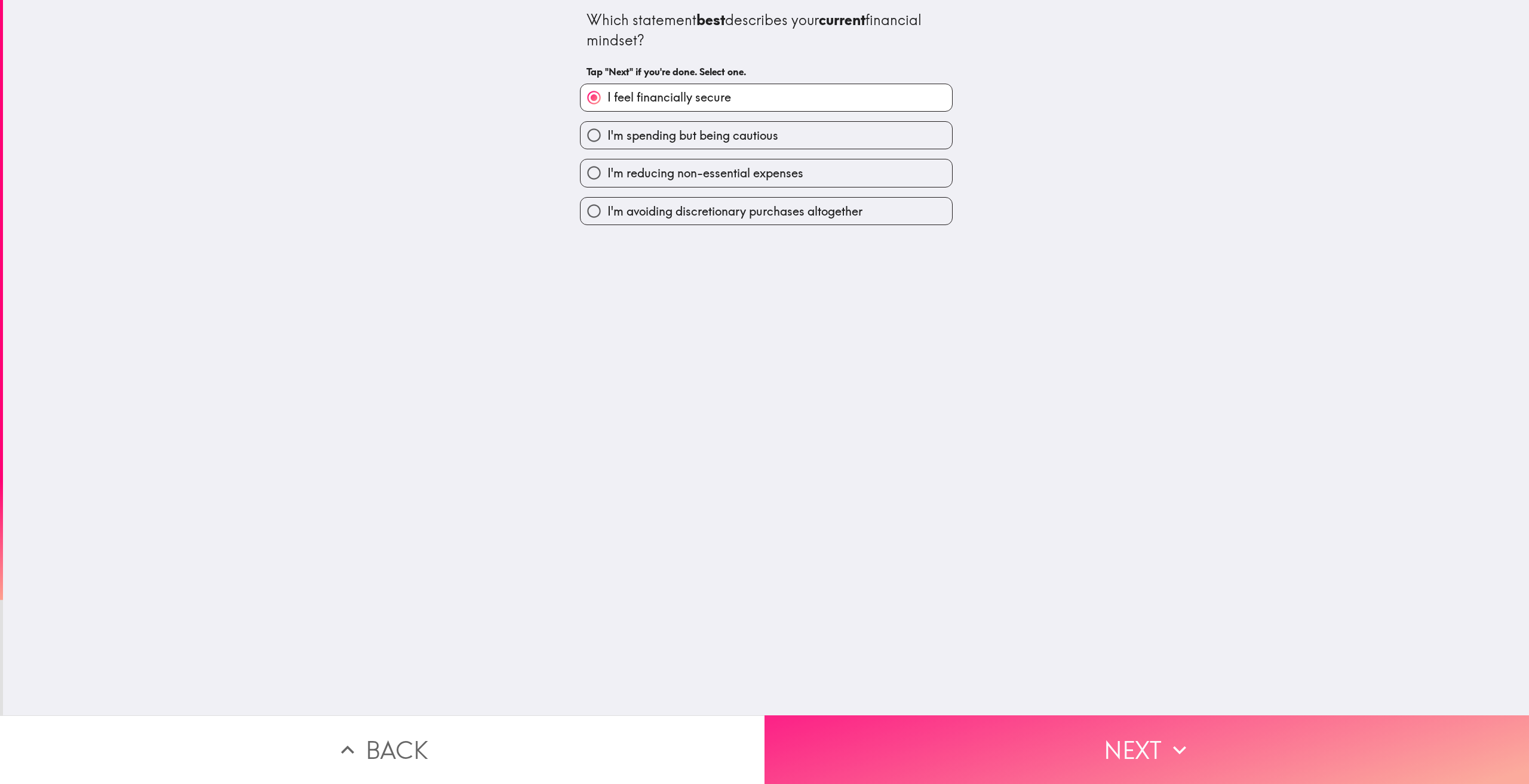
click at [1121, 729] on button "Next" at bounding box center [1146, 750] width 764 height 69
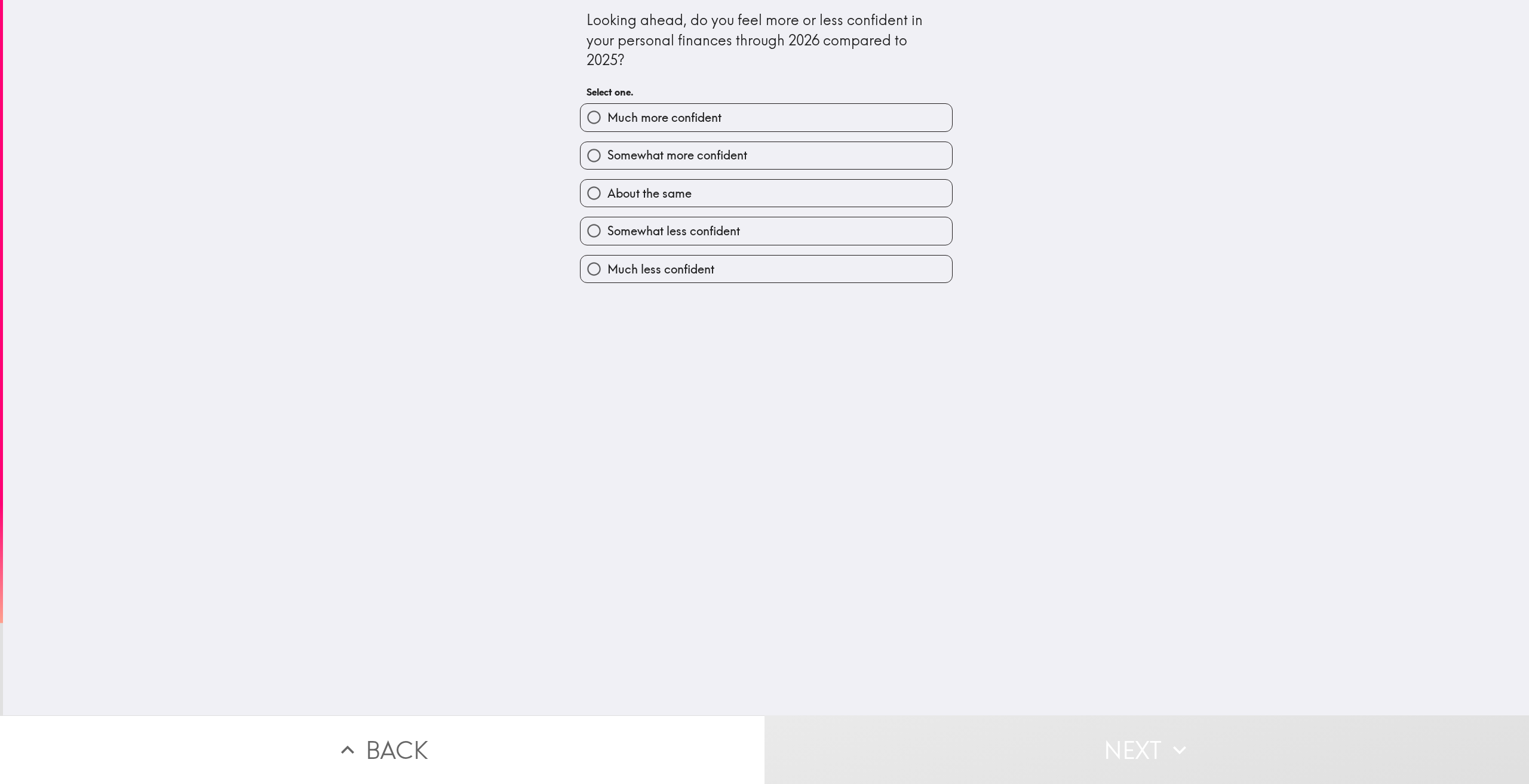
click at [737, 151] on span "Somewhat more confident" at bounding box center [677, 155] width 140 height 17
click at [607, 151] on input "Somewhat more confident" at bounding box center [594, 156] width 27 height 27
radio input "true"
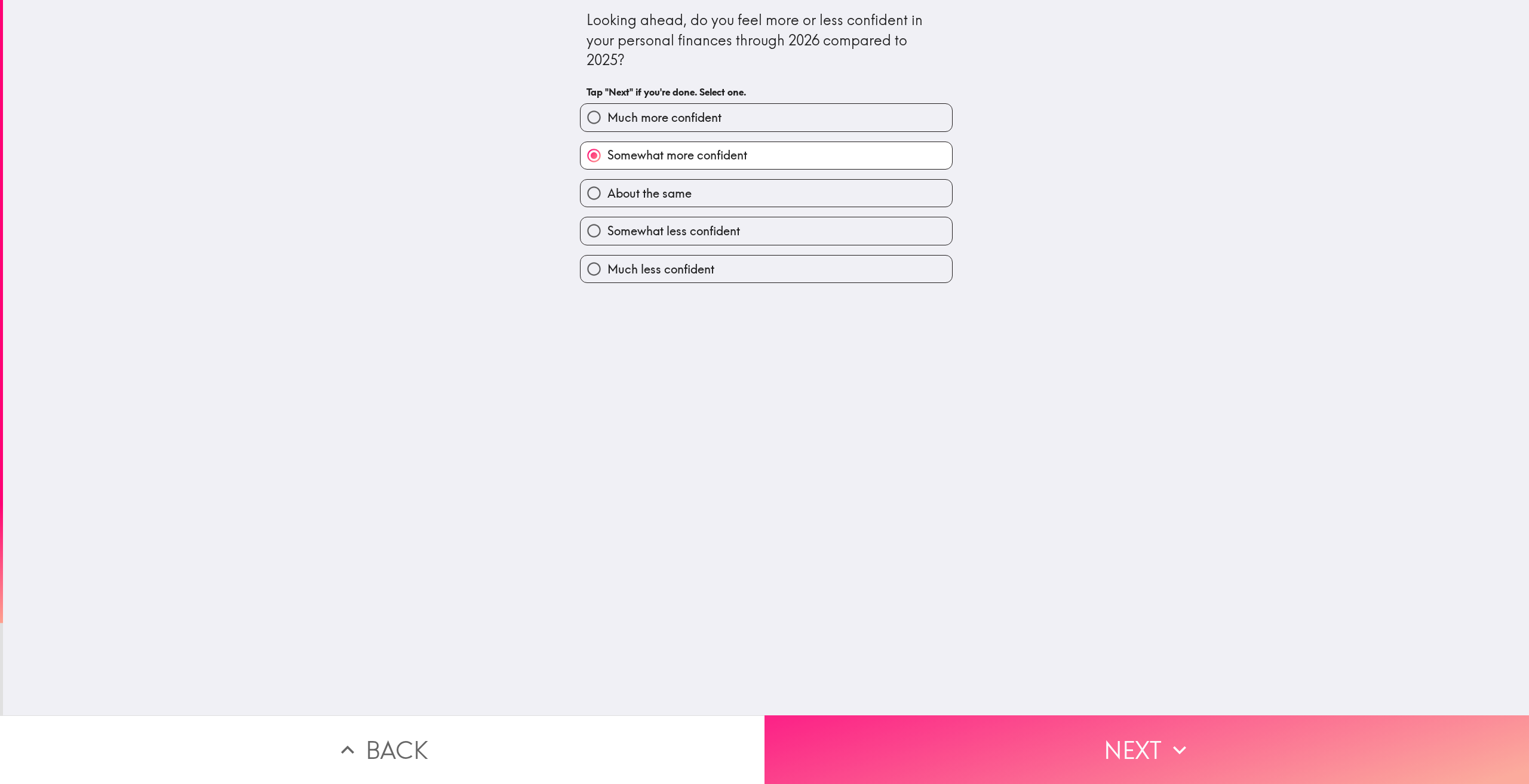
click at [1114, 746] on button "Next" at bounding box center [1146, 750] width 764 height 69
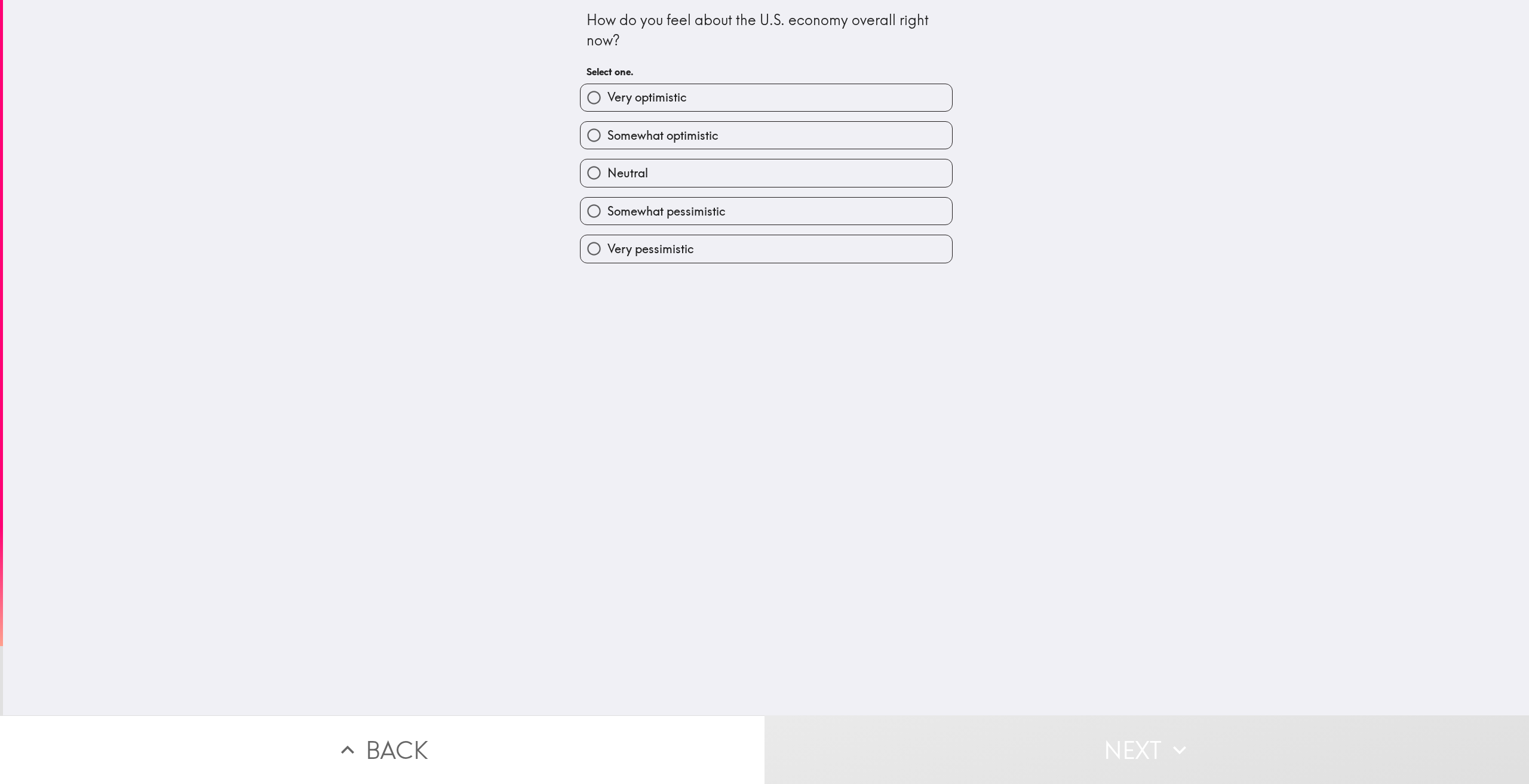
click at [745, 216] on label "Somewhat pessimistic" at bounding box center [767, 211] width 372 height 27
click at [607, 216] on input "Somewhat pessimistic" at bounding box center [594, 211] width 27 height 27
radio input "true"
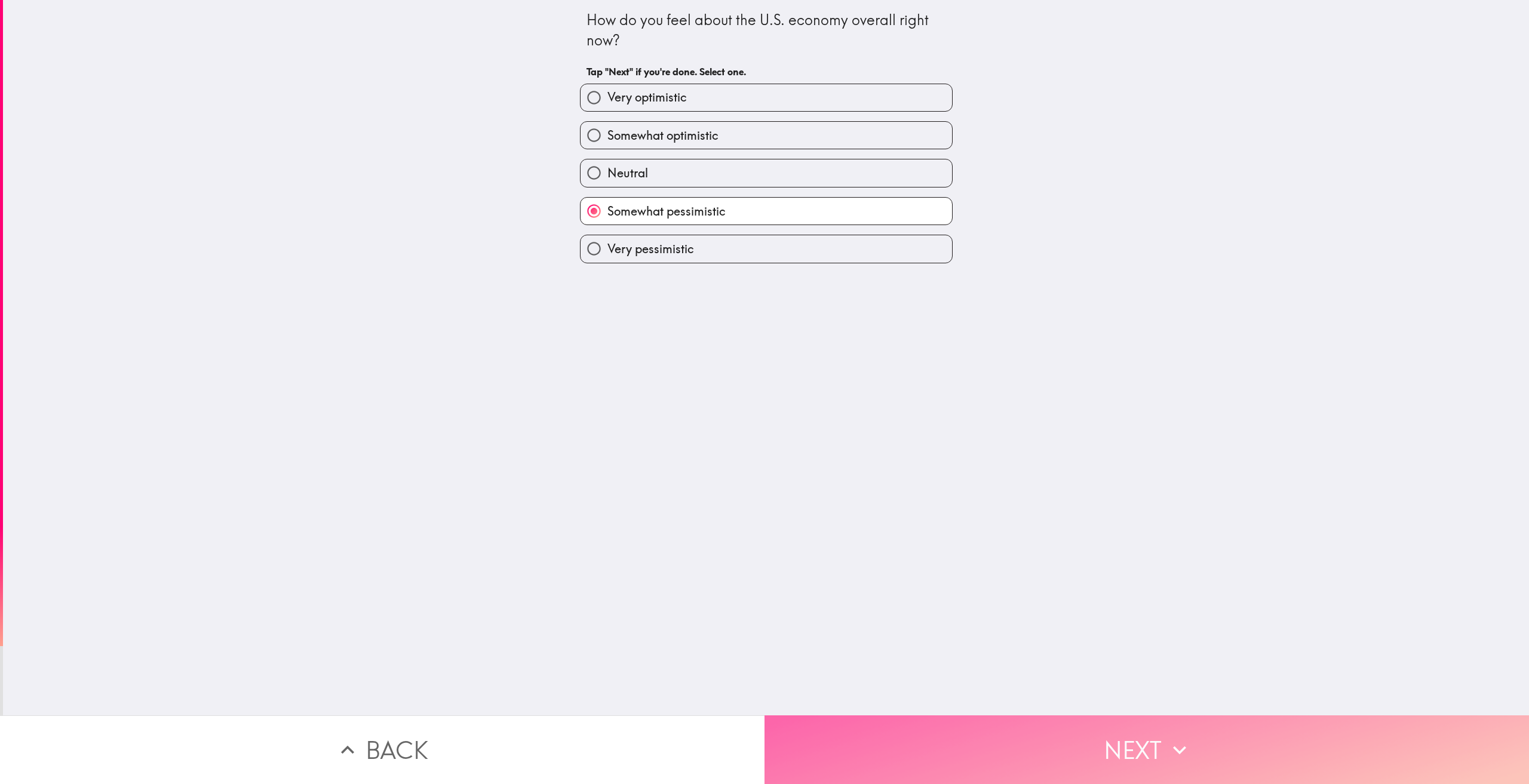
click at [1113, 732] on button "Next" at bounding box center [1146, 750] width 764 height 69
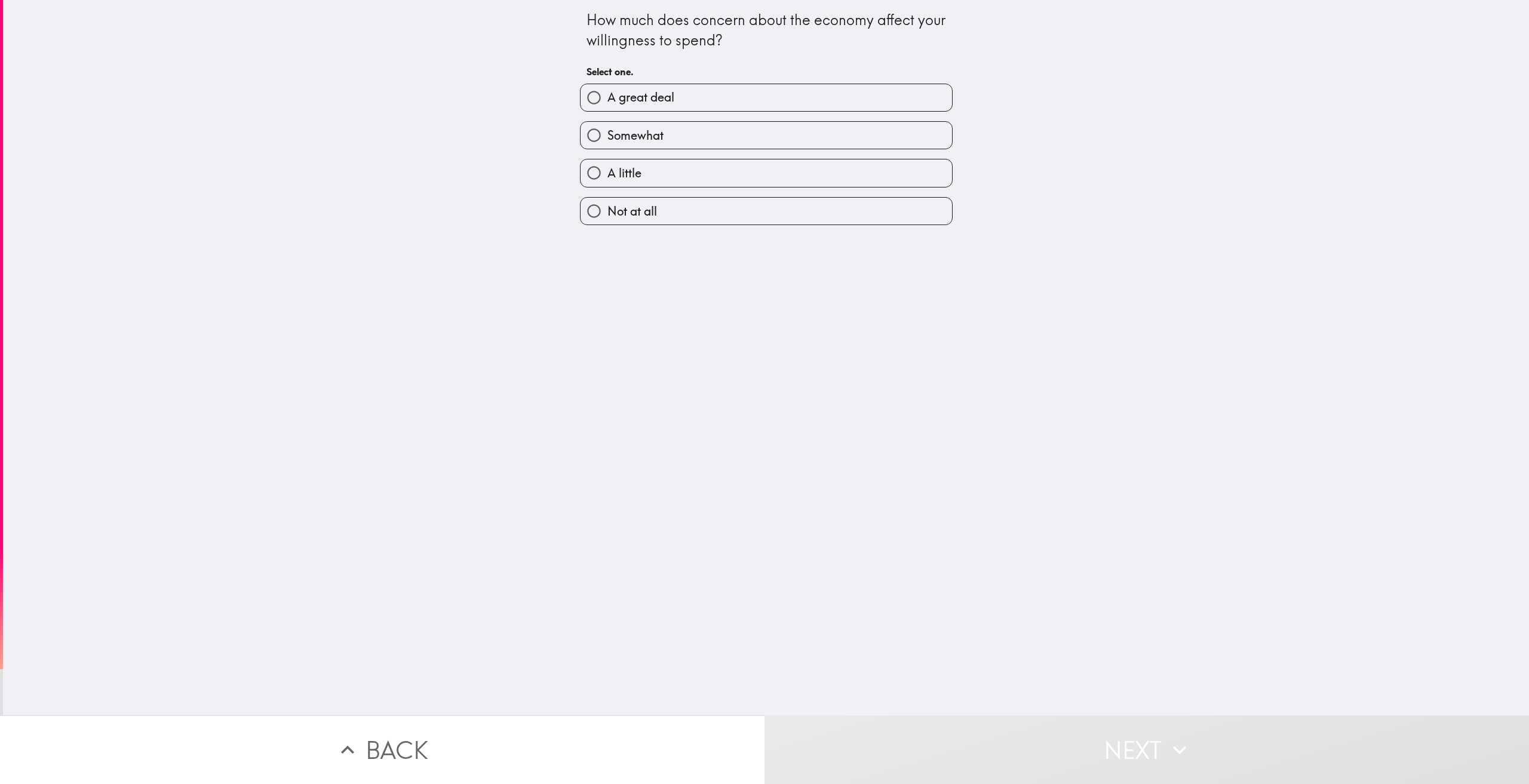
click at [720, 105] on label "A great deal" at bounding box center [767, 97] width 372 height 27
click at [607, 105] on input "A great deal" at bounding box center [594, 97] width 27 height 27
radio input "true"
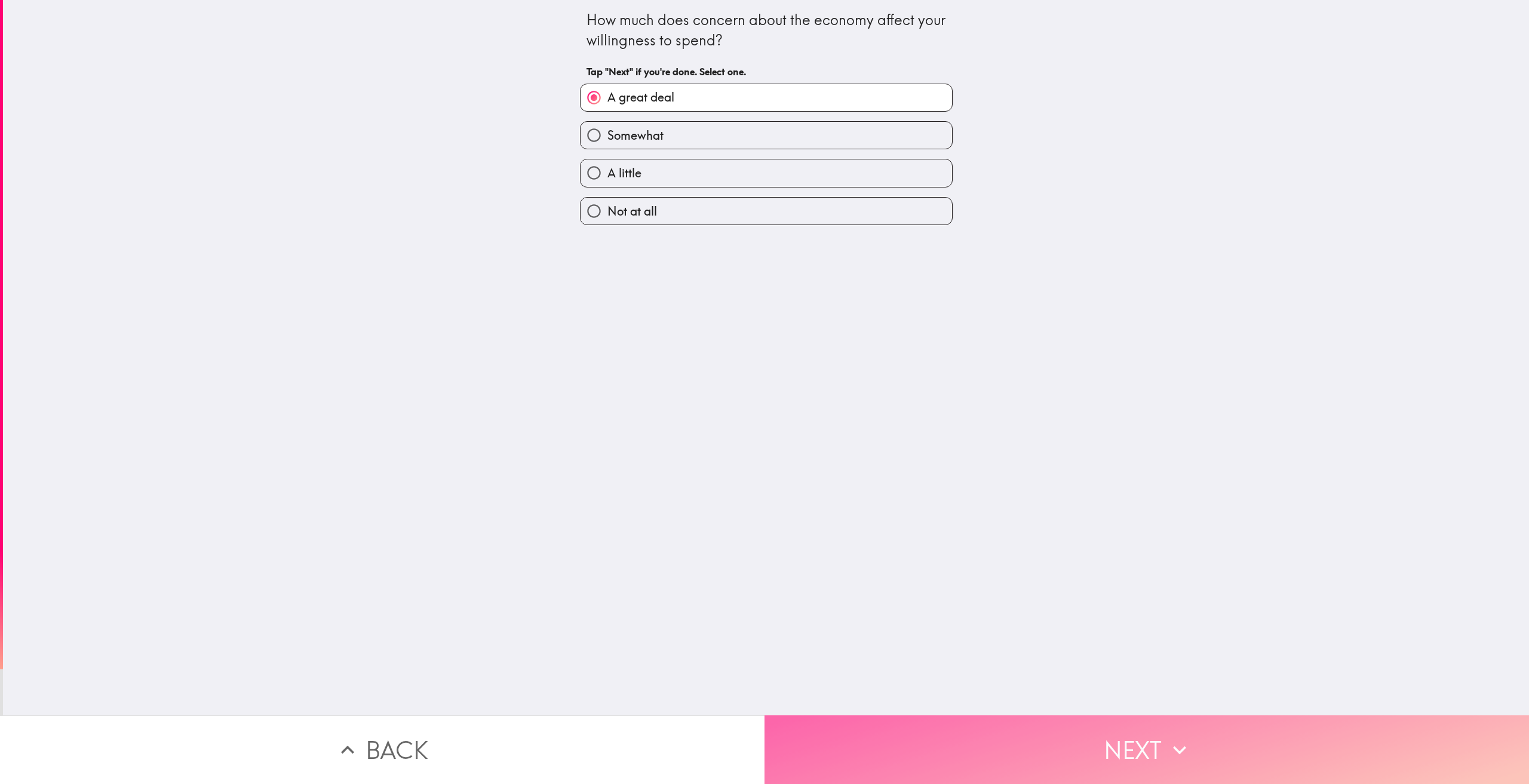
click at [1095, 731] on button "Next" at bounding box center [1146, 750] width 764 height 69
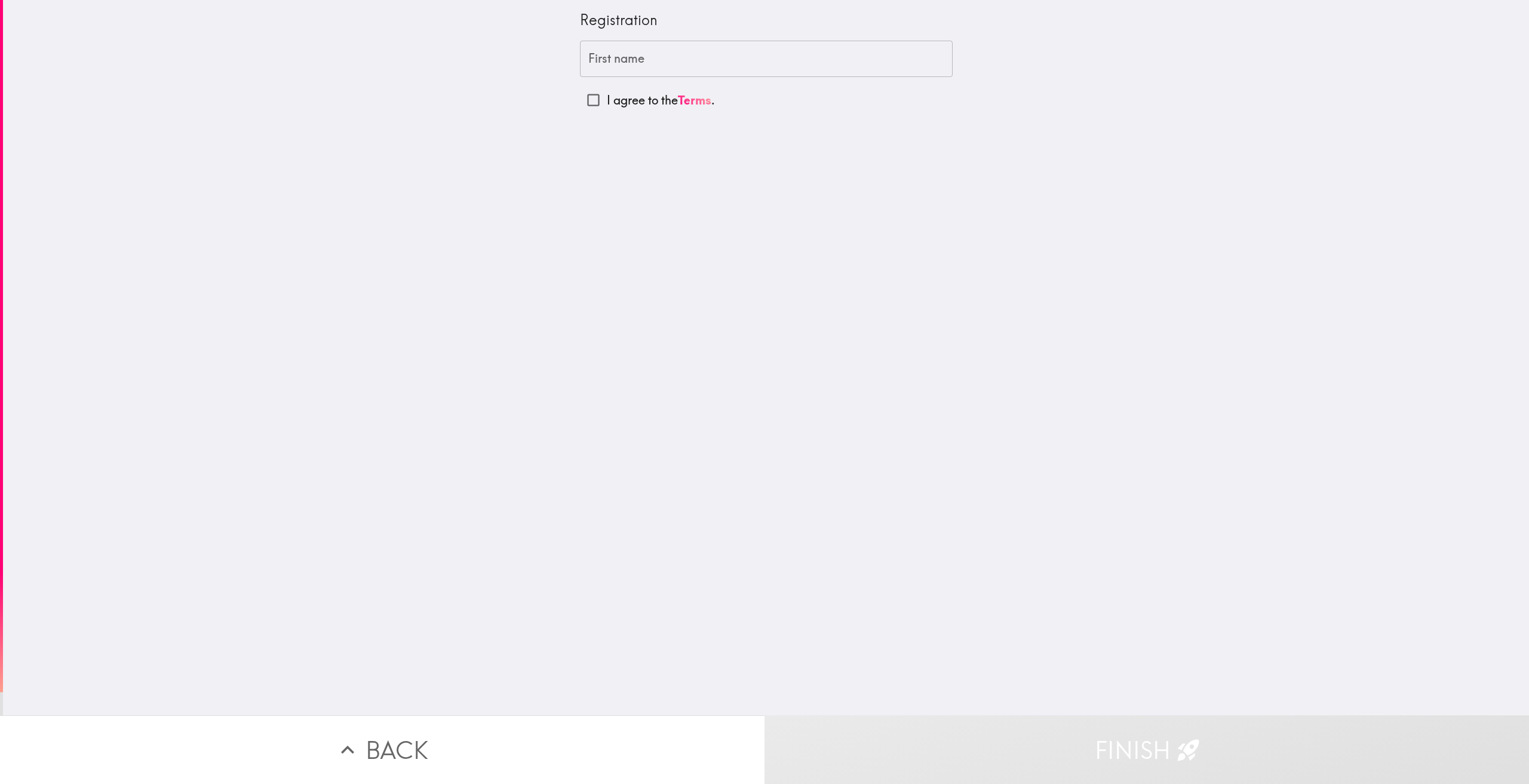
click at [669, 51] on input "First name" at bounding box center [767, 59] width 373 height 37
type input "[PERSON_NAME]"
click at [580, 103] on input "I agree to the Terms ." at bounding box center [594, 100] width 27 height 27
checkbox input "true"
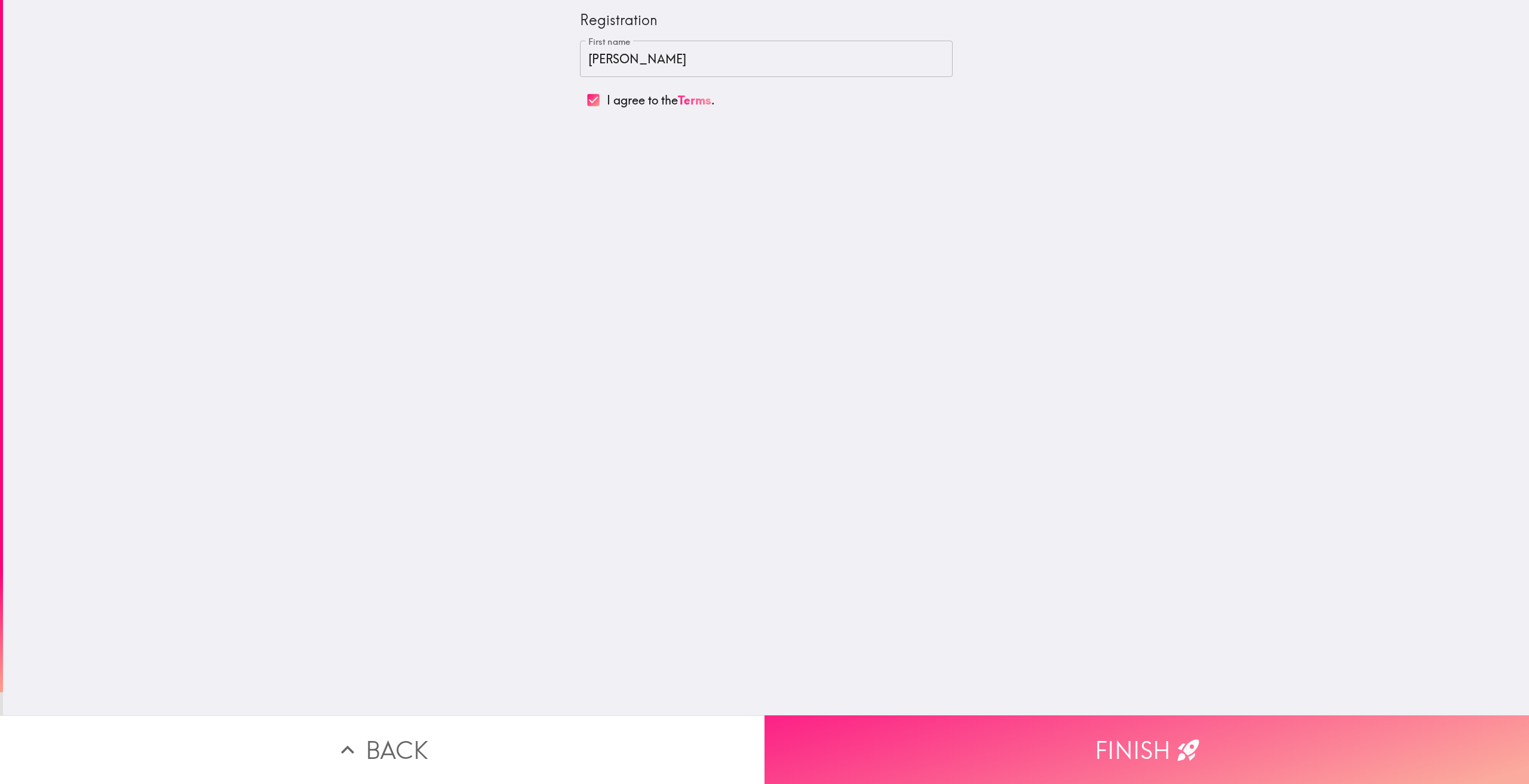
click at [1133, 728] on button "Finish" at bounding box center [1146, 750] width 764 height 69
